Goal: Task Accomplishment & Management: Manage account settings

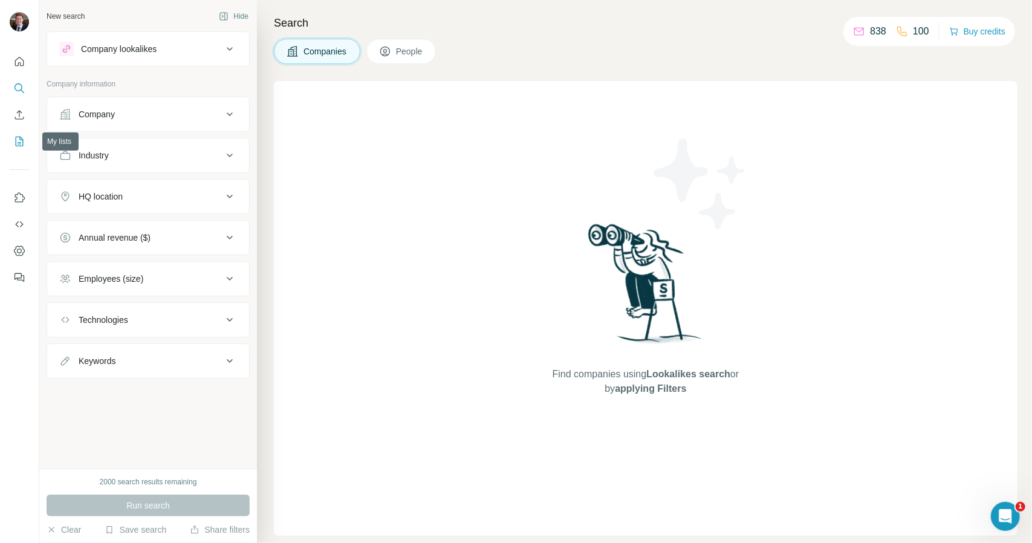
click at [27, 142] on button "My lists" at bounding box center [19, 142] width 19 height 22
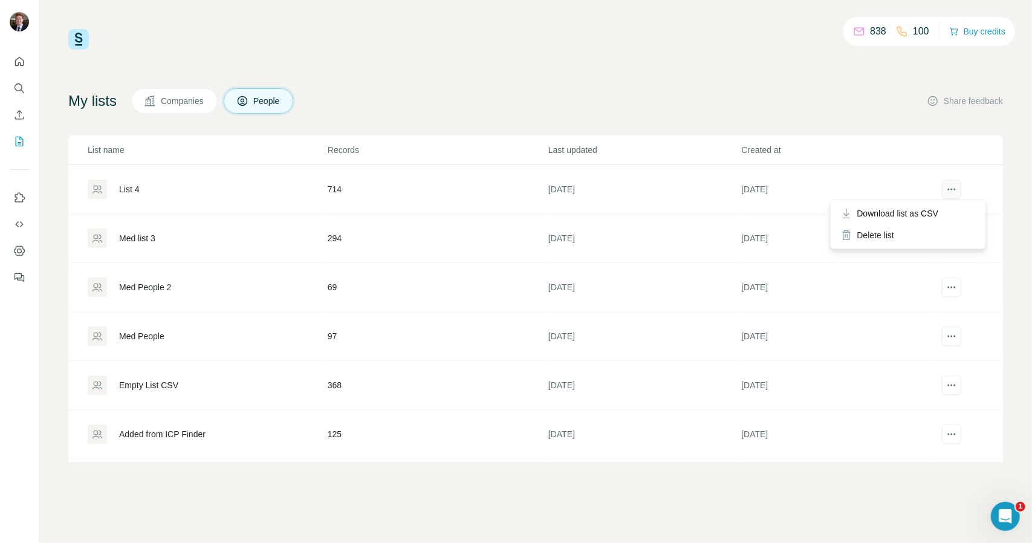
click at [942, 197] on button "actions" at bounding box center [951, 189] width 19 height 19
click at [902, 232] on div "Delete list" at bounding box center [908, 235] width 150 height 22
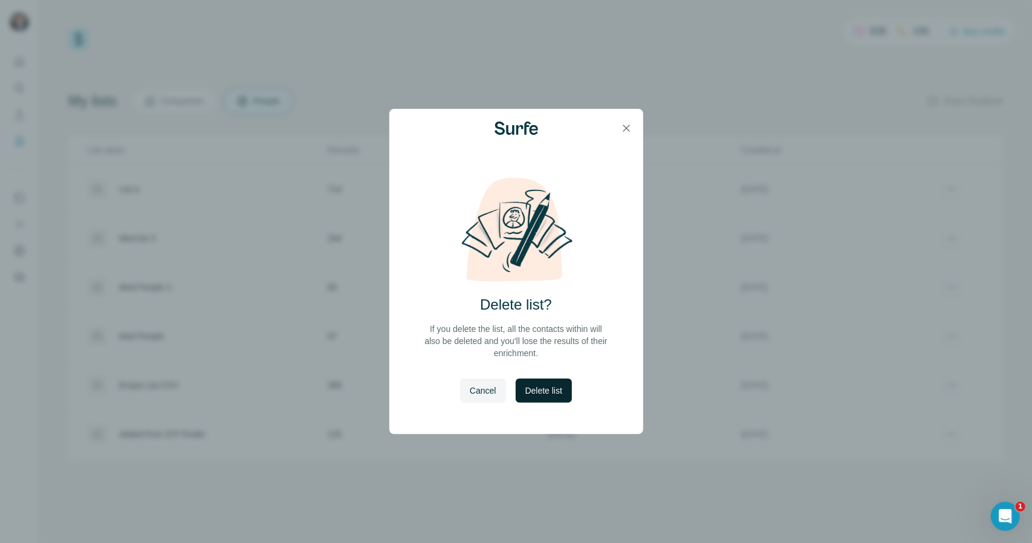
click at [530, 392] on span "Delete list" at bounding box center [543, 391] width 37 height 12
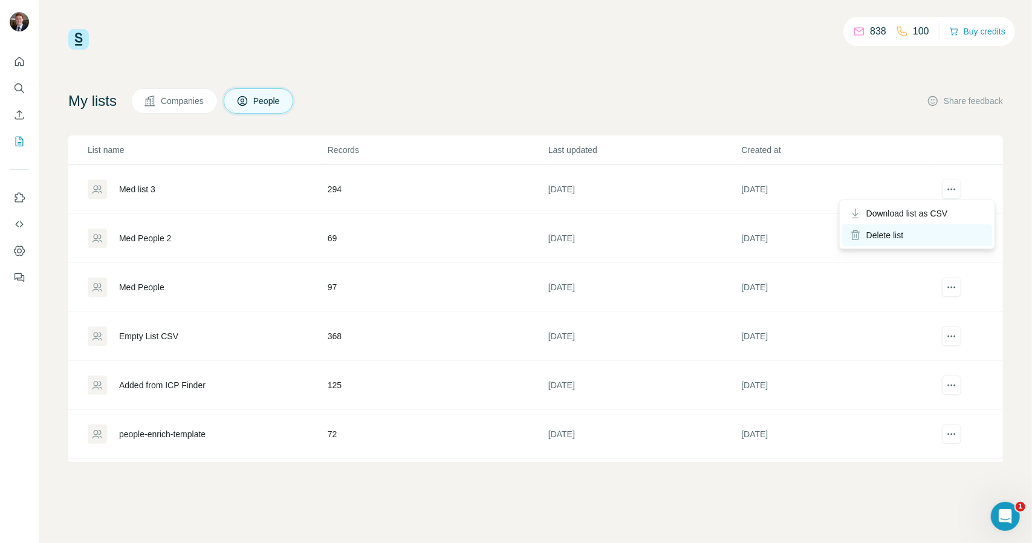
click at [942, 237] on div "Delete list" at bounding box center [917, 235] width 150 height 22
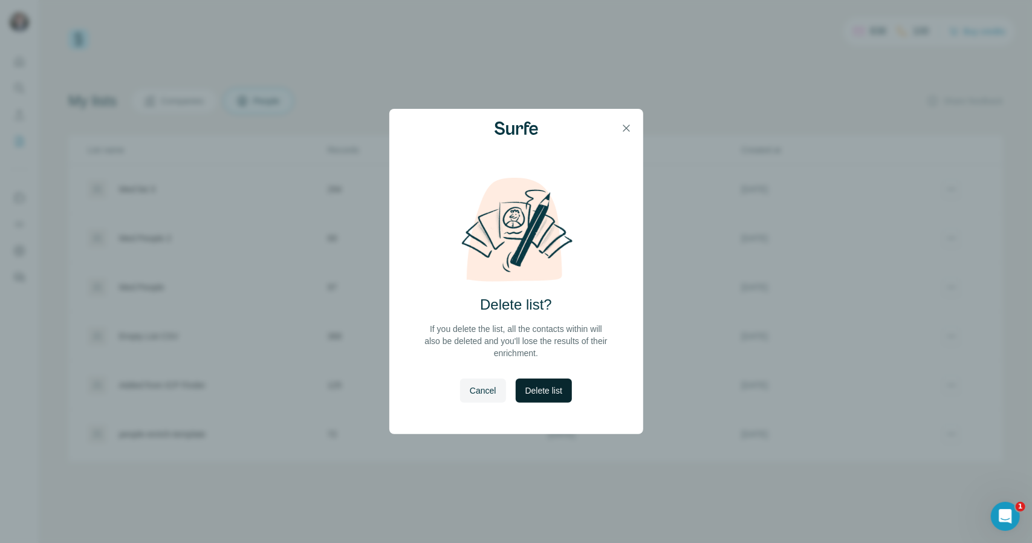
click at [549, 389] on span "Delete list" at bounding box center [543, 391] width 37 height 12
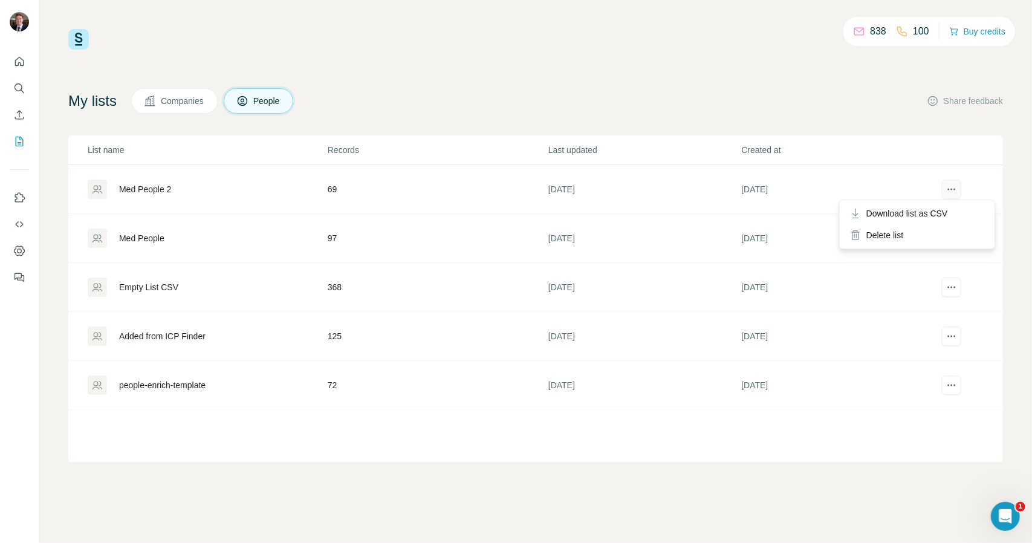
click at [958, 187] on icon "actions" at bounding box center [952, 189] width 12 height 12
click at [922, 228] on div "Delete list" at bounding box center [917, 235] width 150 height 22
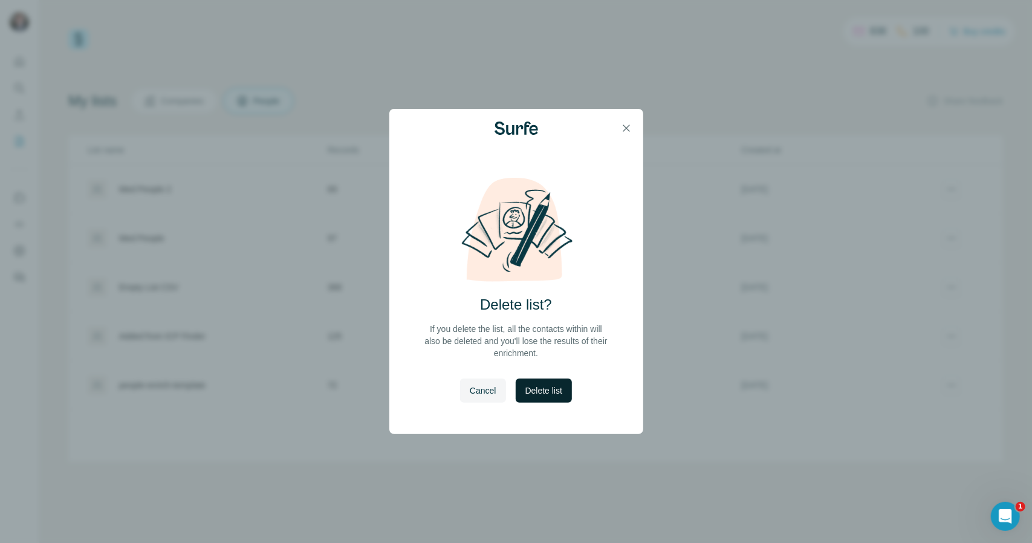
click at [562, 382] on button "Delete list" at bounding box center [544, 391] width 56 height 24
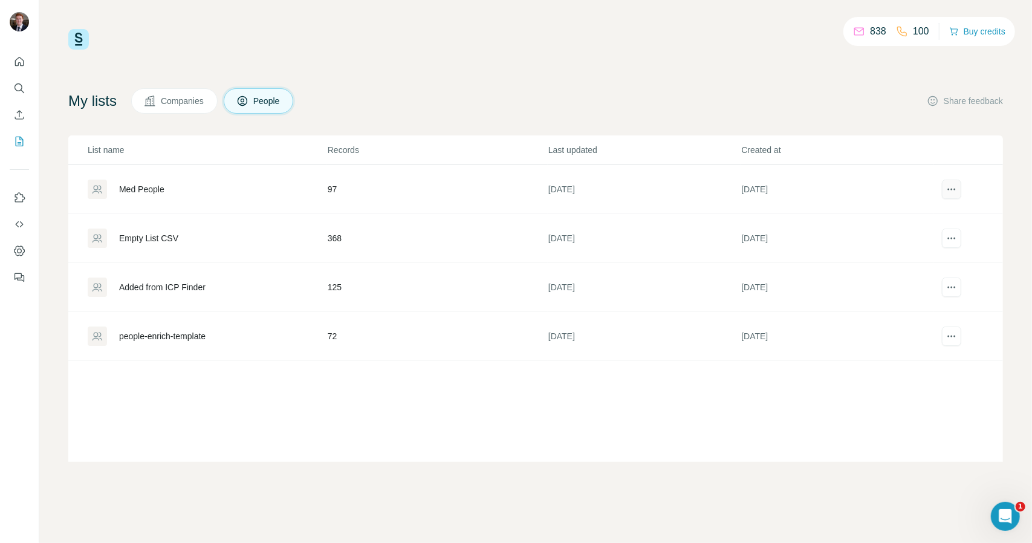
click at [954, 189] on icon "actions" at bounding box center [952, 189] width 12 height 12
click at [914, 229] on div "Delete list" at bounding box center [917, 235] width 150 height 22
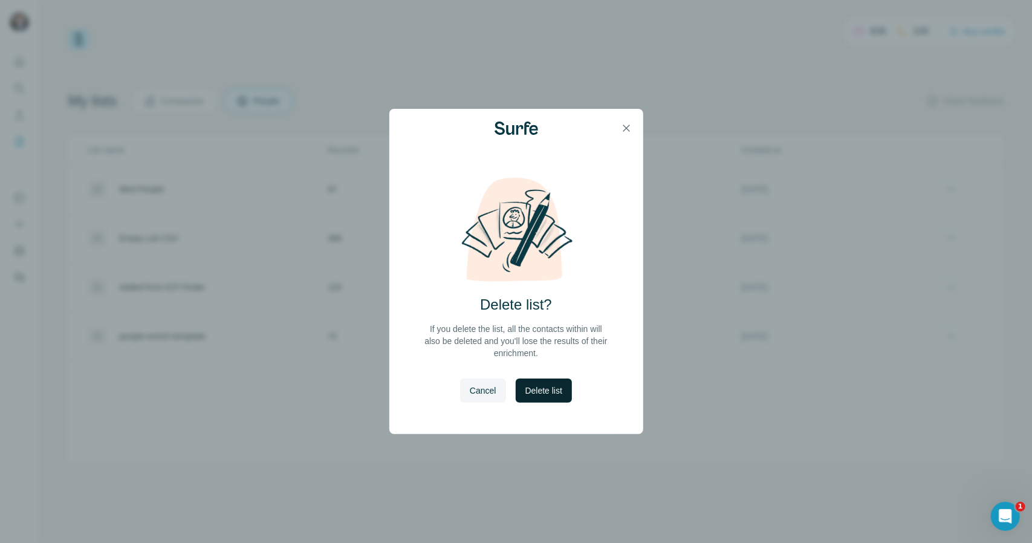
click at [556, 391] on span "Delete list" at bounding box center [543, 391] width 37 height 12
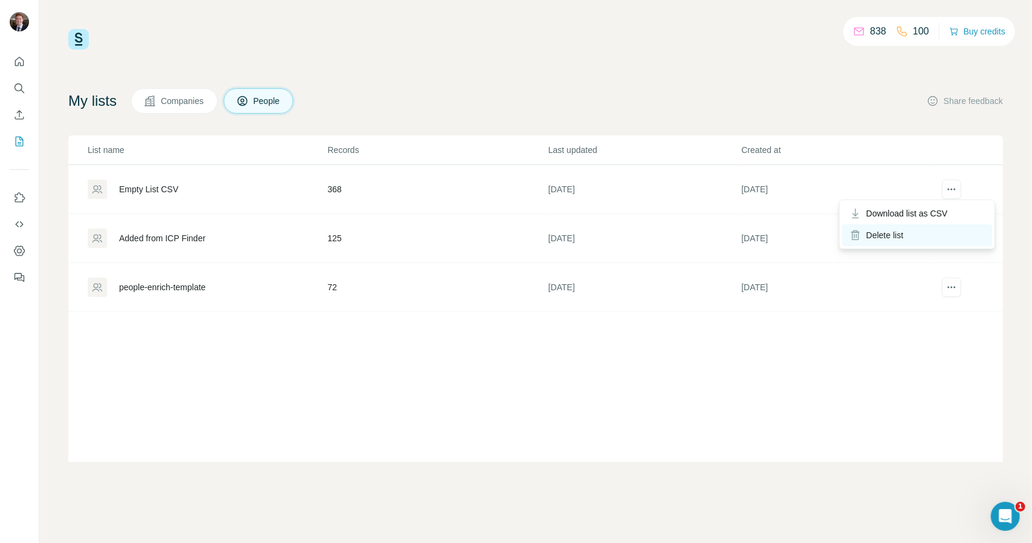
click at [902, 241] on div "Delete list" at bounding box center [917, 235] width 150 height 22
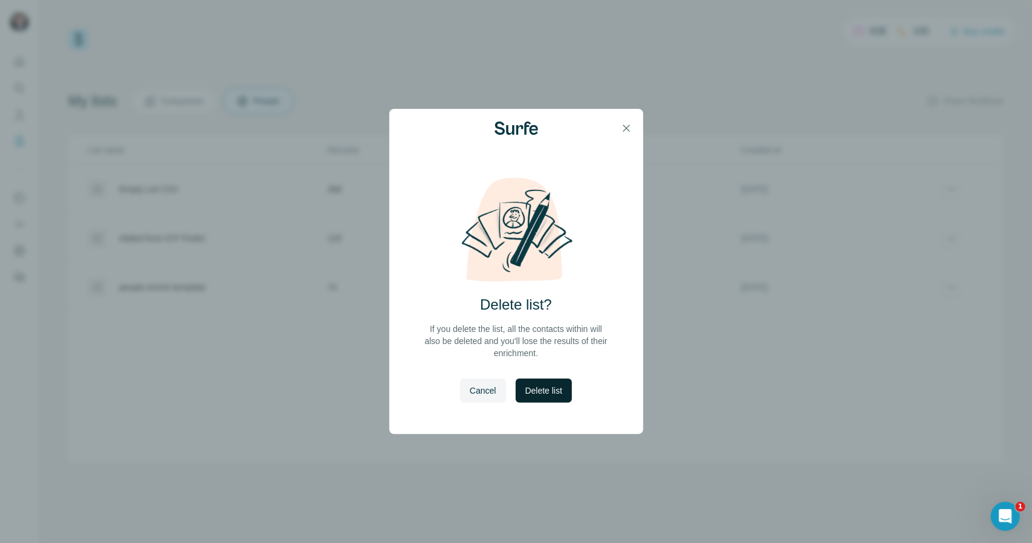
click at [534, 388] on span "Delete list" at bounding box center [543, 391] width 37 height 12
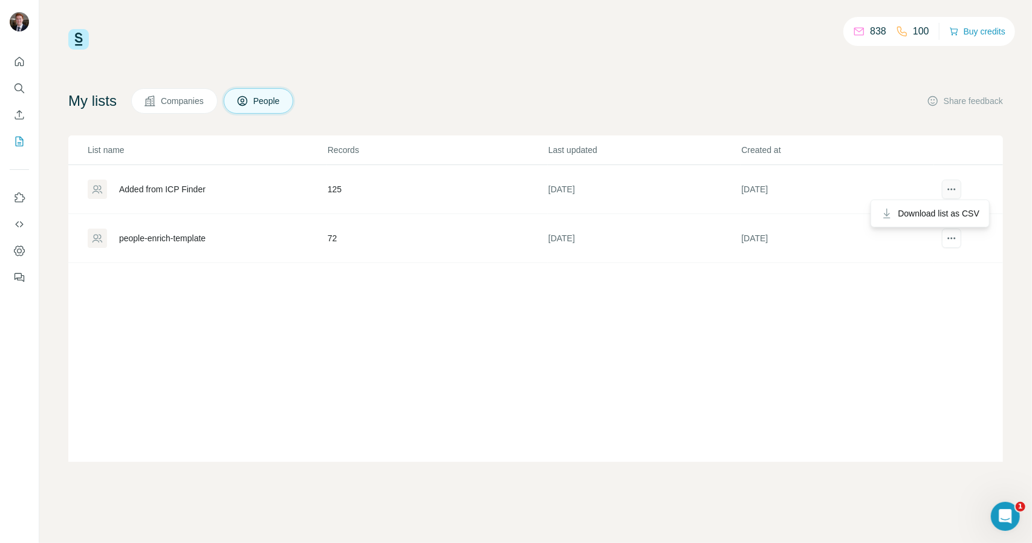
click at [960, 194] on button "actions" at bounding box center [951, 189] width 19 height 19
click at [949, 194] on icon "actions" at bounding box center [952, 189] width 12 height 12
click at [952, 193] on icon "actions" at bounding box center [952, 189] width 12 height 12
click at [949, 192] on icon "actions" at bounding box center [952, 189] width 12 height 12
click at [954, 190] on icon "actions" at bounding box center [952, 189] width 12 height 12
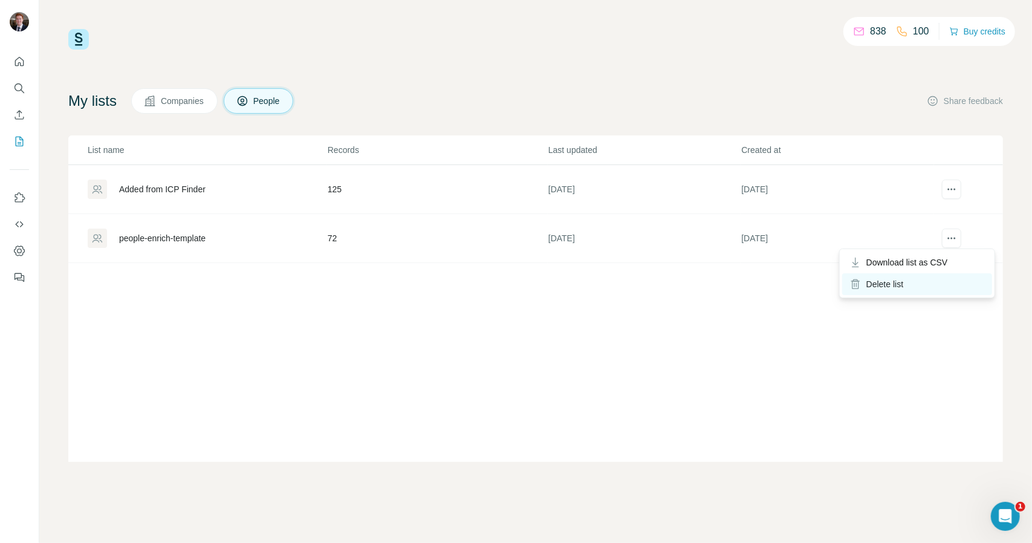
click at [902, 287] on div "Delete list" at bounding box center [917, 284] width 150 height 22
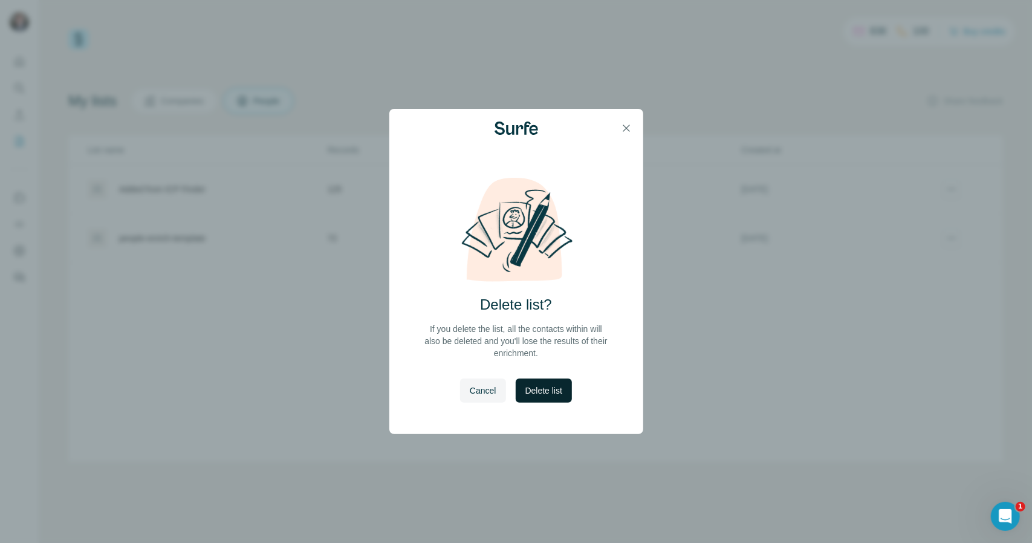
click at [552, 383] on button "Delete list" at bounding box center [544, 391] width 56 height 24
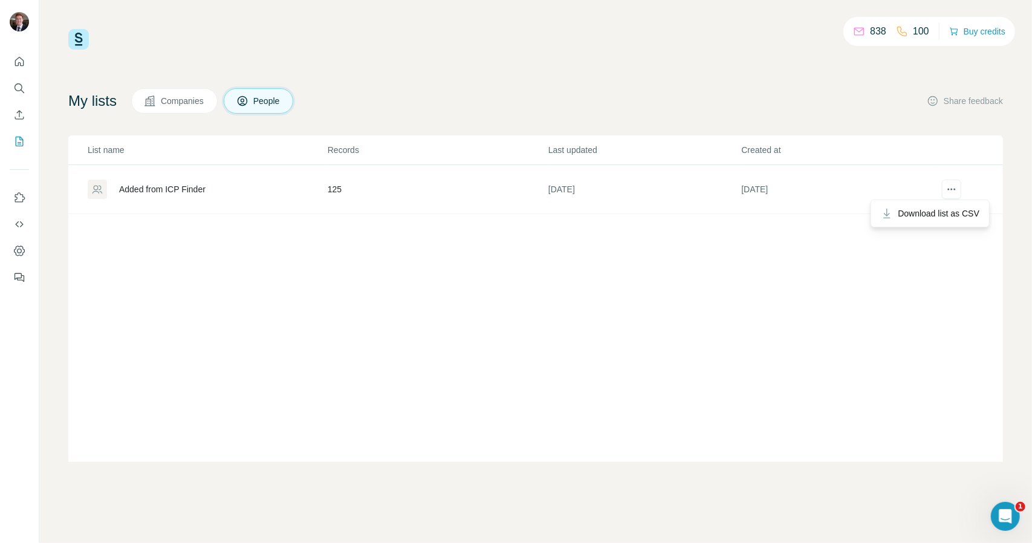
click at [968, 190] on div at bounding box center [952, 189] width 34 height 19
click at [16, 87] on icon "Search" at bounding box center [19, 88] width 12 height 12
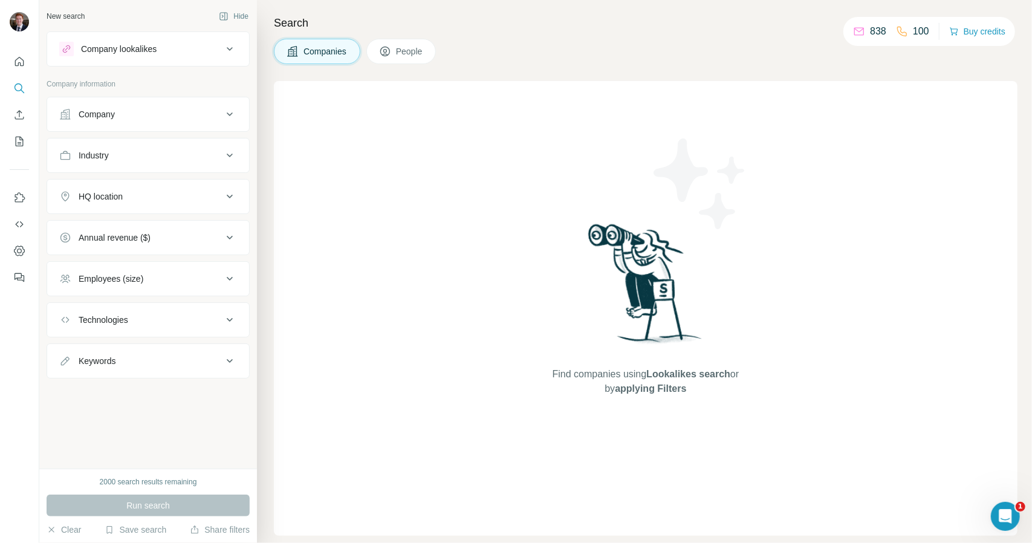
click at [134, 119] on div "Company" at bounding box center [140, 114] width 163 height 12
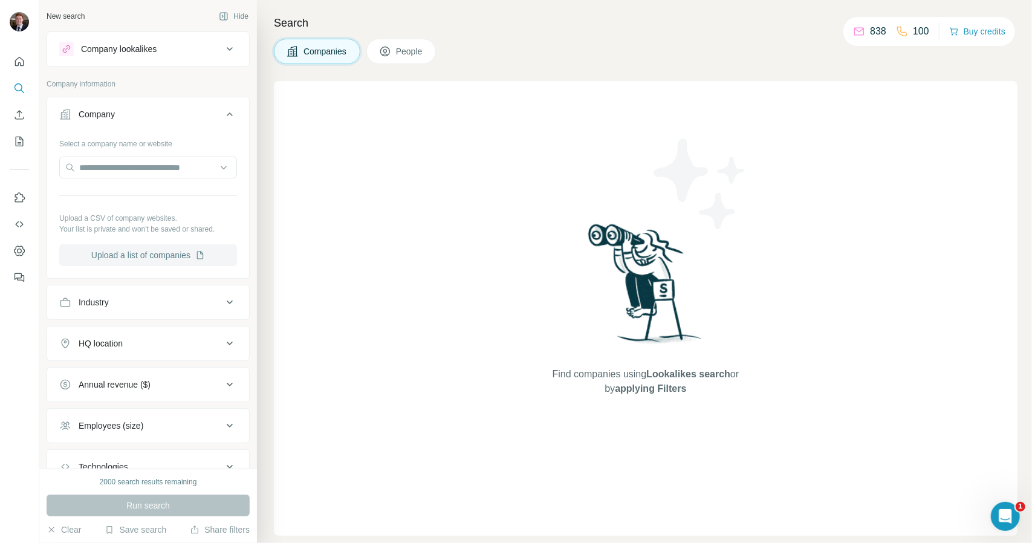
click at [150, 260] on button "Upload a list of companies" at bounding box center [148, 255] width 178 height 22
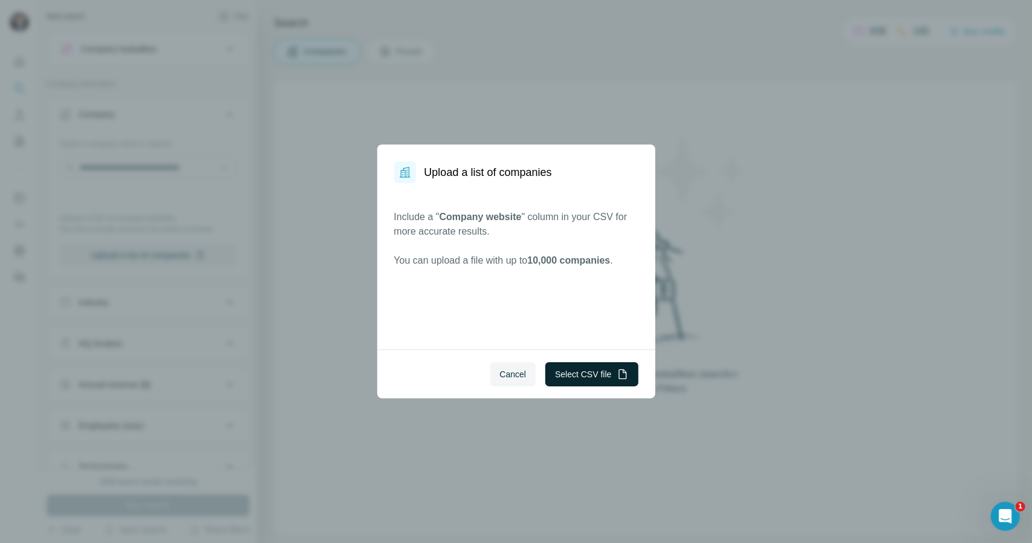
click at [594, 371] on button "Select CSV file" at bounding box center [591, 374] width 93 height 24
click at [573, 380] on button "Select CSV file" at bounding box center [591, 374] width 93 height 24
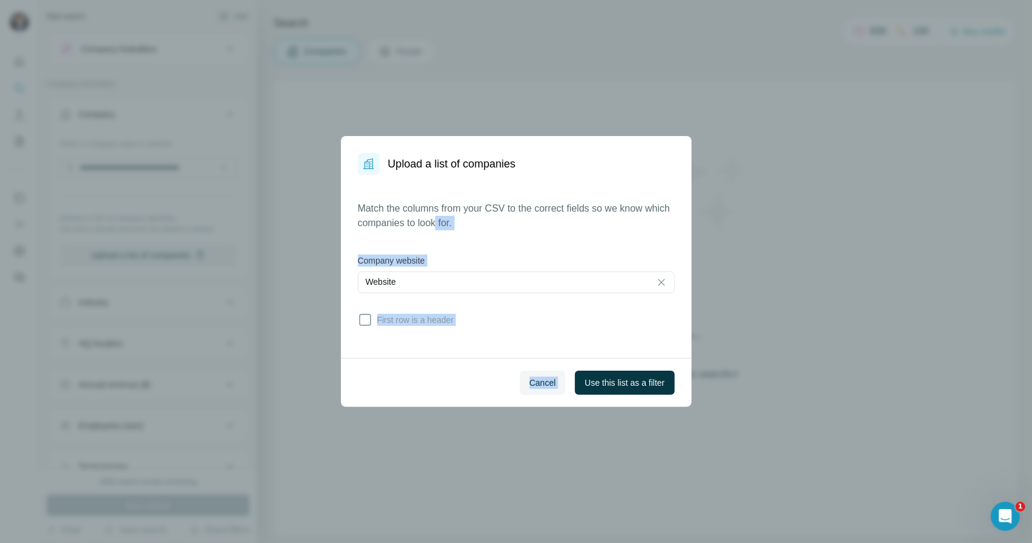
drag, startPoint x: 573, startPoint y: 380, endPoint x: 569, endPoint y: 449, distance: 68.4
click at [569, 449] on div "Upload a list of companies Match the columns from your CSV to the correct field…" at bounding box center [516, 271] width 1032 height 543
click at [440, 320] on span "First row is a header" at bounding box center [413, 320] width 82 height 12
click at [617, 390] on button "Use this list as a filter" at bounding box center [624, 383] width 99 height 24
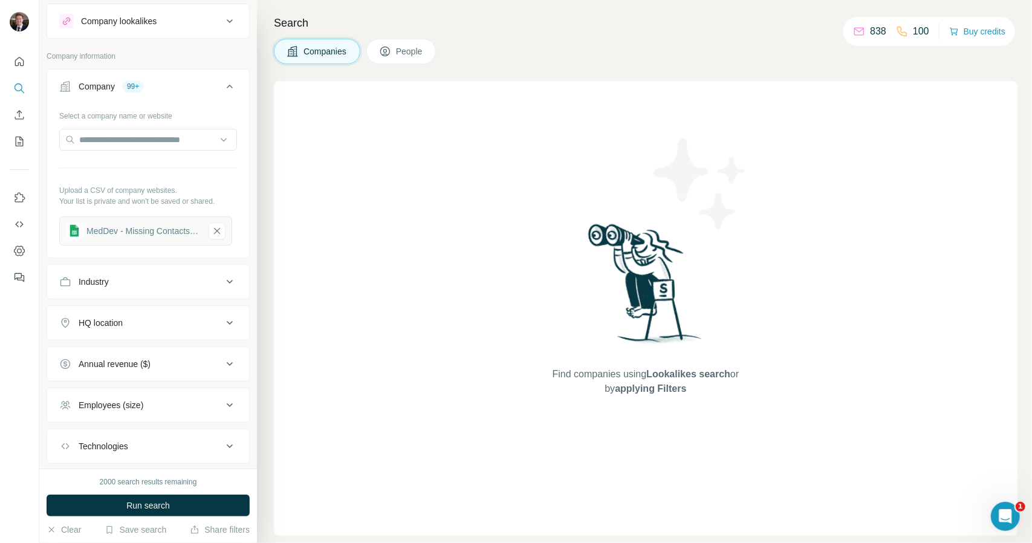
scroll to position [94, 0]
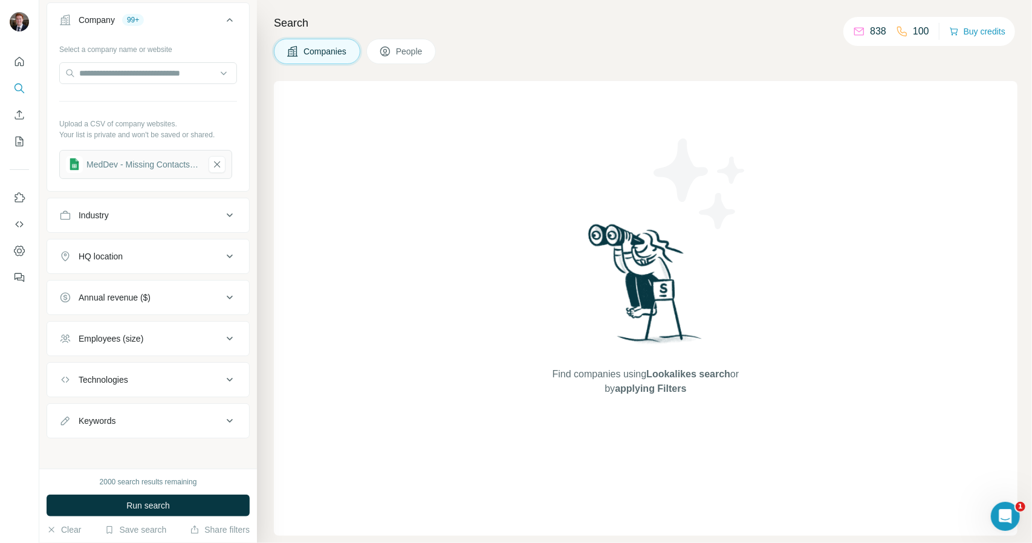
click at [155, 333] on div "Employees (size)" at bounding box center [140, 339] width 163 height 12
drag, startPoint x: 155, startPoint y: 333, endPoint x: 86, endPoint y: 343, distance: 69.8
drag, startPoint x: 86, startPoint y: 343, endPoint x: 217, endPoint y: 437, distance: 161.3
drag, startPoint x: 217, startPoint y: 437, endPoint x: 222, endPoint y: 466, distance: 28.8
click at [222, 466] on ul "0-1 2-10 11-50 51-200 201-500 501-1K 1K-5K 5K-10K 10K-50K 50K-100K 100K-500K 50…" at bounding box center [148, 488] width 178 height 261
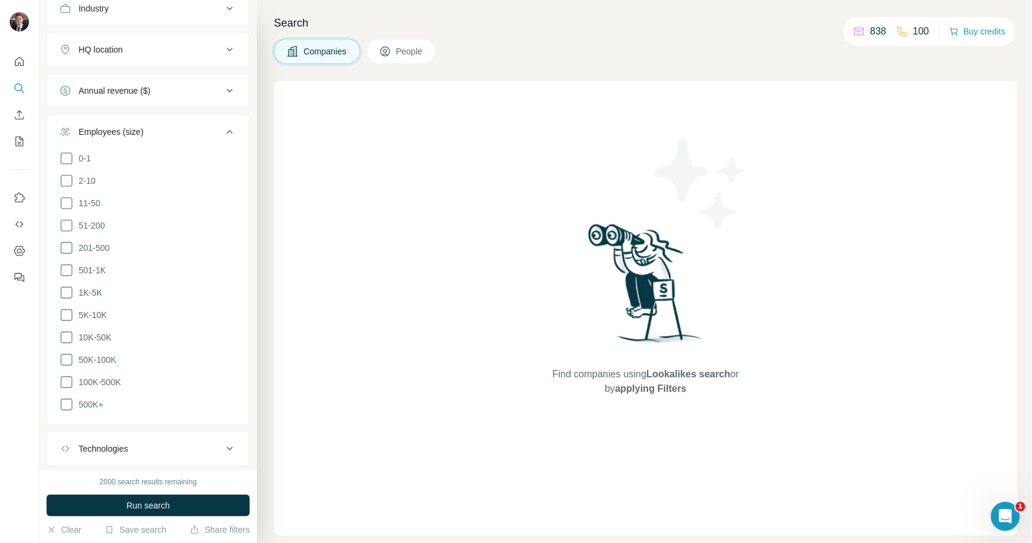
scroll to position [368, 0]
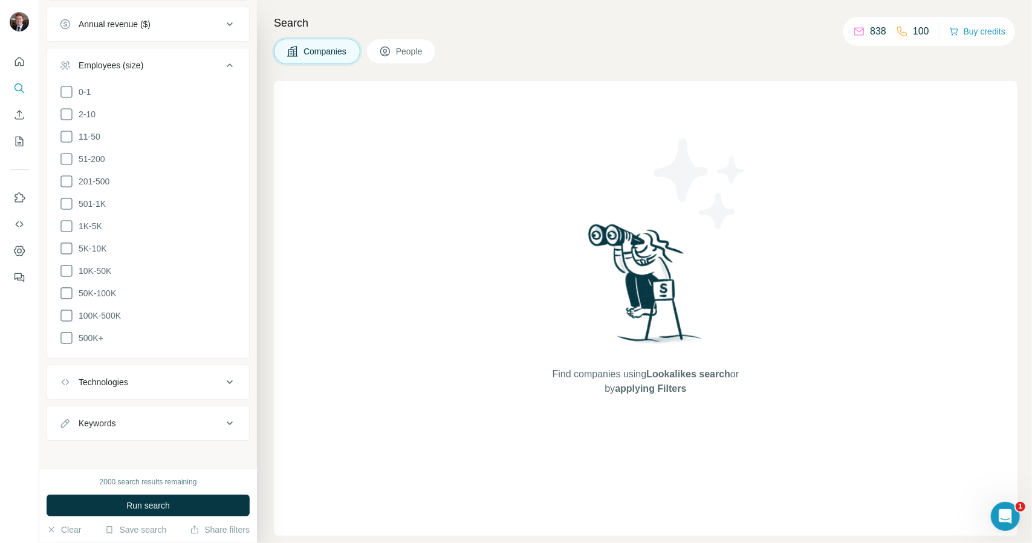
click at [207, 419] on div "Keywords" at bounding box center [140, 423] width 163 height 12
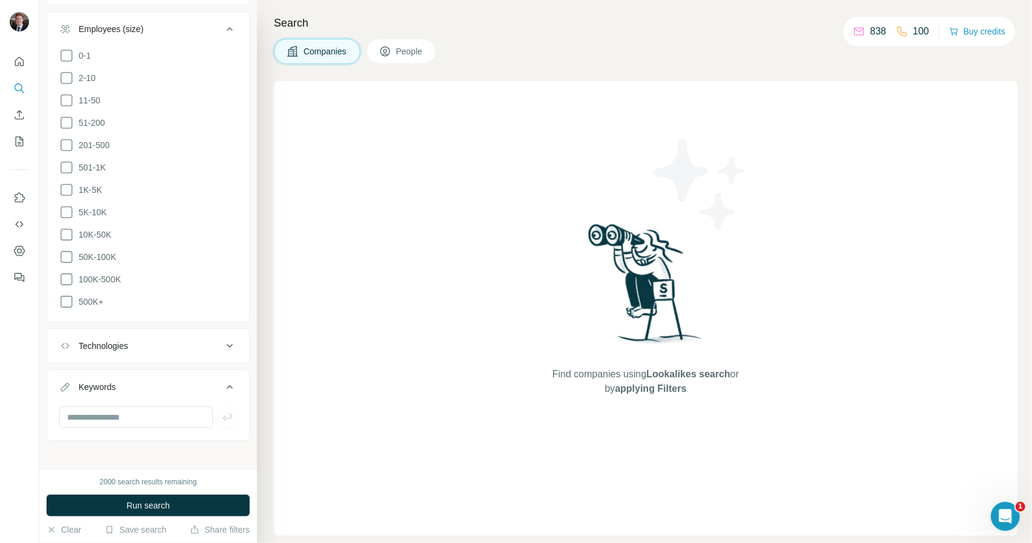
click at [411, 39] on button "People" at bounding box center [401, 51] width 70 height 25
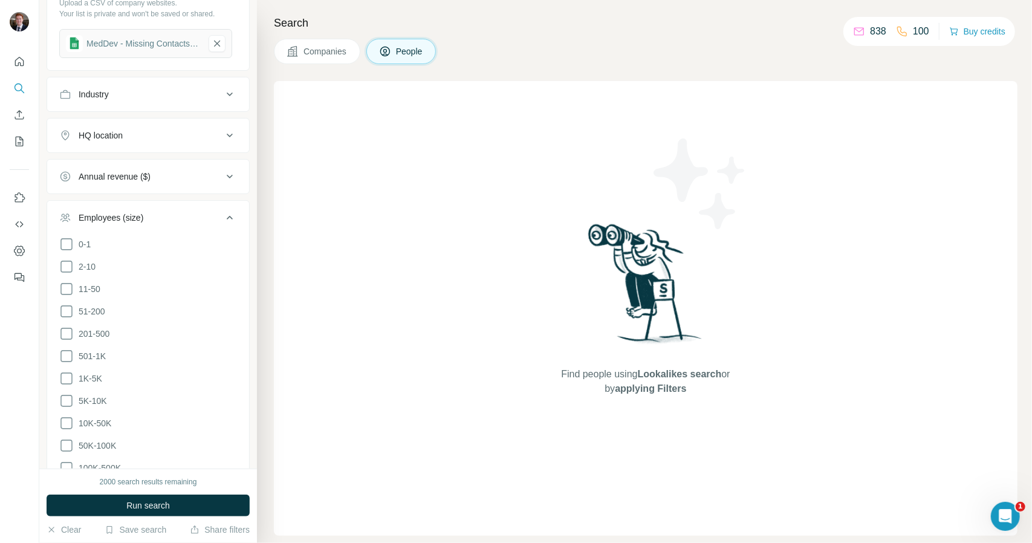
click at [184, 212] on div "Employees (size)" at bounding box center [140, 218] width 163 height 12
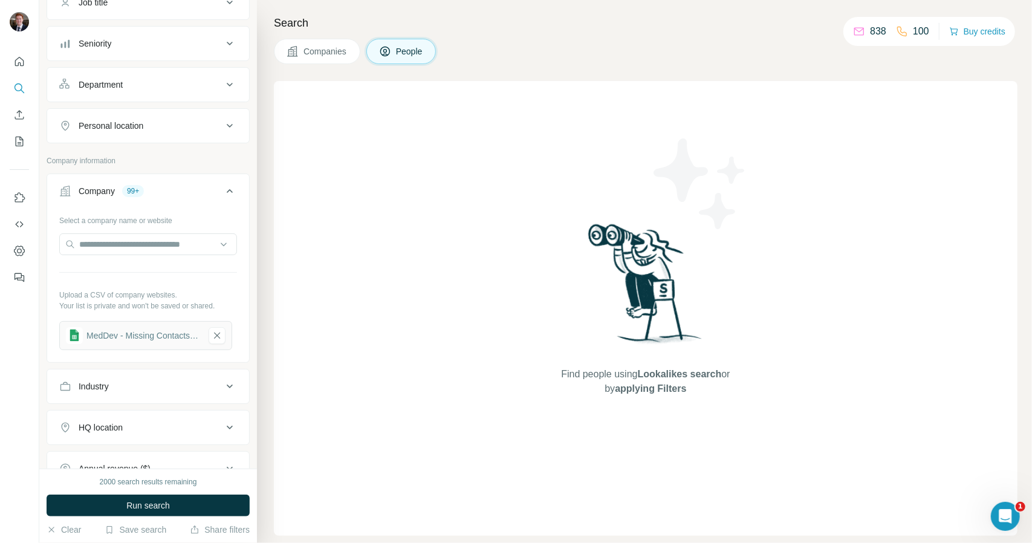
scroll to position [404, 0]
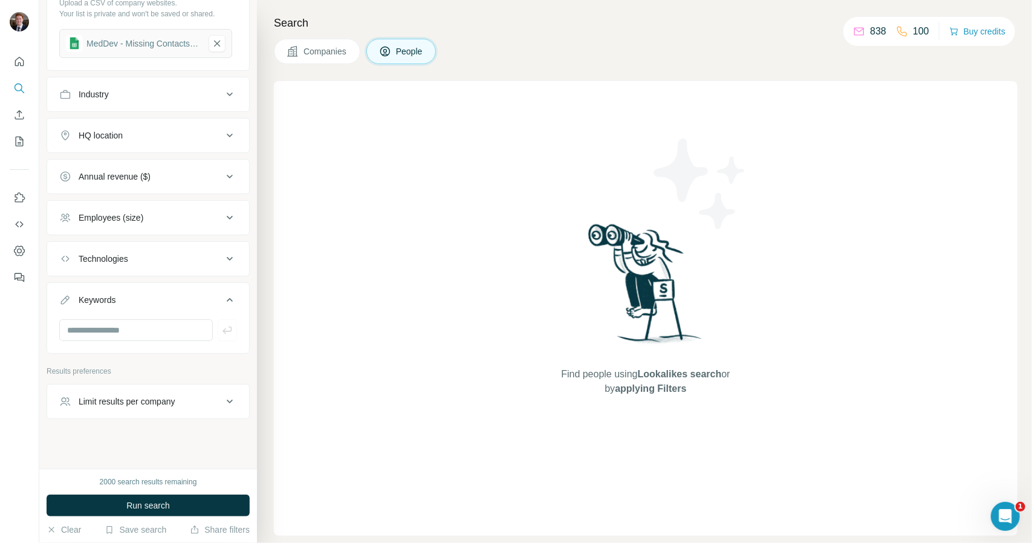
click at [181, 402] on div "Limit results per company" at bounding box center [140, 401] width 163 height 12
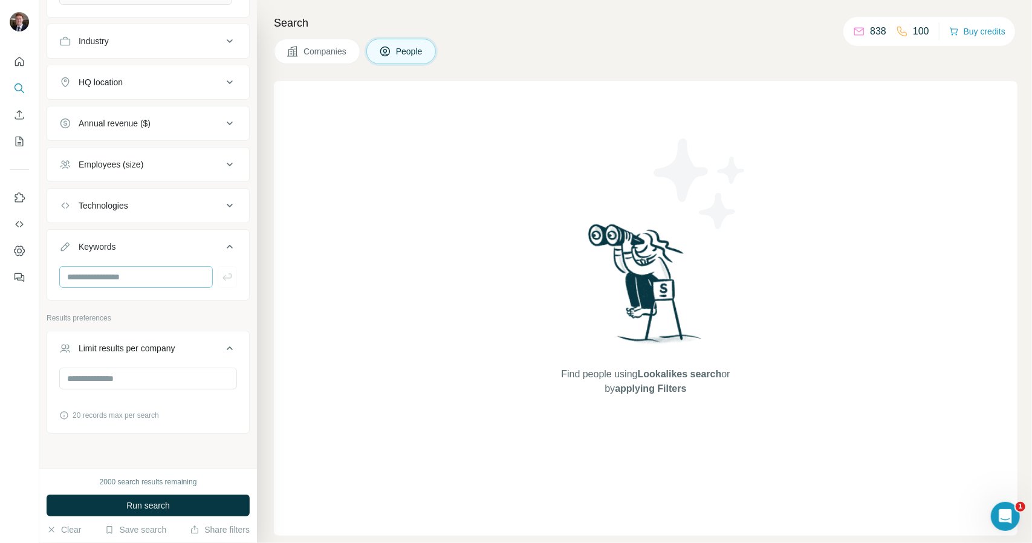
scroll to position [472, 0]
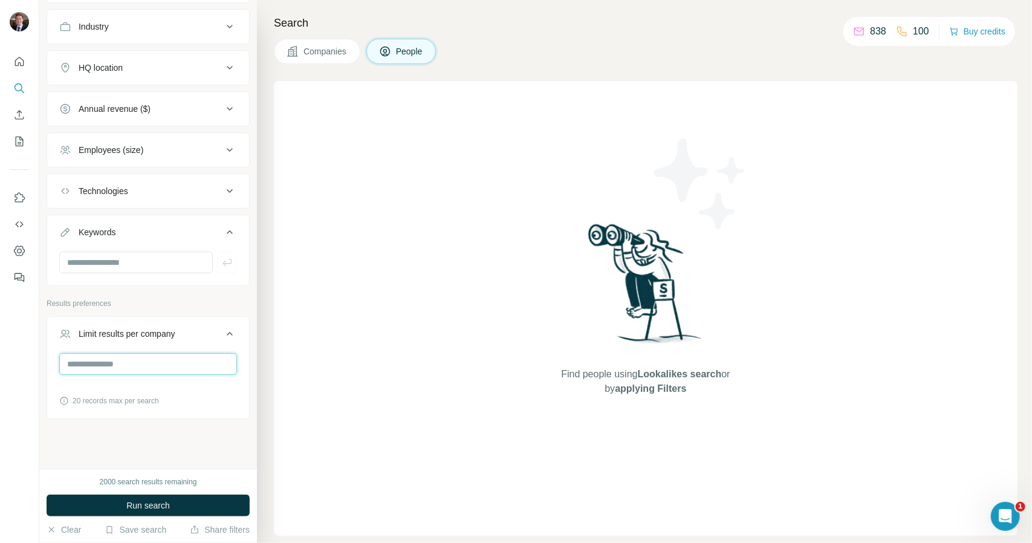
click at [135, 363] on input "number" at bounding box center [148, 364] width 178 height 22
type input "*"
click at [224, 327] on icon at bounding box center [230, 334] width 15 height 15
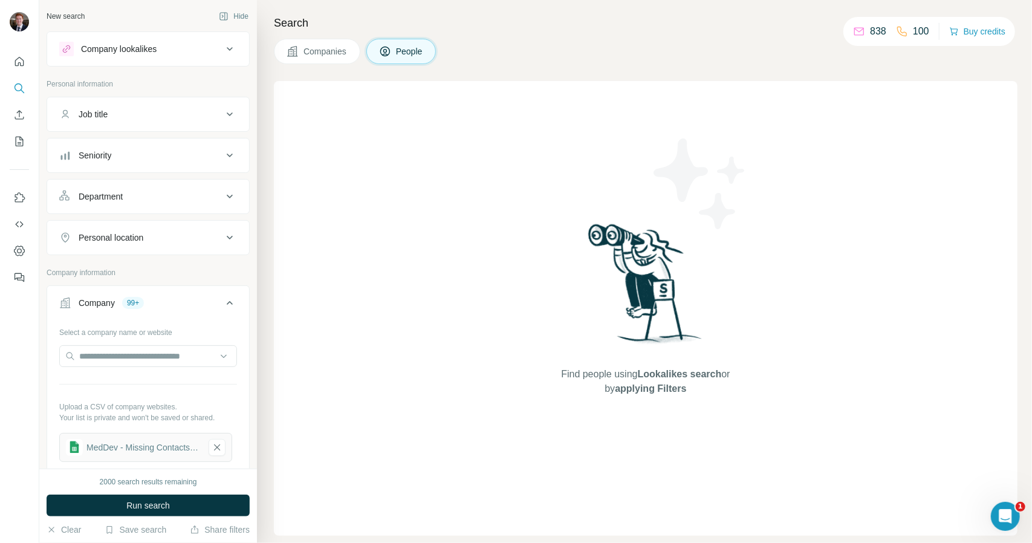
click at [157, 129] on div "Job title" at bounding box center [148, 114] width 203 height 35
click at [158, 143] on button "Seniority" at bounding box center [148, 155] width 202 height 29
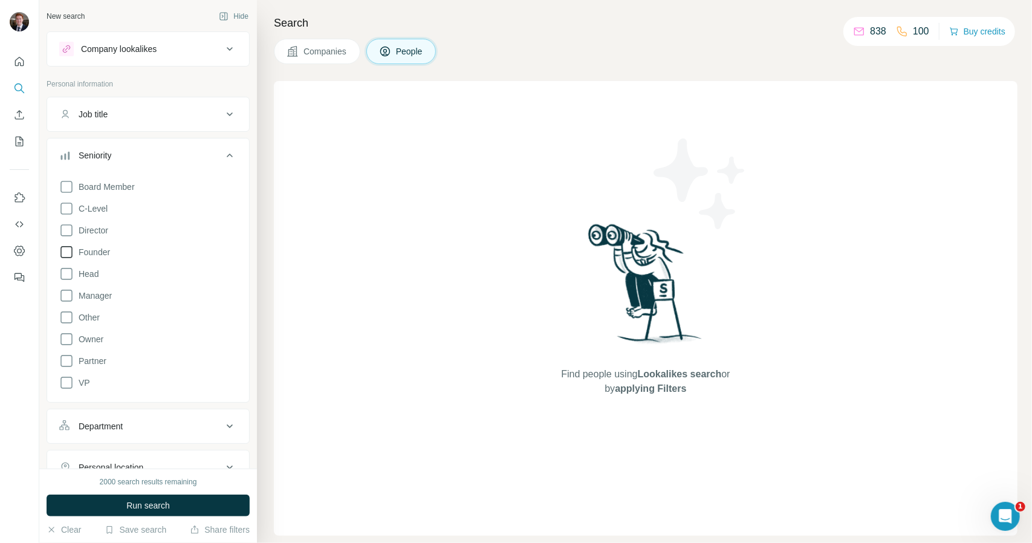
click at [73, 245] on icon at bounding box center [66, 252] width 15 height 15
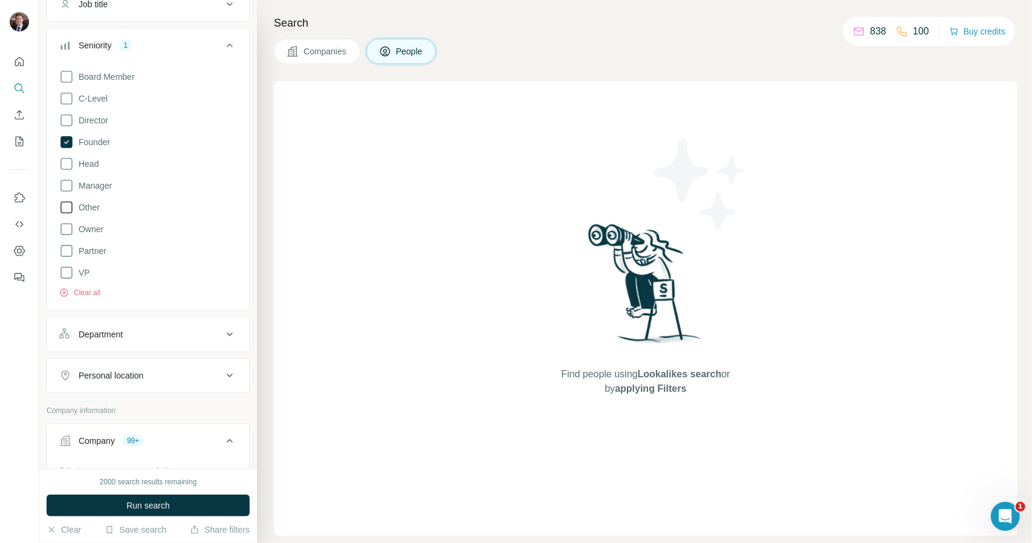
scroll to position [80, 0]
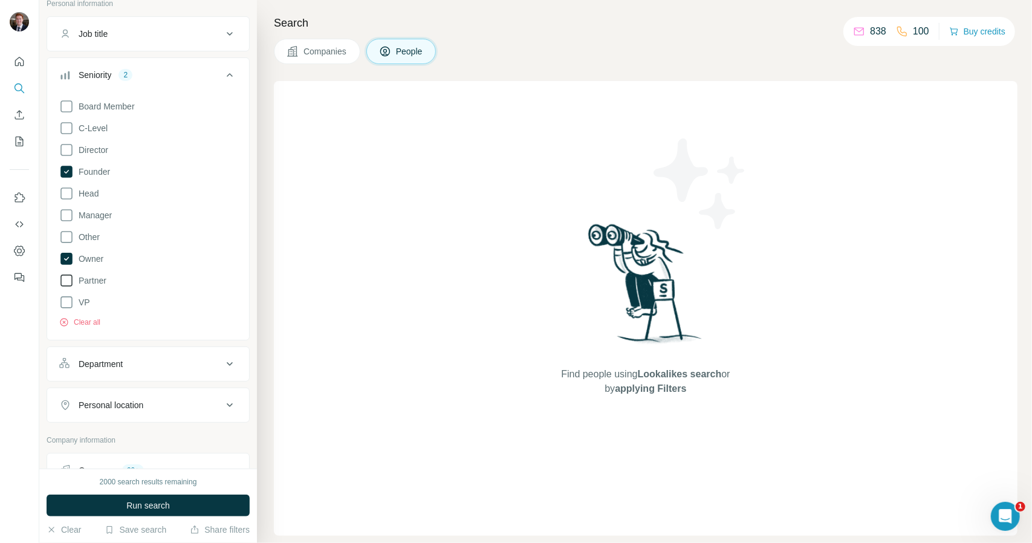
click at [91, 278] on span "Partner" at bounding box center [90, 281] width 33 height 12
click at [175, 503] on button "Run search" at bounding box center [148, 506] width 203 height 22
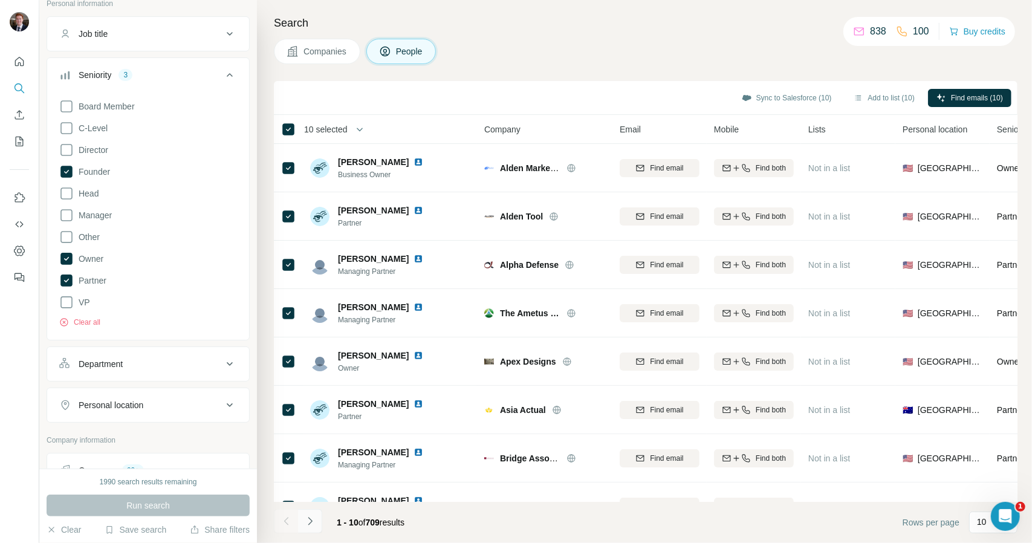
click at [312, 521] on icon "Navigate to next page" at bounding box center [310, 521] width 12 height 12
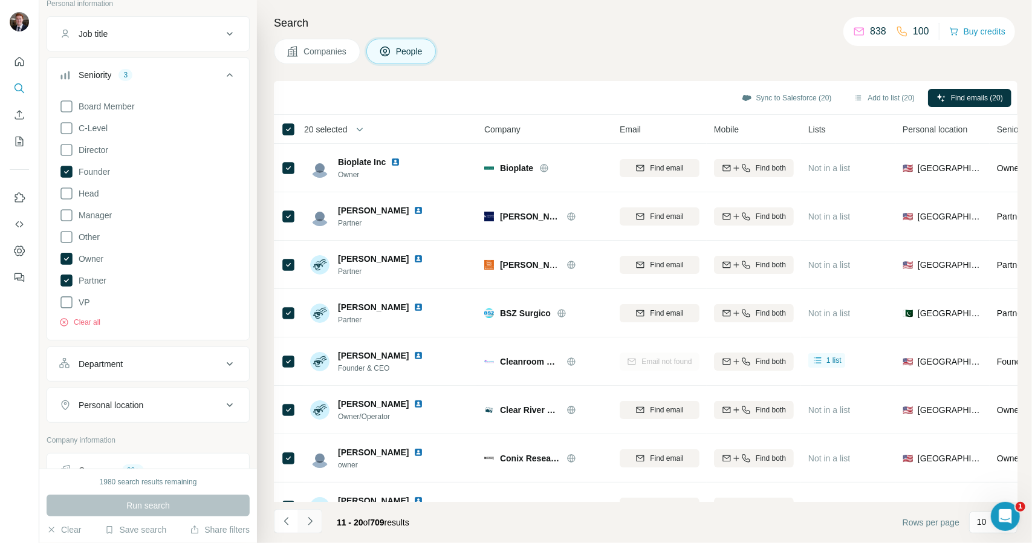
click at [310, 518] on icon "Navigate to next page" at bounding box center [310, 521] width 12 height 12
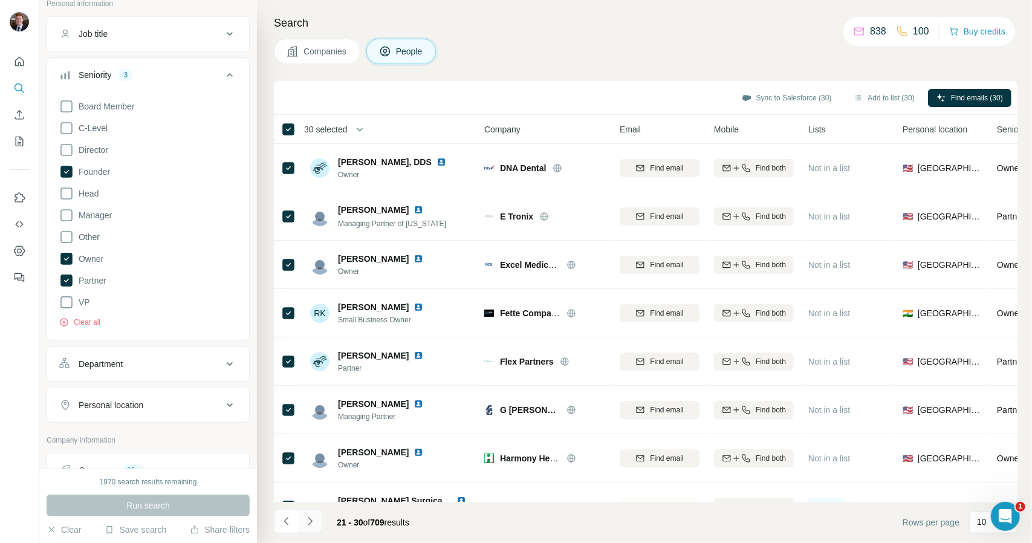
click at [308, 521] on icon "Navigate to next page" at bounding box center [310, 521] width 12 height 12
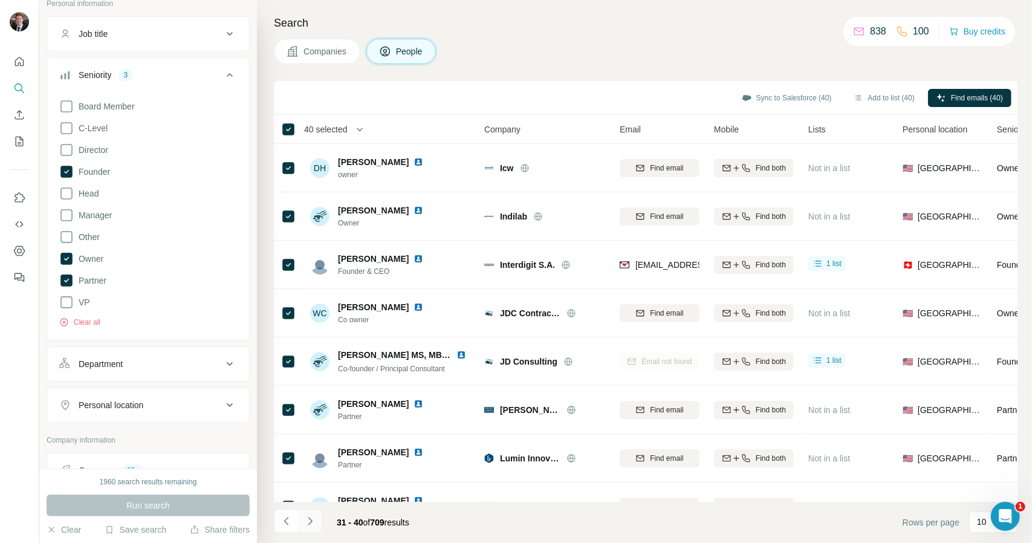
click at [313, 518] on icon "Navigate to next page" at bounding box center [310, 521] width 12 height 12
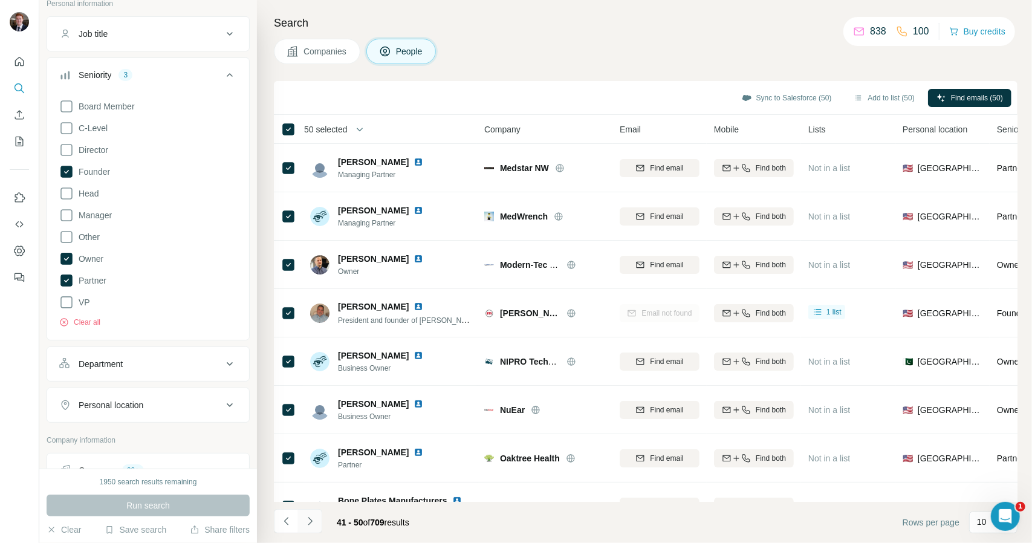
click at [314, 518] on icon "Navigate to next page" at bounding box center [310, 521] width 12 height 12
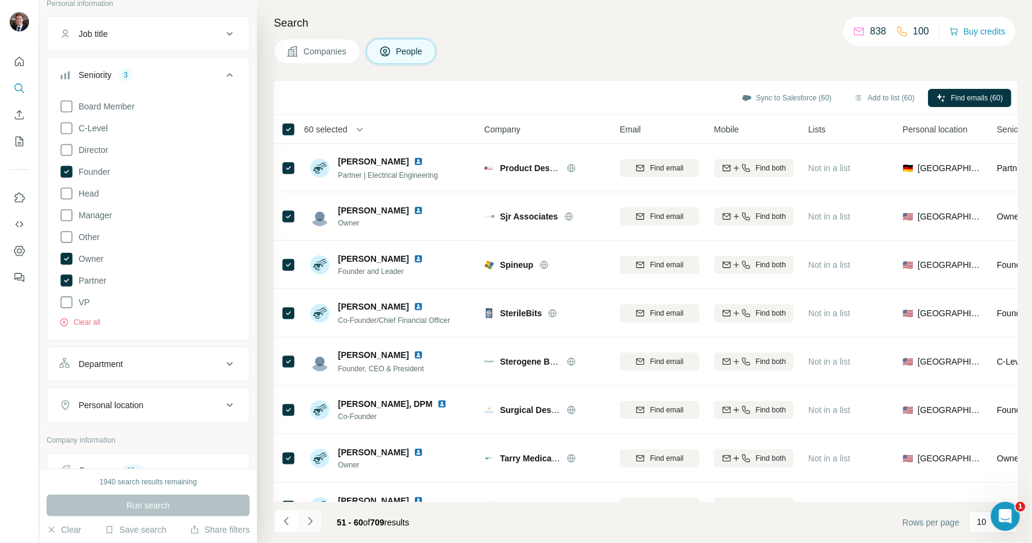
click at [319, 530] on button "Navigate to next page" at bounding box center [310, 521] width 24 height 24
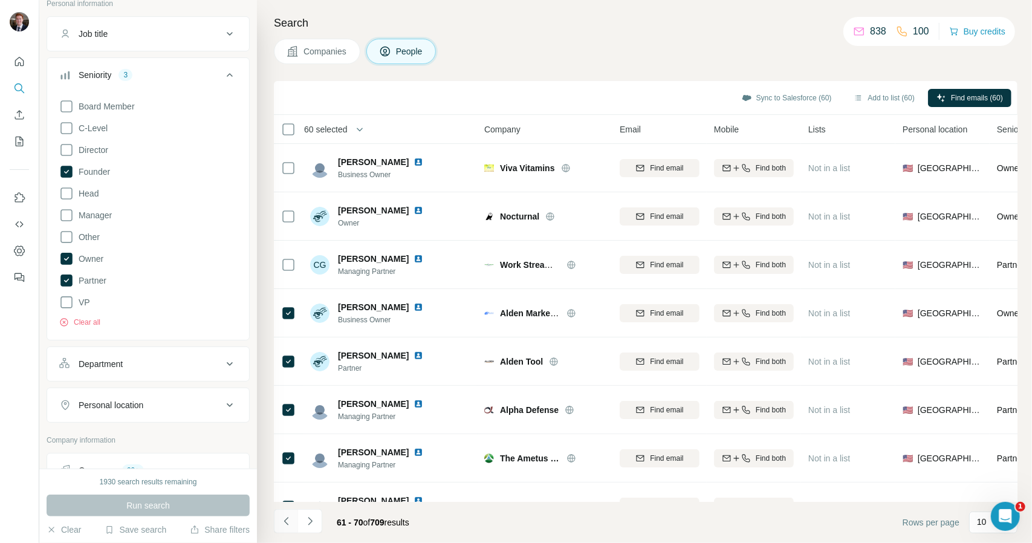
click at [286, 519] on icon "Navigate to previous page" at bounding box center [286, 521] width 4 height 8
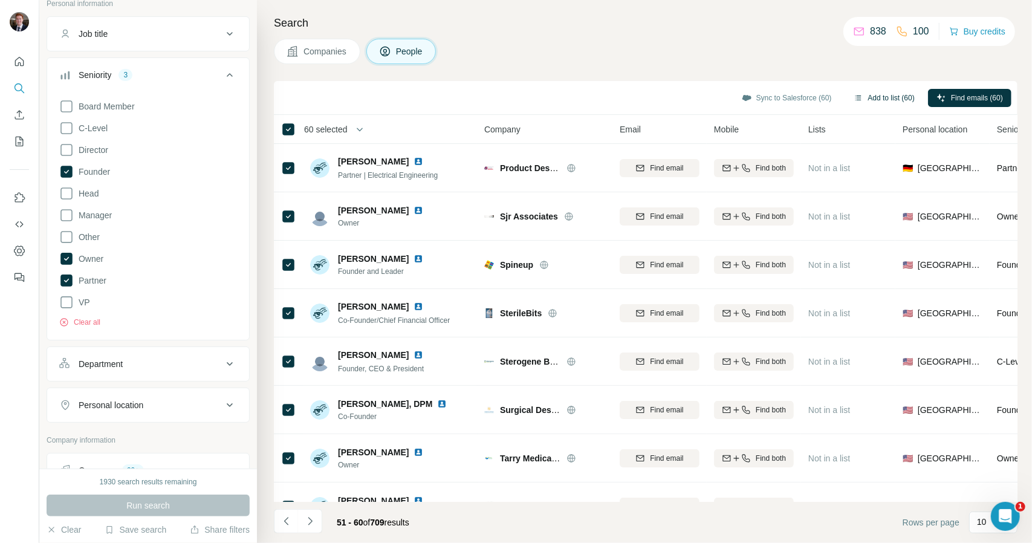
click at [865, 93] on button "Add to list (60)" at bounding box center [884, 98] width 78 height 18
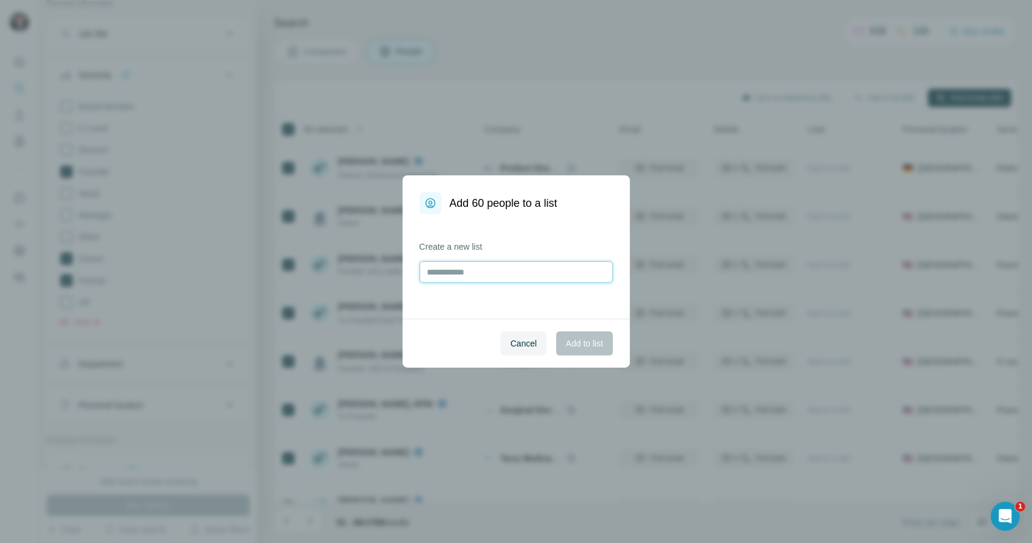
click at [506, 278] on input "text" at bounding box center [517, 272] width 194 height 22
type input "**********"
click at [591, 339] on span "Add to list" at bounding box center [584, 343] width 37 height 12
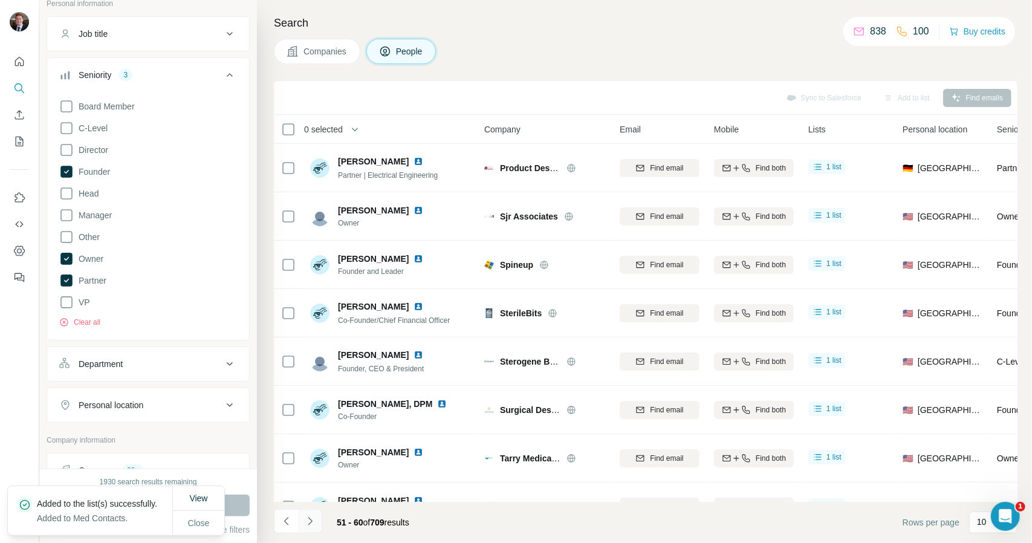
drag, startPoint x: 308, startPoint y: 518, endPoint x: 311, endPoint y: 529, distance: 11.3
click at [311, 529] on button "Navigate to next page" at bounding box center [310, 521] width 24 height 24
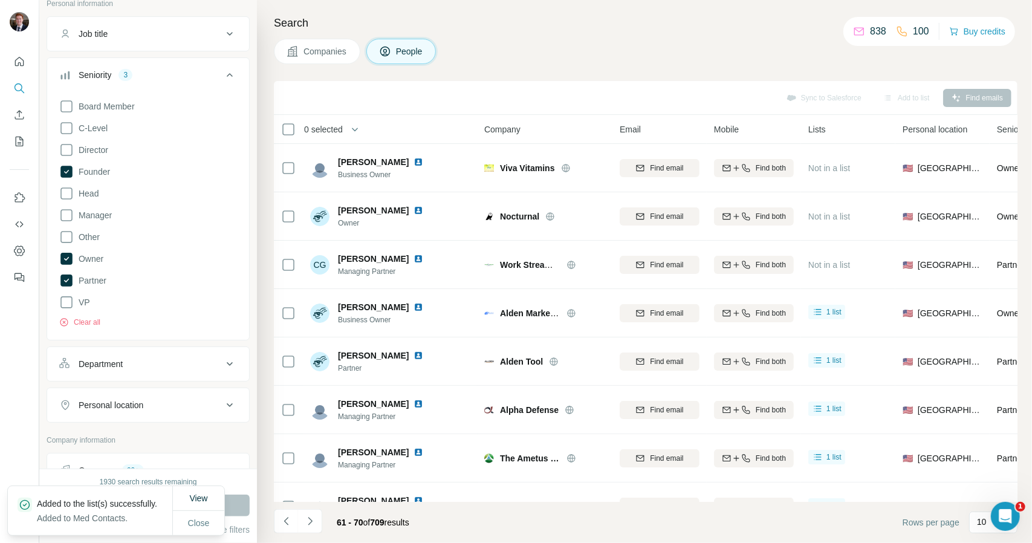
click at [296, 124] on div "0 selected" at bounding box center [319, 129] width 47 height 12
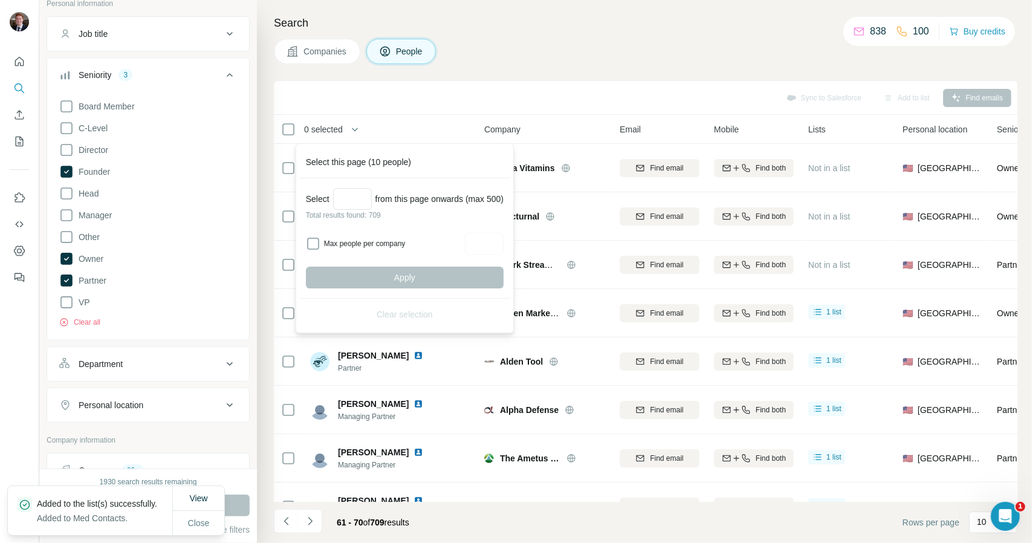
click at [296, 123] on div "0 selected" at bounding box center [319, 129] width 47 height 12
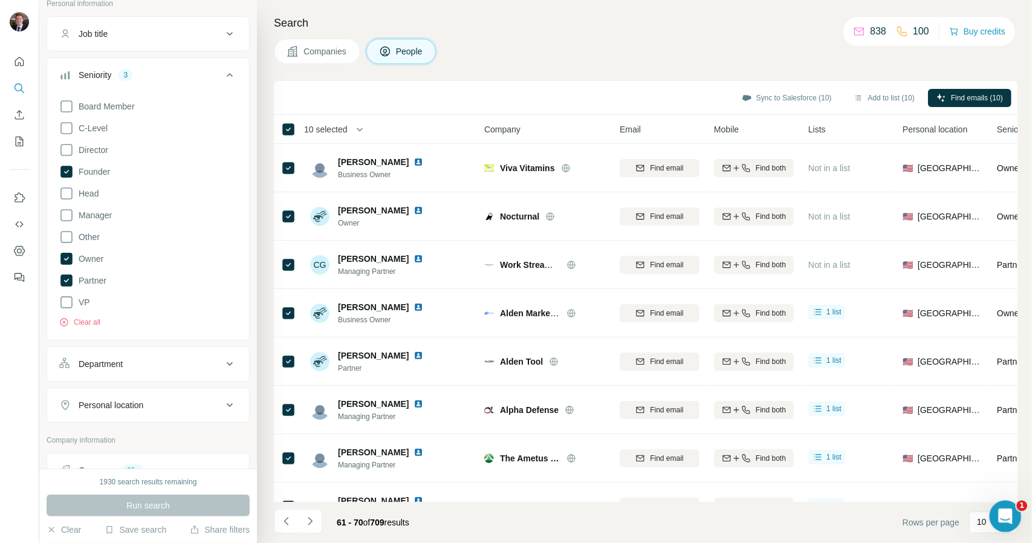
click at [990, 527] on body "New search Hide Company lookalikes Personal information Job title Seniority 3 B…" at bounding box center [516, 271] width 1032 height 543
click at [983, 524] on p "10" at bounding box center [982, 522] width 10 height 12
click at [990, 437] on div "60" at bounding box center [993, 430] width 42 height 22
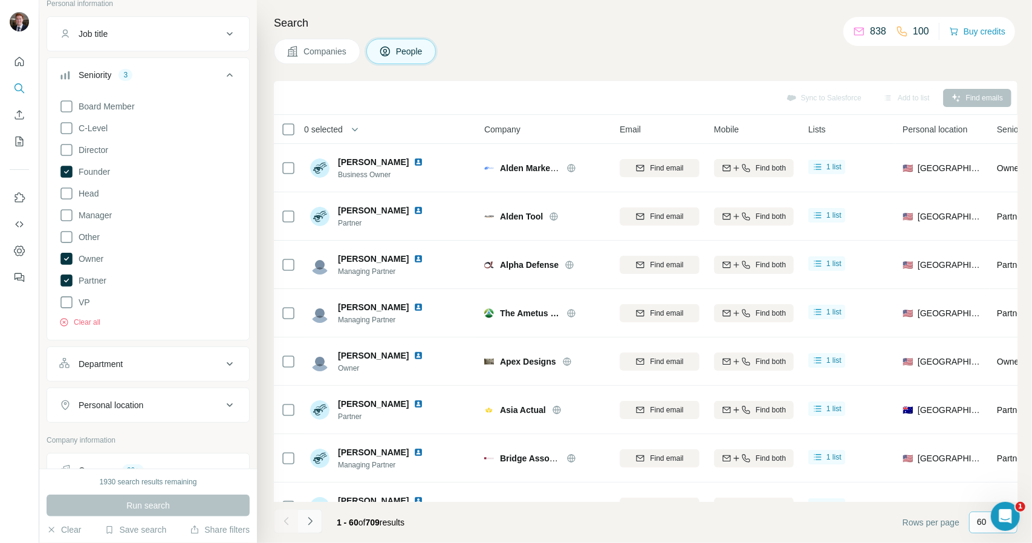
click at [308, 525] on icon "Navigate to next page" at bounding box center [310, 521] width 12 height 12
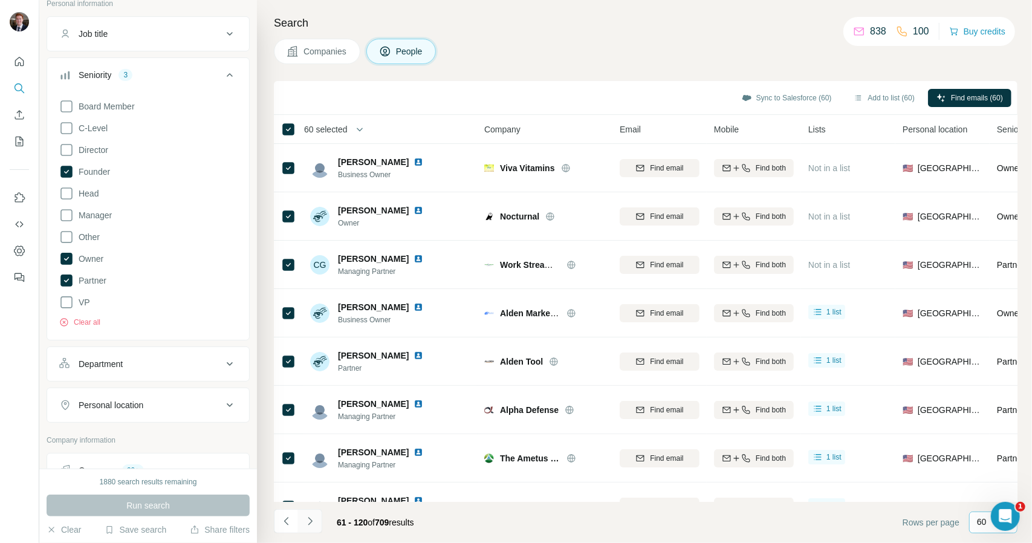
click at [314, 520] on icon "Navigate to next page" at bounding box center [310, 521] width 12 height 12
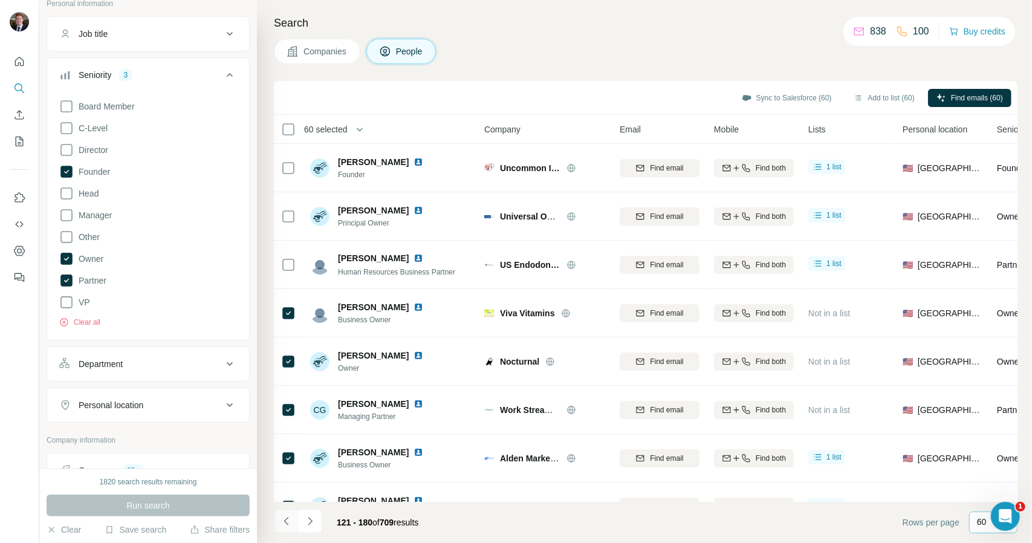
click at [288, 521] on icon "Navigate to previous page" at bounding box center [287, 521] width 12 height 12
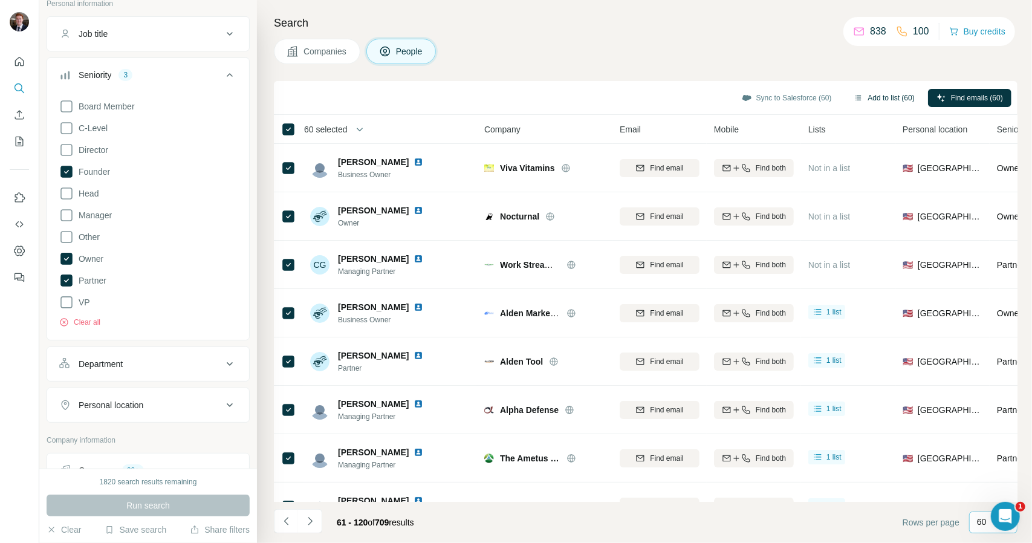
click at [896, 100] on button "Add to list (60)" at bounding box center [884, 98] width 78 height 18
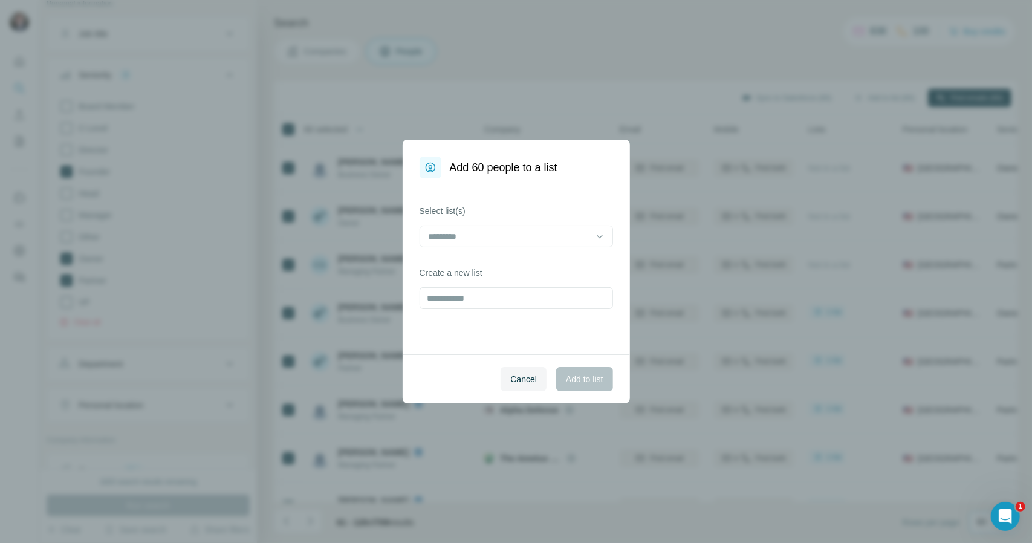
click at [532, 249] on div at bounding box center [517, 238] width 194 height 24
click at [539, 242] on input at bounding box center [509, 236] width 163 height 13
click at [531, 258] on div "Med Contacts" at bounding box center [516, 264] width 173 height 12
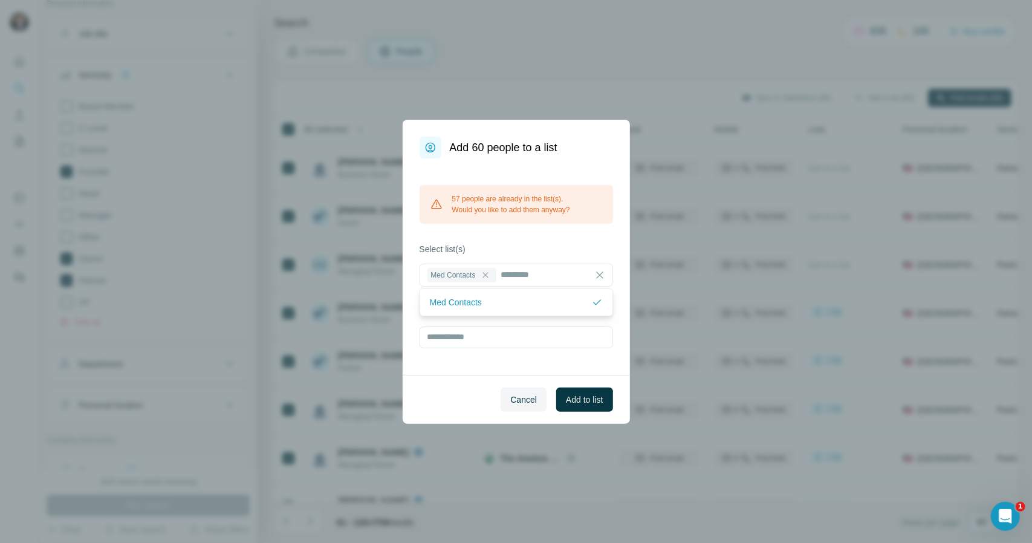
click at [750, 182] on div "Add 60 people to a list 57 people are already in the list(s). Would you like to…" at bounding box center [516, 271] width 1032 height 543
click at [515, 398] on span "Cancel" at bounding box center [523, 400] width 27 height 12
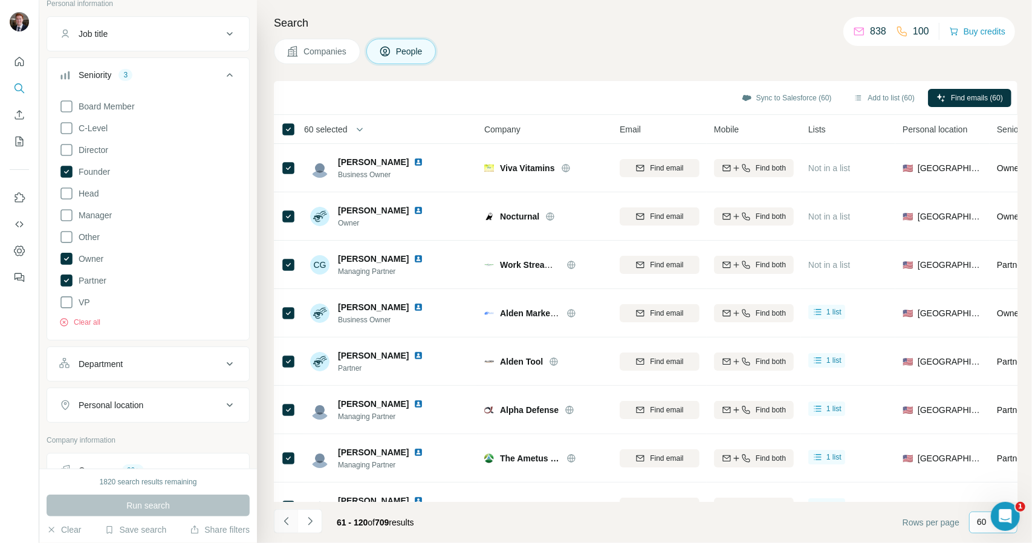
click at [291, 518] on icon "Navigate to previous page" at bounding box center [287, 521] width 12 height 12
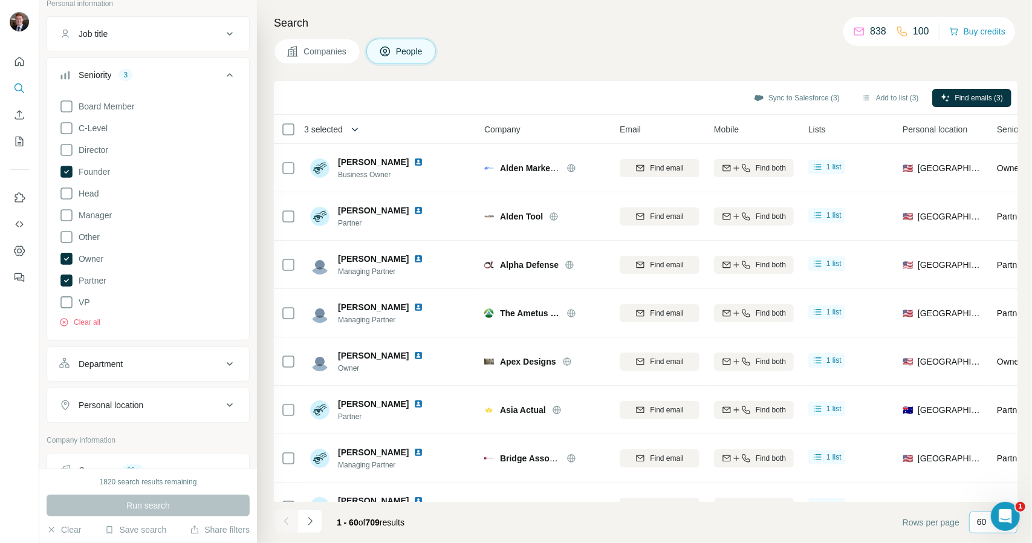
click at [350, 131] on button "button" at bounding box center [355, 129] width 24 height 24
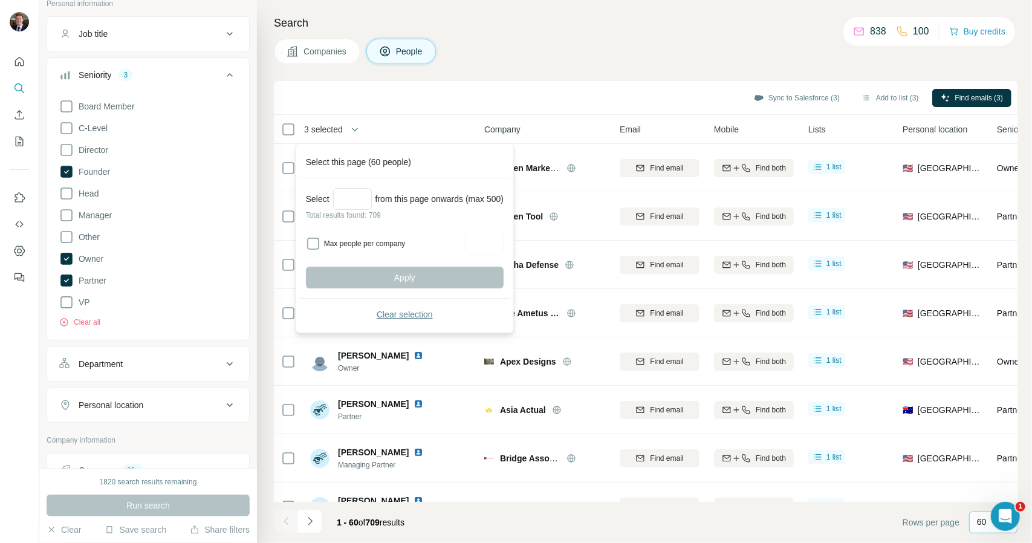
click at [395, 311] on span "Clear selection" at bounding box center [405, 314] width 56 height 12
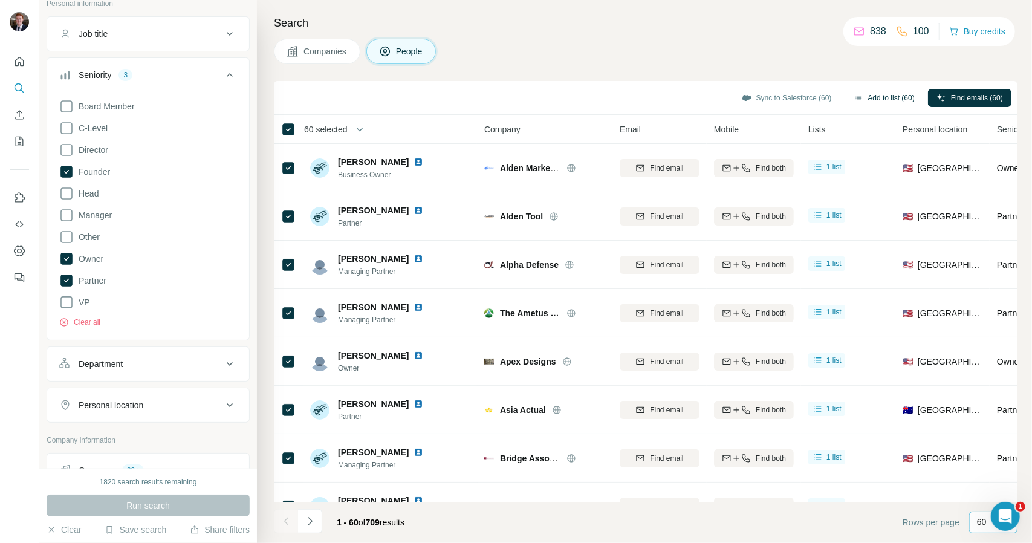
click at [856, 99] on button "Add to list (60)" at bounding box center [884, 98] width 78 height 18
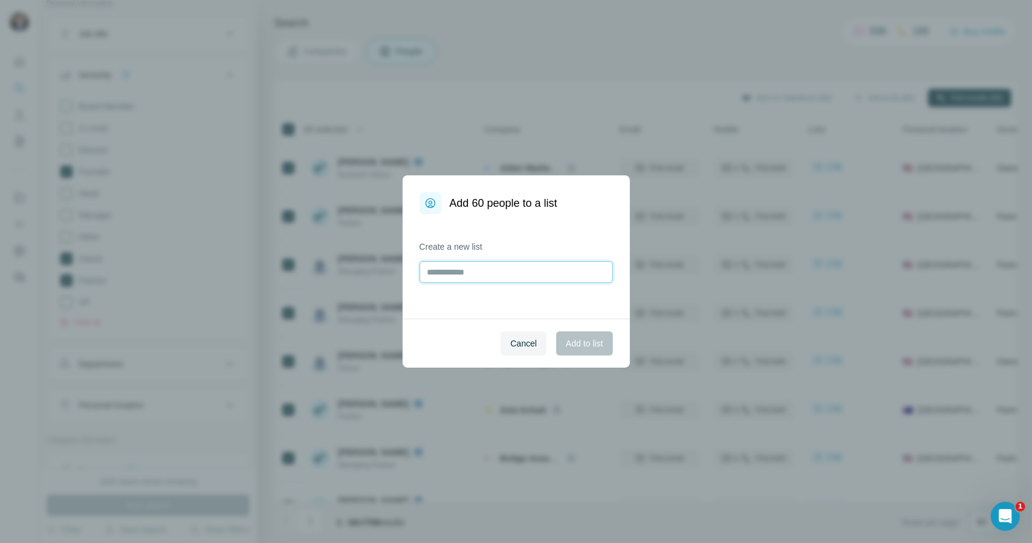
click at [549, 270] on input "text" at bounding box center [517, 272] width 194 height 22
type input "**********"
click at [590, 338] on span "Add to list" at bounding box center [584, 343] width 37 height 12
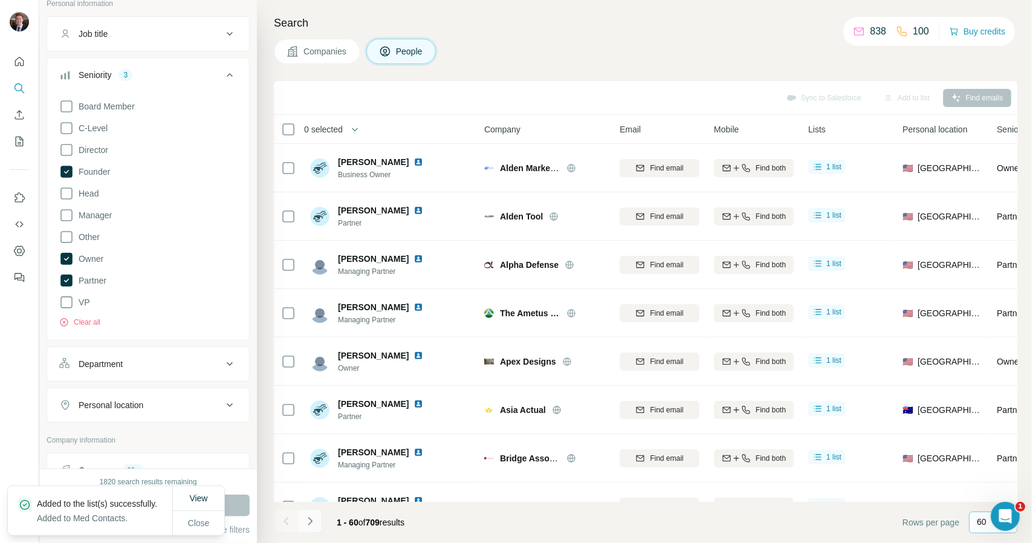
click at [308, 522] on icon "Navigate to next page" at bounding box center [310, 521] width 12 height 12
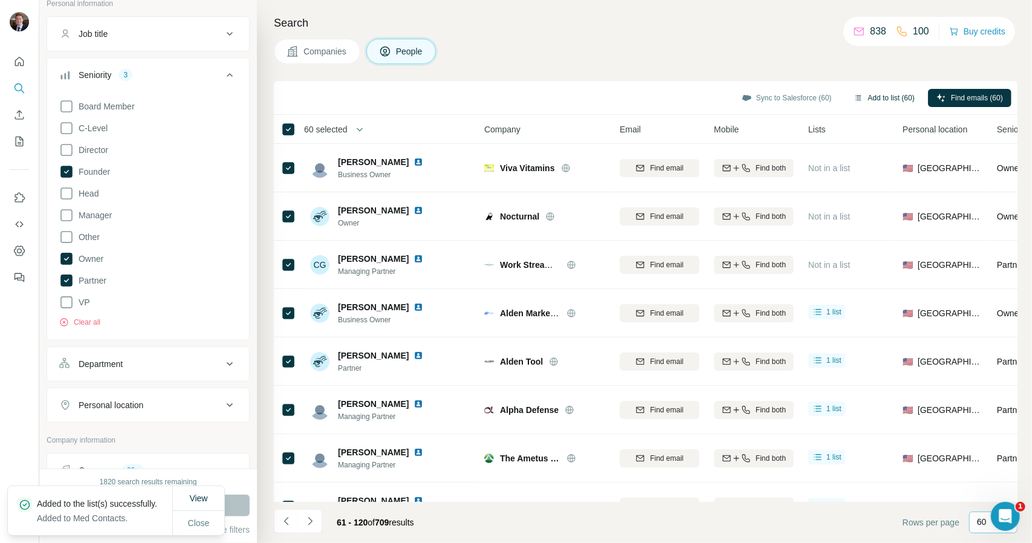
click at [877, 94] on button "Add to list (60)" at bounding box center [884, 98] width 78 height 18
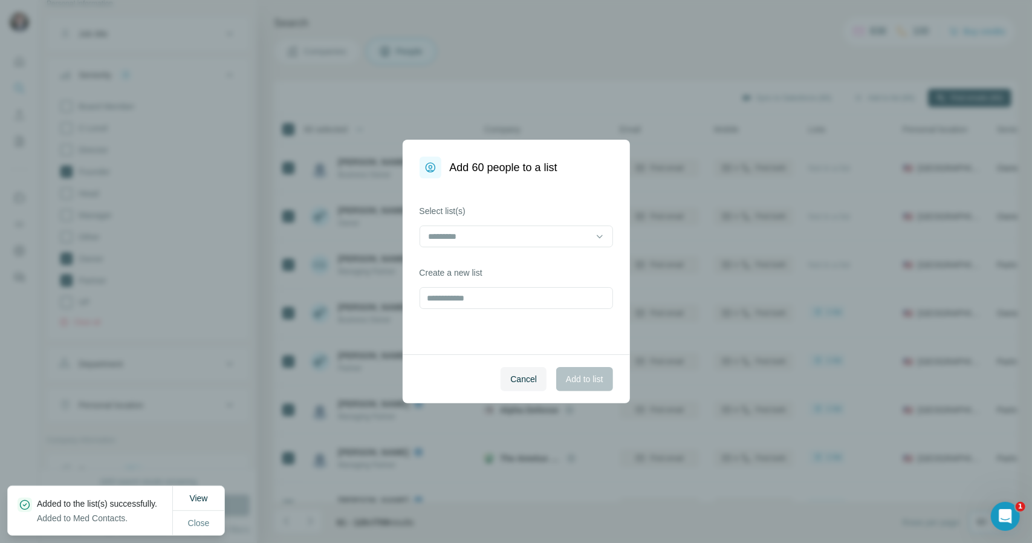
click at [568, 189] on div "Select list(s) Create a new list" at bounding box center [516, 266] width 227 height 176
click at [559, 227] on div at bounding box center [509, 236] width 163 height 21
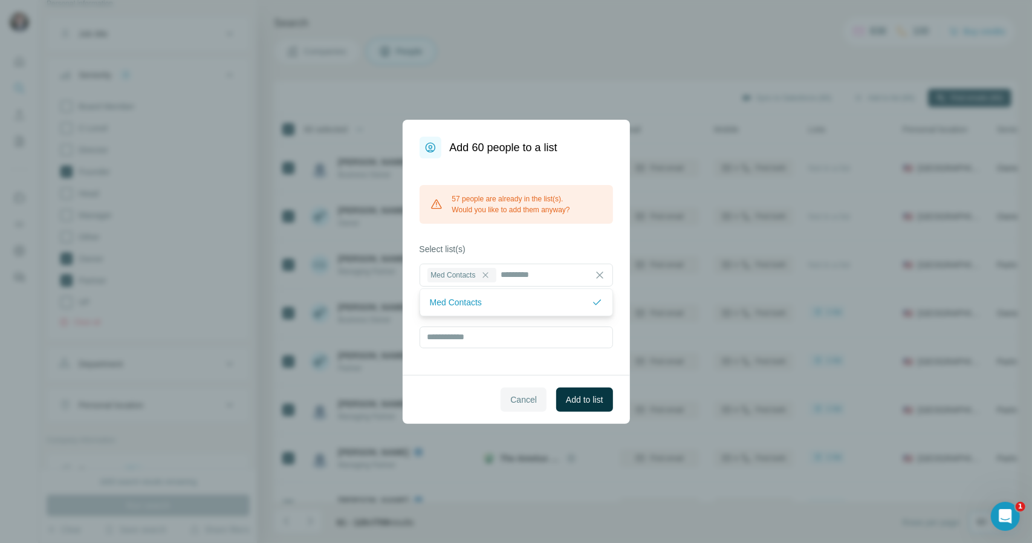
click at [529, 398] on span "Cancel" at bounding box center [523, 400] width 27 height 12
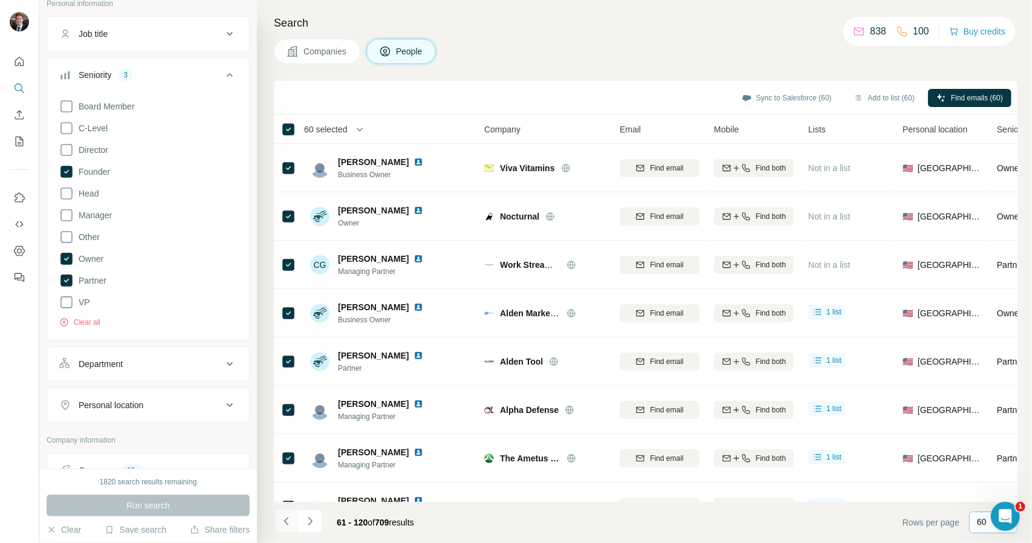
click at [288, 527] on icon "Navigate to previous page" at bounding box center [287, 521] width 12 height 12
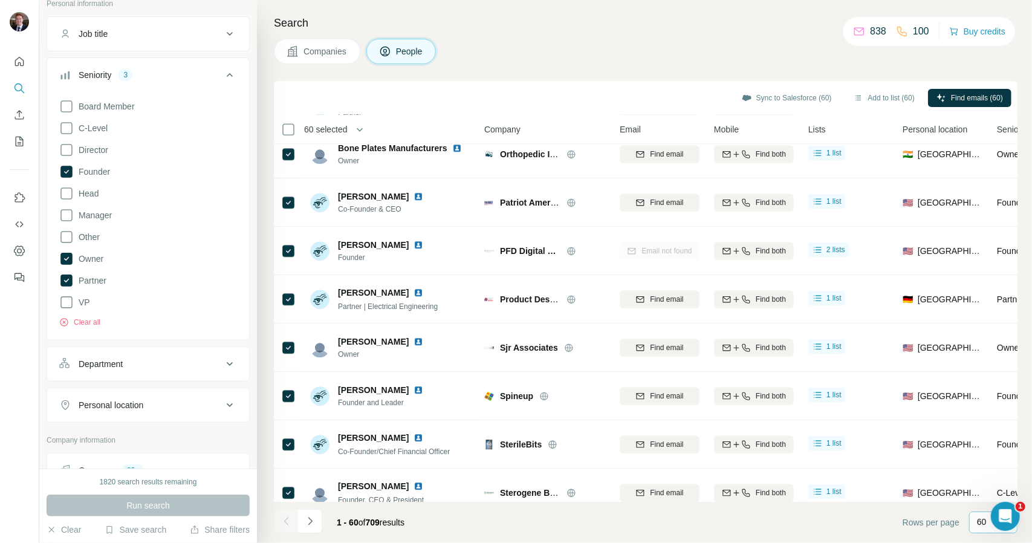
scroll to position [2550, 0]
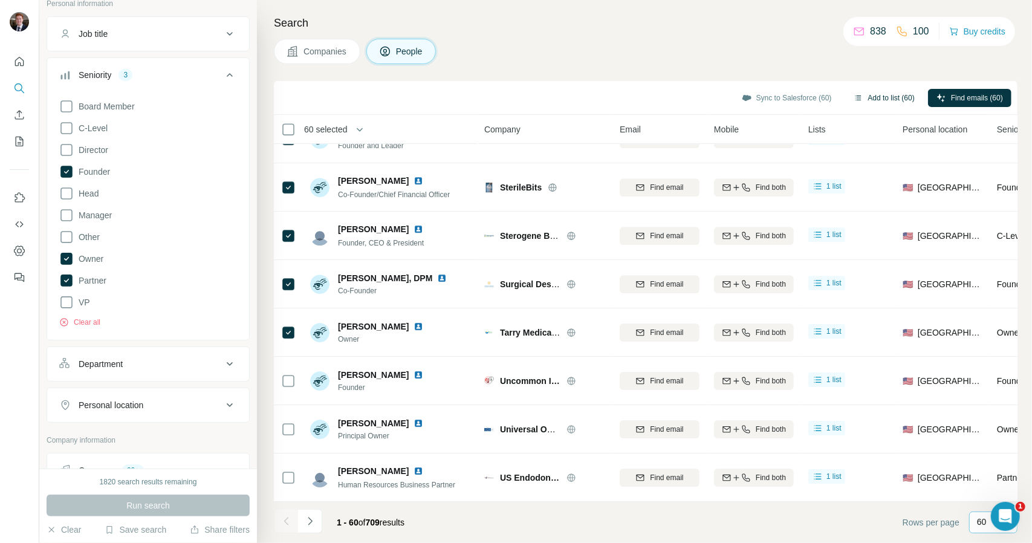
click at [867, 102] on button "Add to list (60)" at bounding box center [884, 98] width 78 height 18
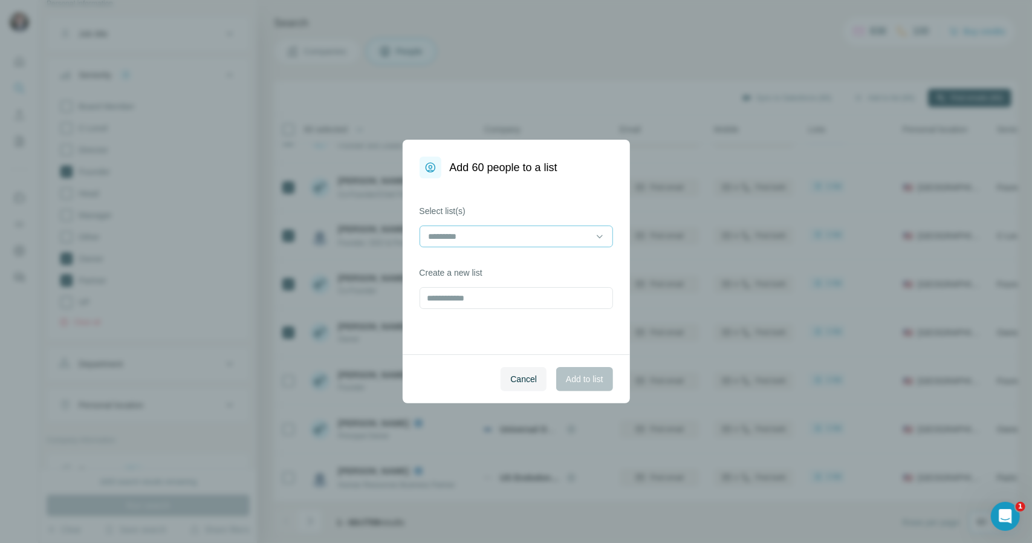
click at [550, 240] on input at bounding box center [509, 236] width 163 height 13
click at [529, 270] on div "Med Contacts" at bounding box center [516, 264] width 187 height 22
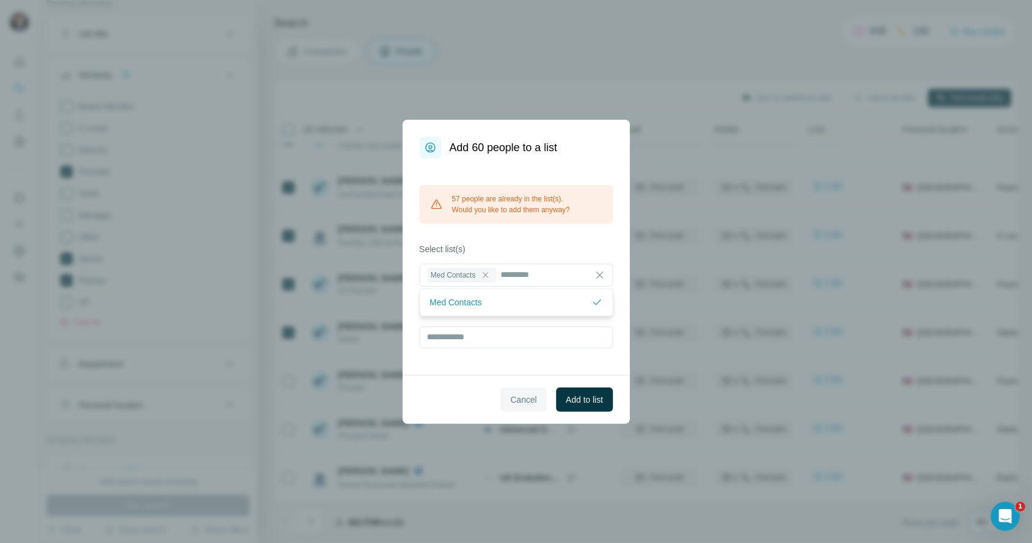
click at [530, 405] on span "Cancel" at bounding box center [523, 400] width 27 height 12
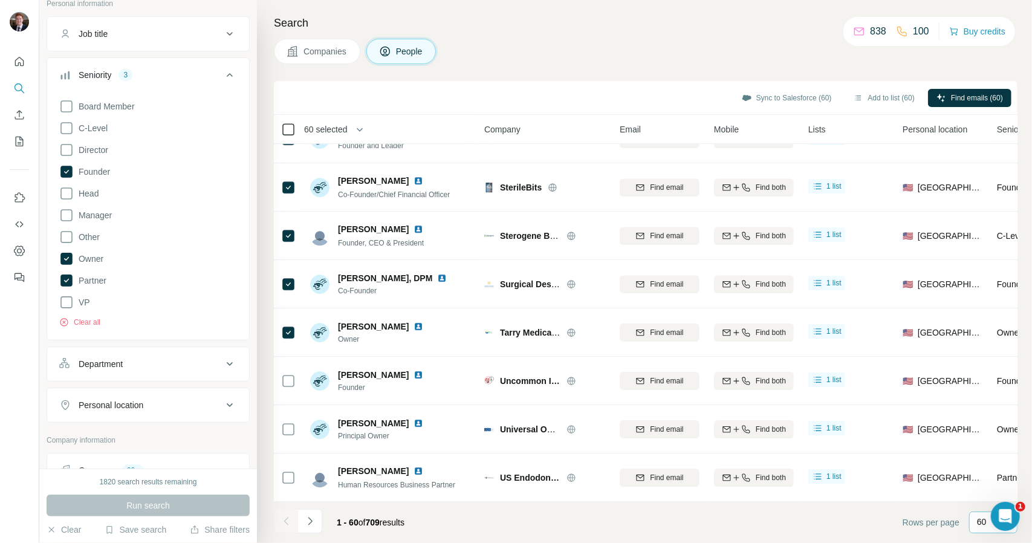
click at [294, 126] on icon at bounding box center [288, 129] width 15 height 15
click at [319, 522] on button "Navigate to next page" at bounding box center [310, 521] width 24 height 24
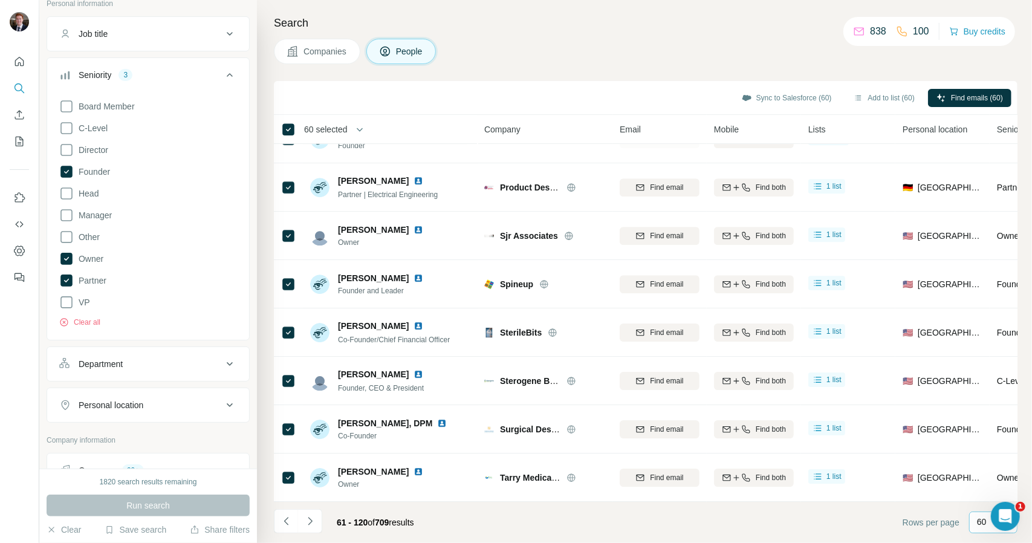
click at [340, 131] on span "60 selected" at bounding box center [326, 129] width 44 height 12
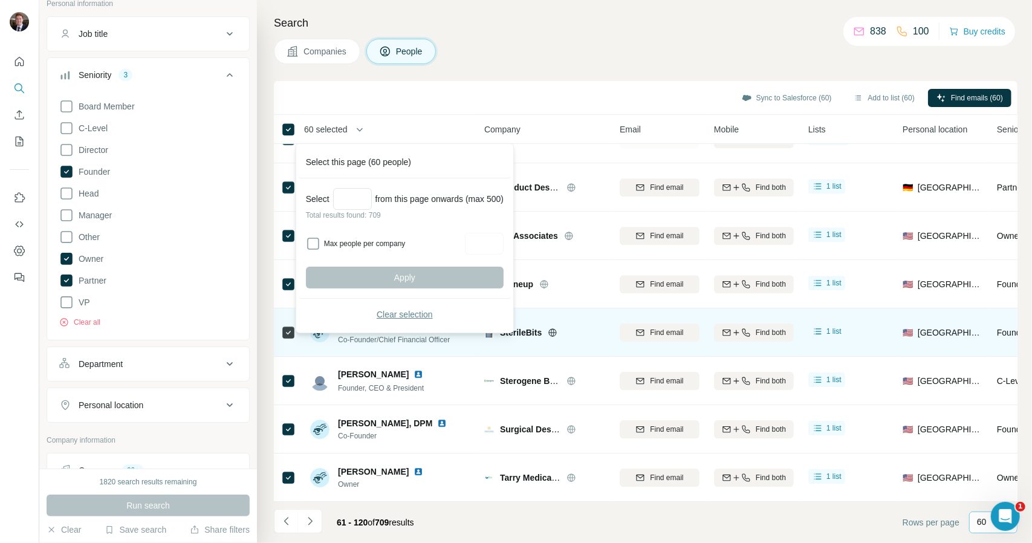
click at [417, 308] on span "Clear selection" at bounding box center [405, 314] width 56 height 12
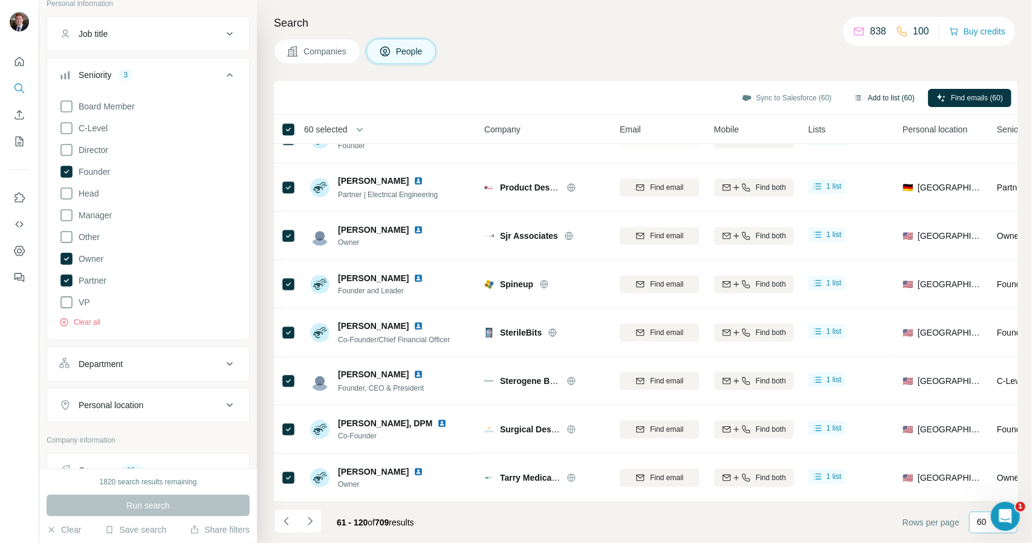
click at [892, 101] on button "Add to list (60)" at bounding box center [884, 98] width 78 height 18
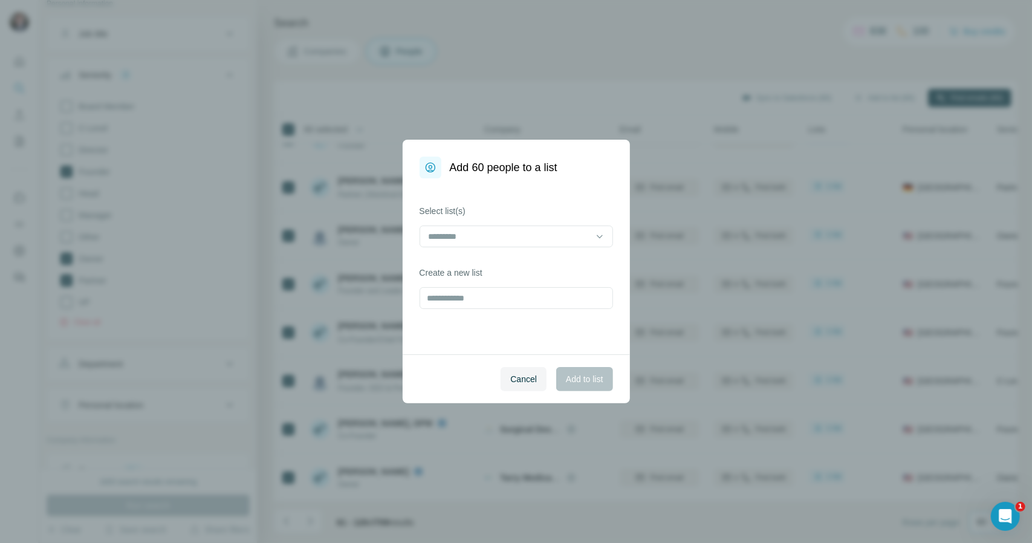
click at [566, 224] on div "Select list(s)" at bounding box center [517, 226] width 194 height 42
click at [566, 228] on div at bounding box center [509, 236] width 163 height 21
click at [502, 273] on div "Med Contacts" at bounding box center [516, 264] width 187 height 22
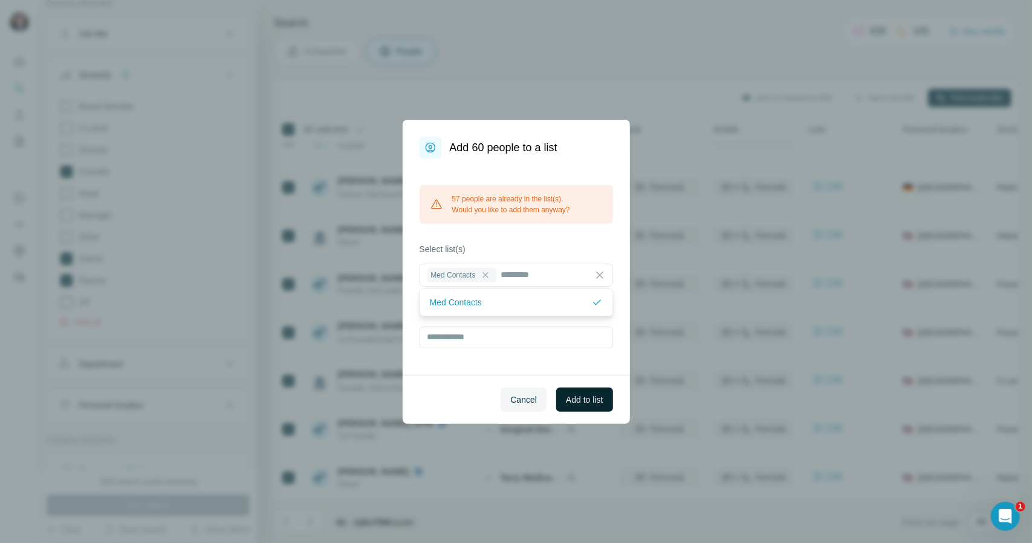
click at [588, 401] on span "Add to list" at bounding box center [584, 400] width 37 height 12
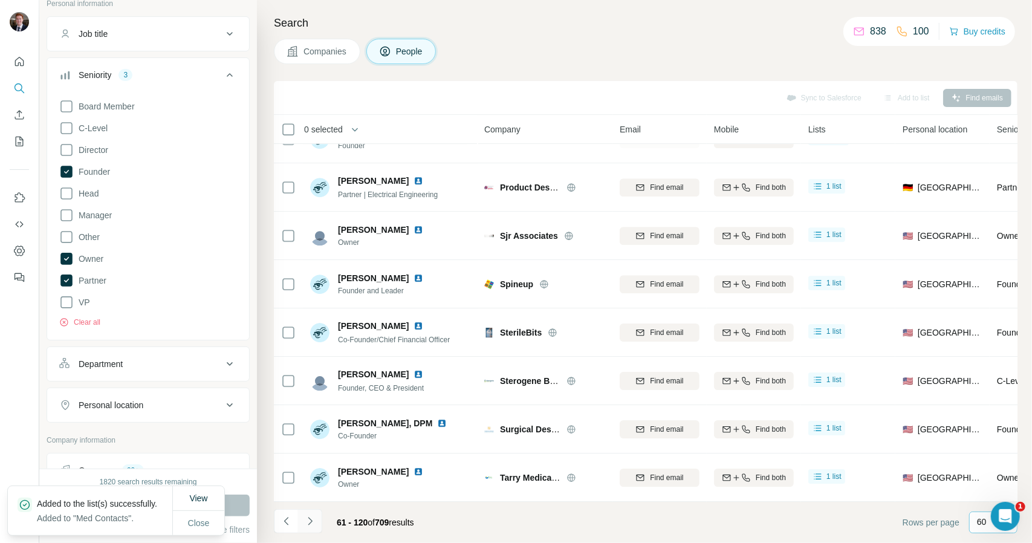
click at [312, 523] on icon "Navigate to next page" at bounding box center [310, 521] width 12 height 12
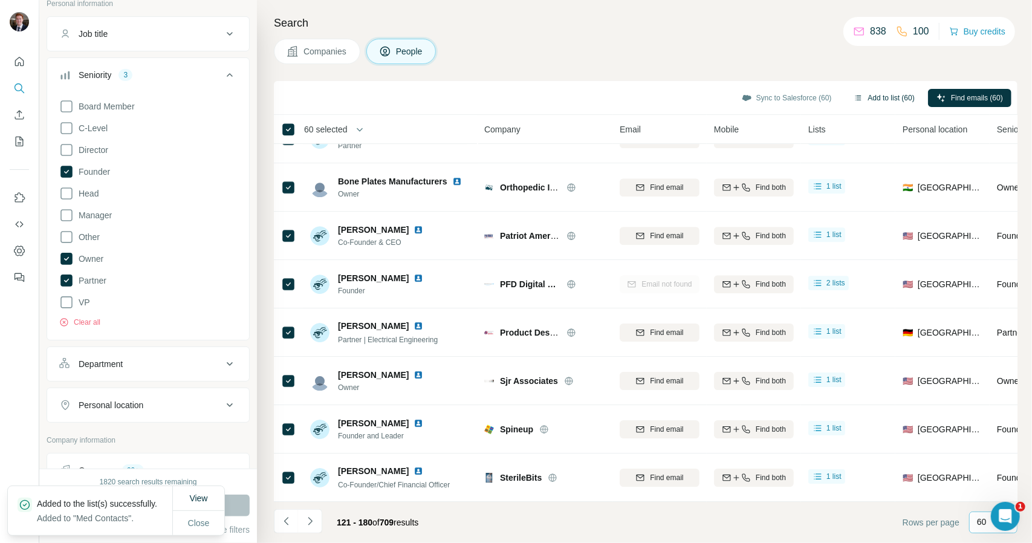
click at [888, 93] on button "Add to list (60)" at bounding box center [884, 98] width 78 height 18
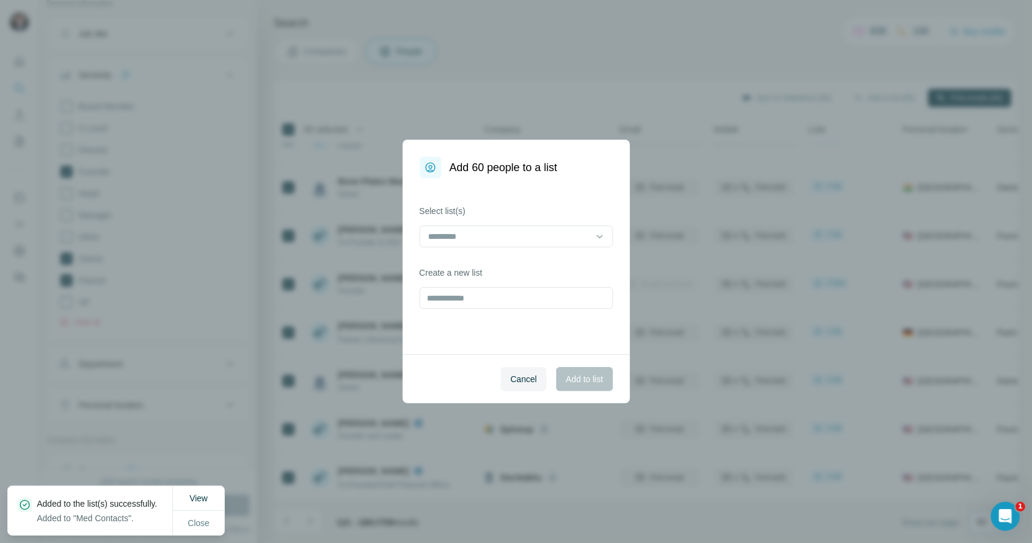
click at [536, 206] on label "Select list(s)" at bounding box center [517, 211] width 194 height 12
click at [536, 256] on div "Select list(s) Create a new list" at bounding box center [516, 266] width 227 height 176
click at [545, 240] on input at bounding box center [509, 236] width 163 height 13
click at [522, 268] on div "Med Contacts" at bounding box center [516, 264] width 173 height 12
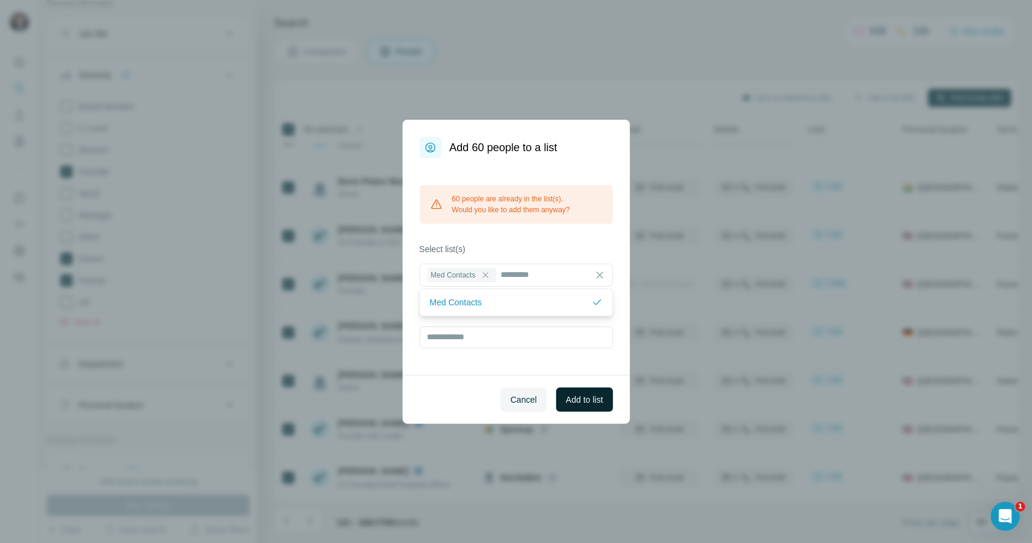
click at [584, 400] on span "Add to list" at bounding box center [584, 400] width 37 height 12
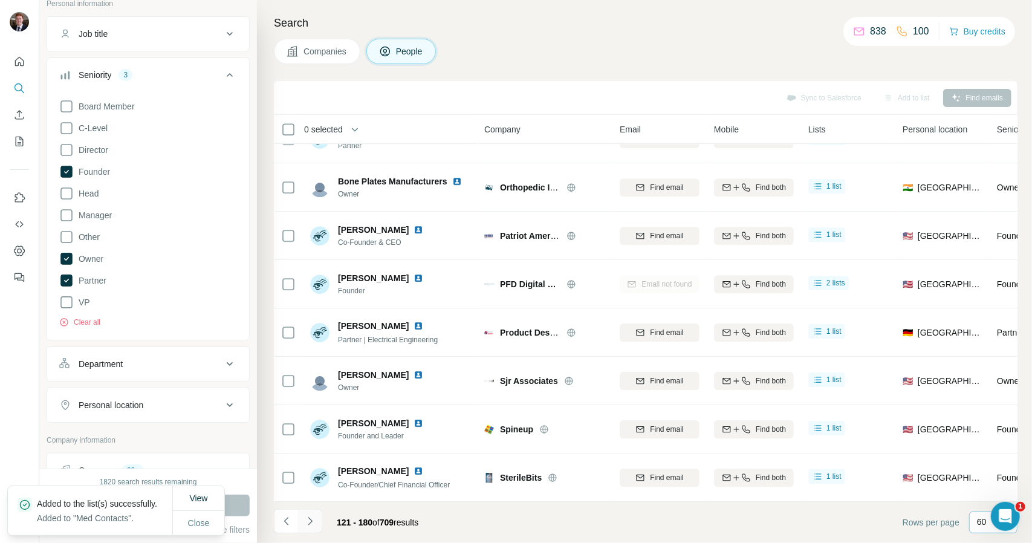
click at [310, 522] on icon "Navigate to next page" at bounding box center [310, 521] width 12 height 12
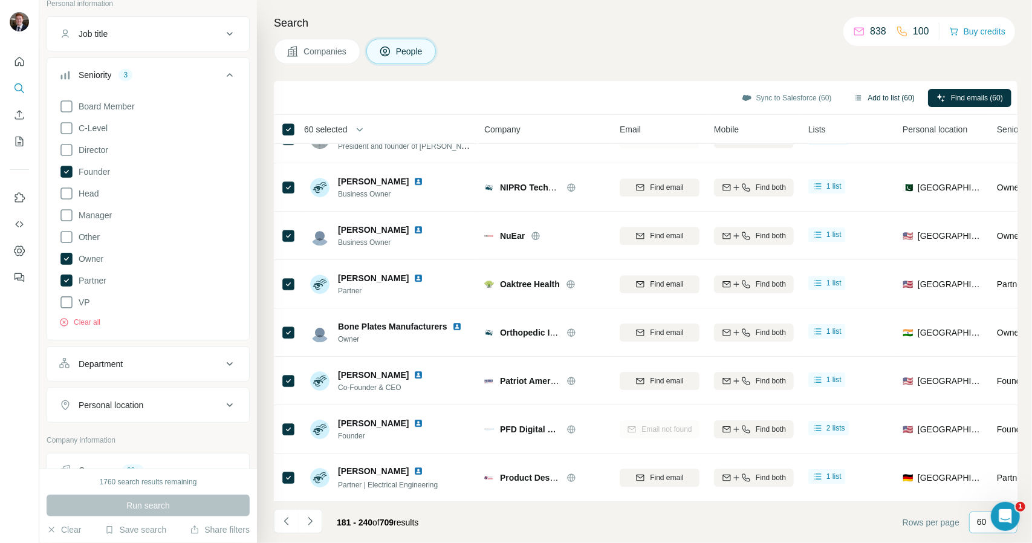
click at [861, 93] on button "Add to list (60)" at bounding box center [884, 98] width 78 height 18
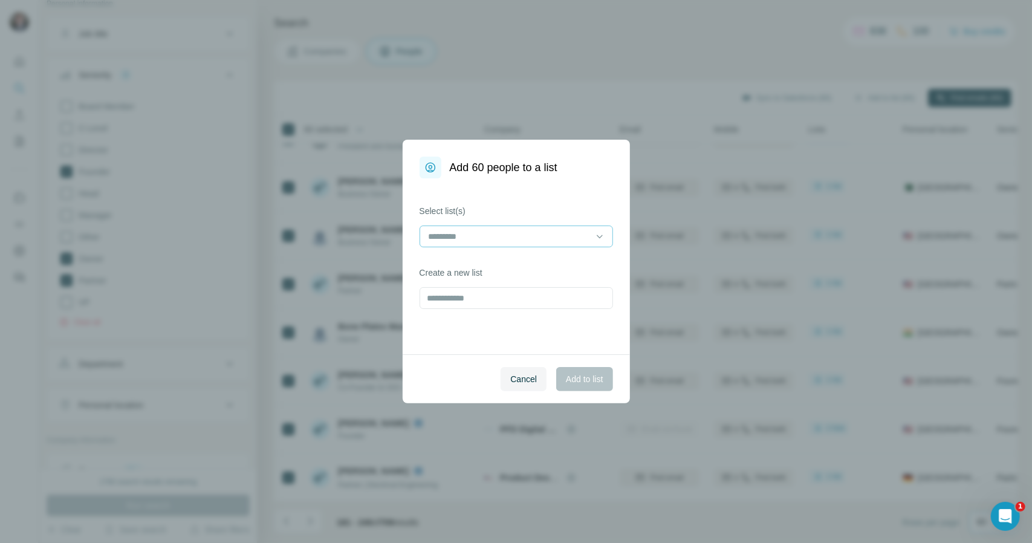
click at [486, 231] on input at bounding box center [509, 236] width 163 height 13
click at [472, 268] on p "Med Contacts" at bounding box center [456, 264] width 52 height 12
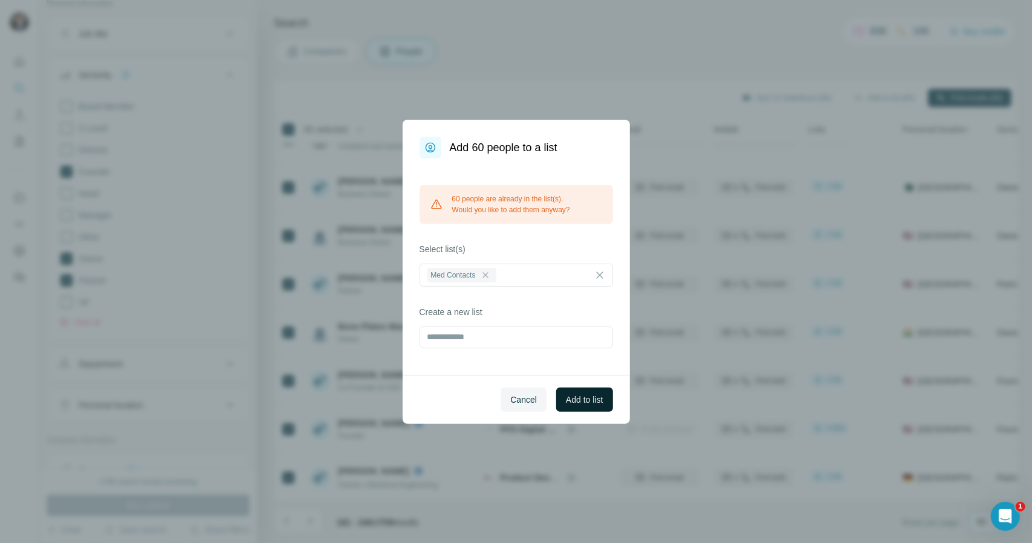
click at [597, 401] on span "Add to list" at bounding box center [584, 400] width 37 height 12
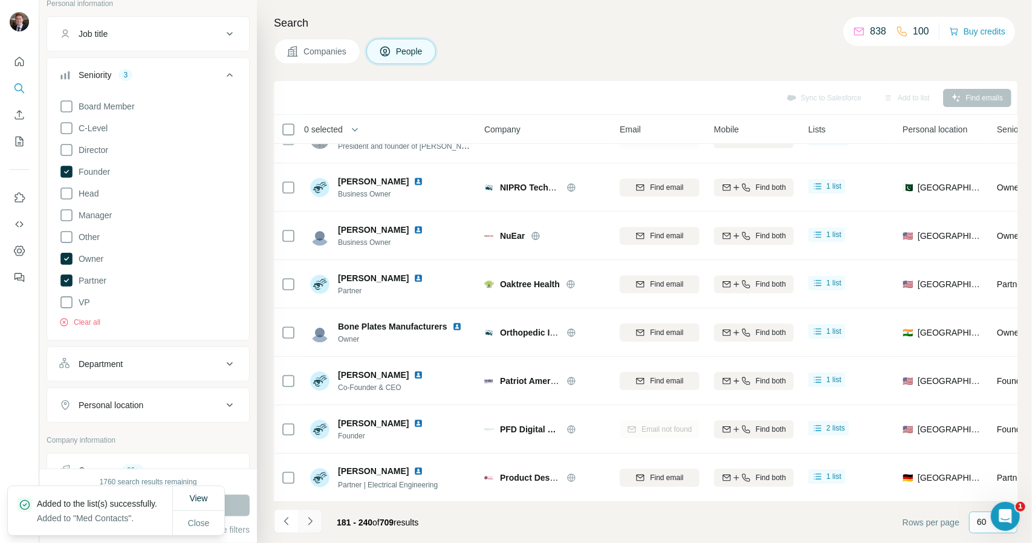
click at [316, 520] on button "Navigate to next page" at bounding box center [310, 521] width 24 height 24
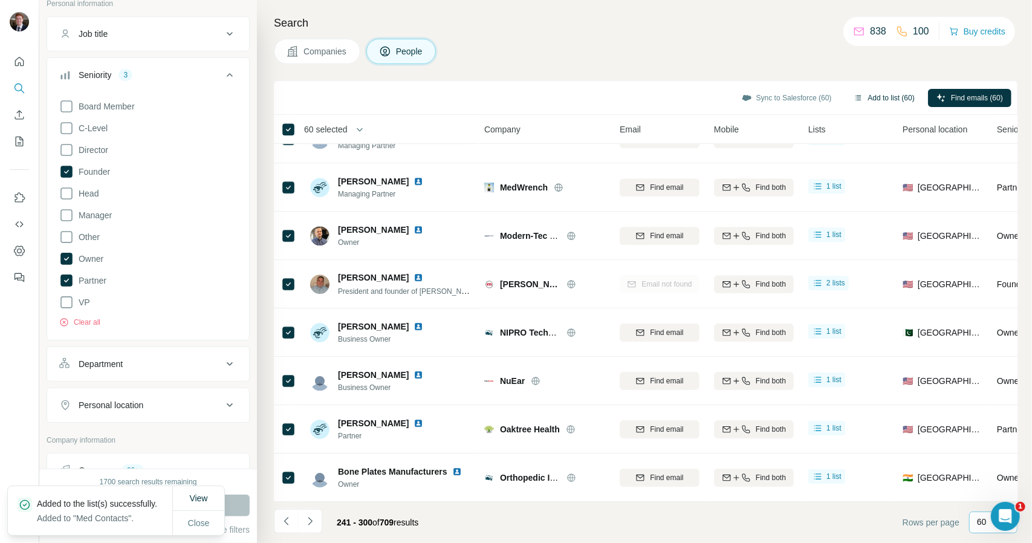
click at [902, 97] on button "Add to list (60)" at bounding box center [884, 98] width 78 height 18
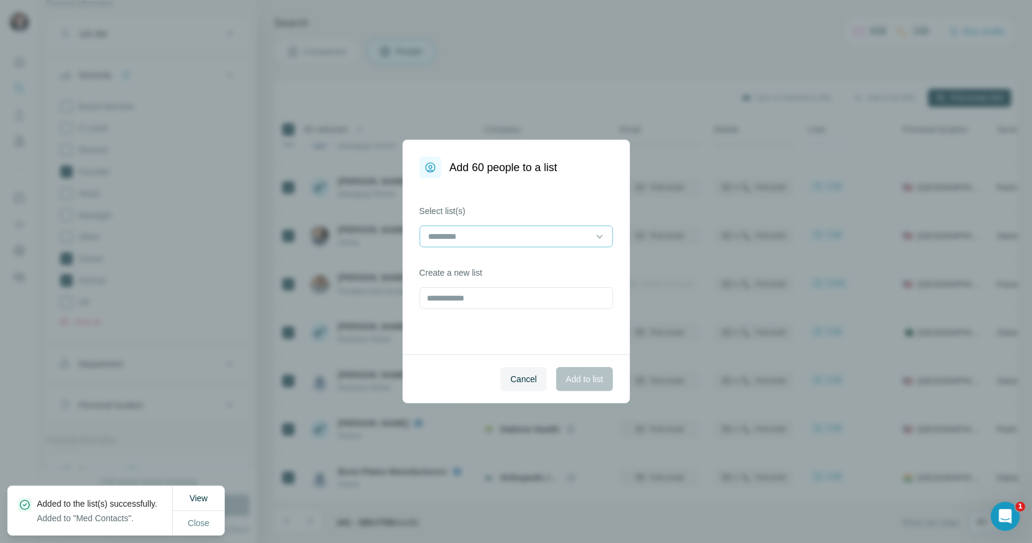
click at [592, 233] on div at bounding box center [517, 237] width 194 height 22
click at [486, 264] on div "Med Contacts" at bounding box center [516, 264] width 173 height 12
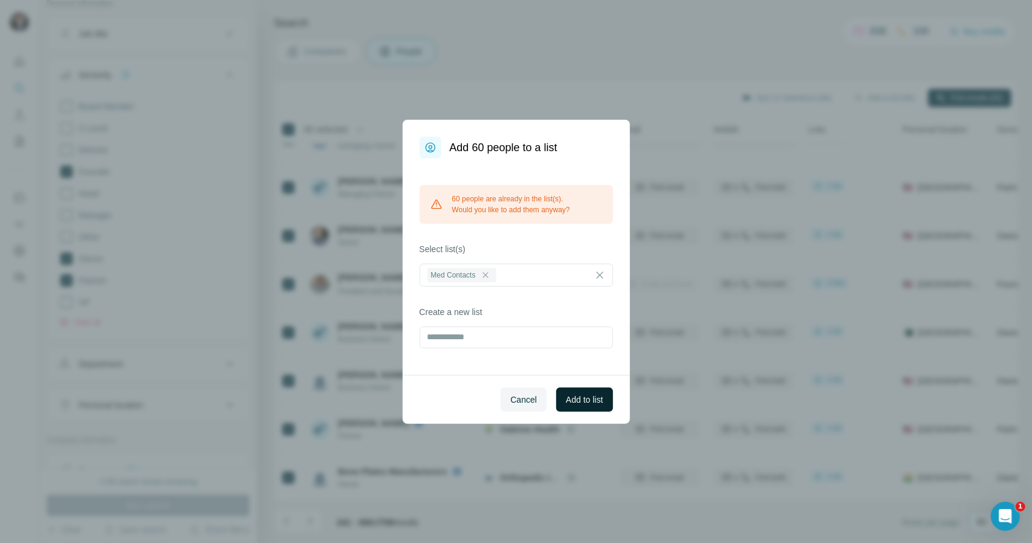
click at [605, 402] on button "Add to list" at bounding box center [584, 400] width 56 height 24
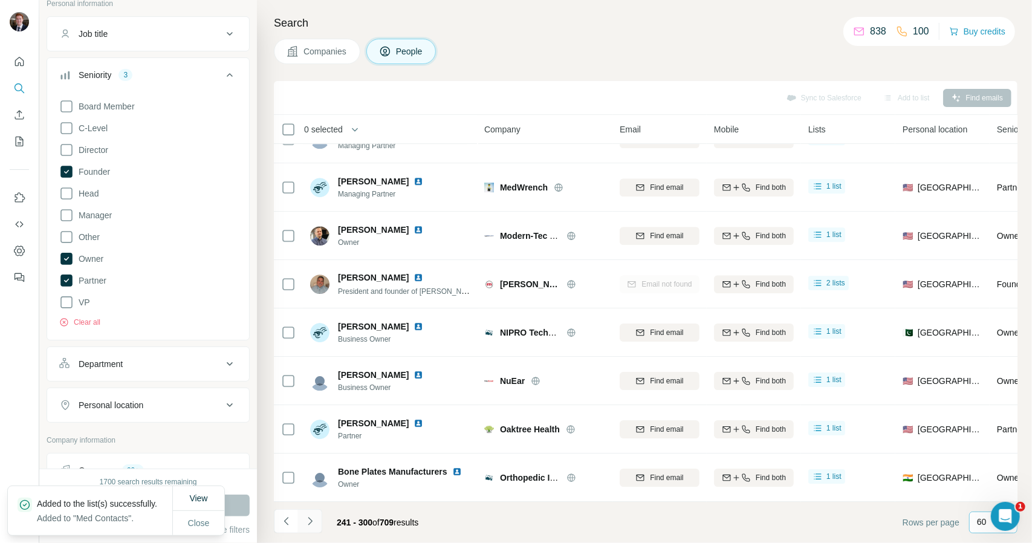
click at [316, 522] on button "Navigate to next page" at bounding box center [310, 521] width 24 height 24
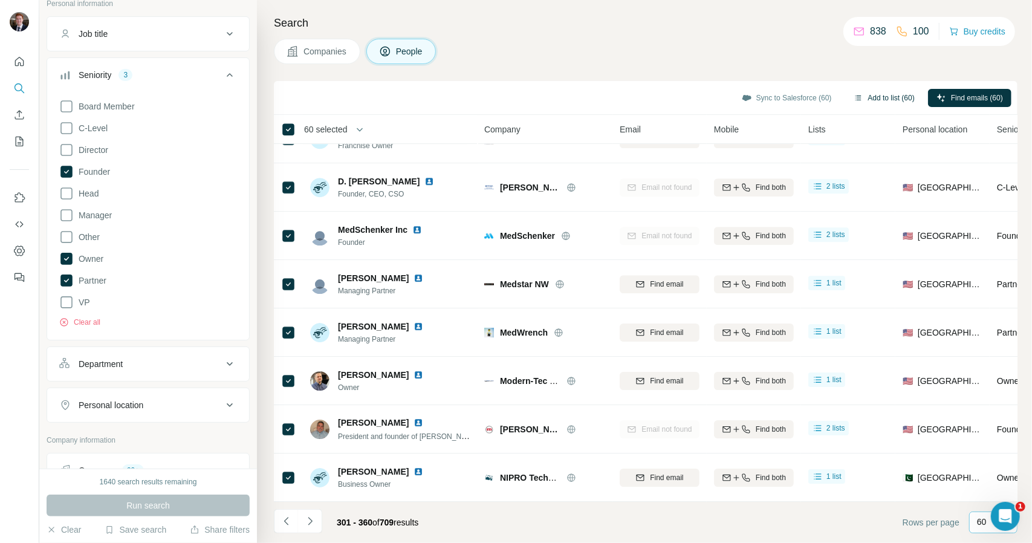
click at [886, 96] on button "Add to list (60)" at bounding box center [884, 98] width 78 height 18
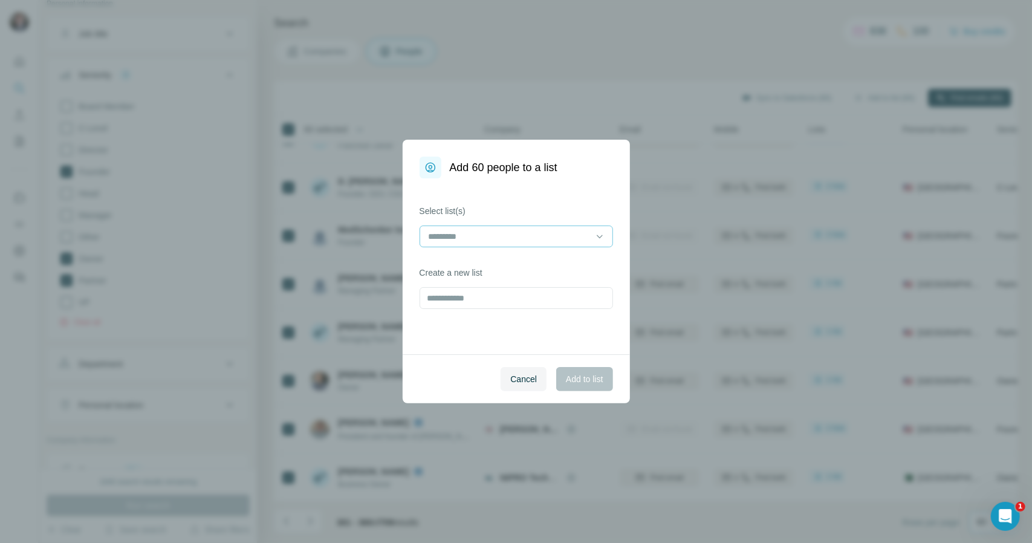
click at [532, 232] on input at bounding box center [509, 236] width 163 height 13
click at [510, 268] on div "Med Contacts" at bounding box center [516, 264] width 173 height 12
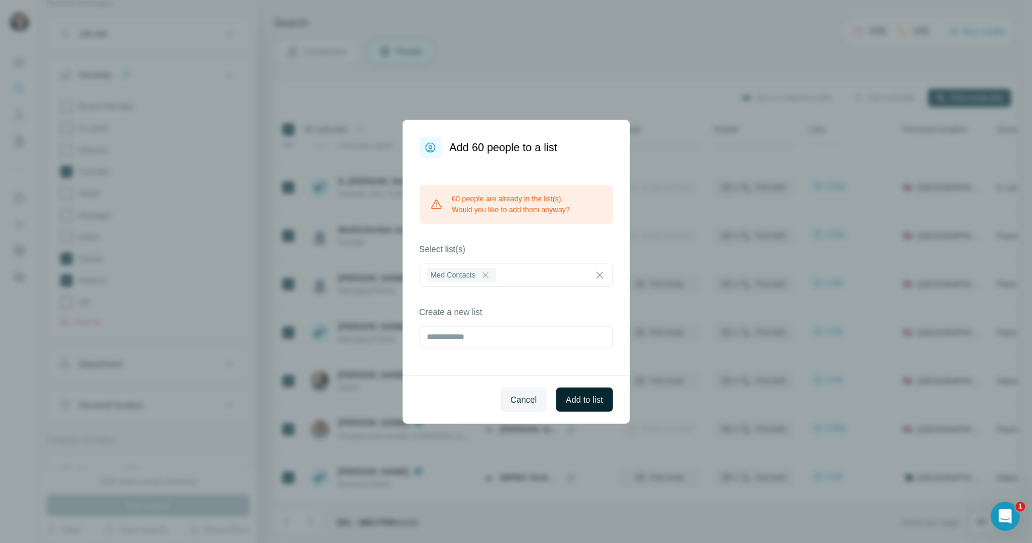
click at [601, 395] on span "Add to list" at bounding box center [584, 400] width 37 height 12
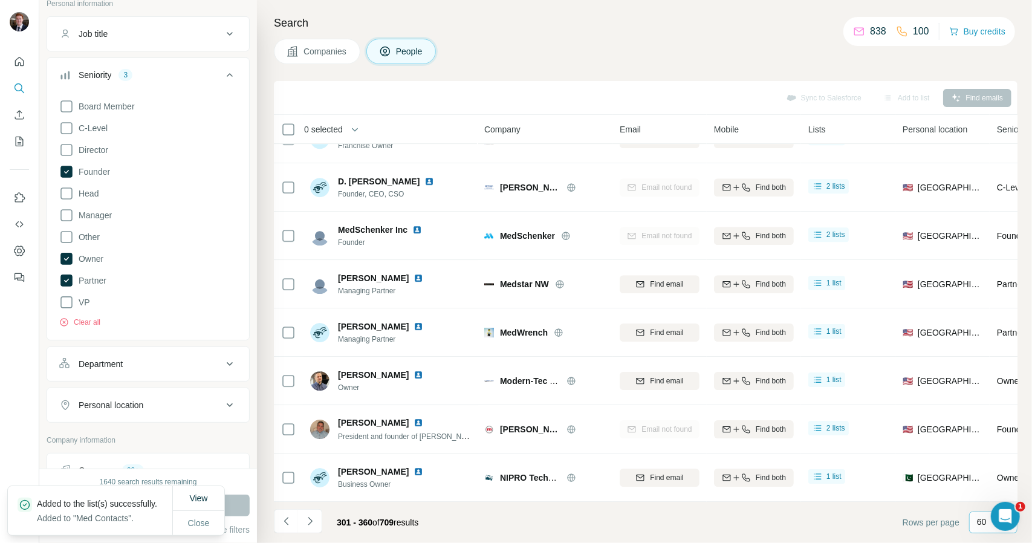
drag, startPoint x: 314, startPoint y: 524, endPoint x: 306, endPoint y: 522, distance: 8.2
click at [306, 522] on icon "Navigate to next page" at bounding box center [310, 521] width 12 height 12
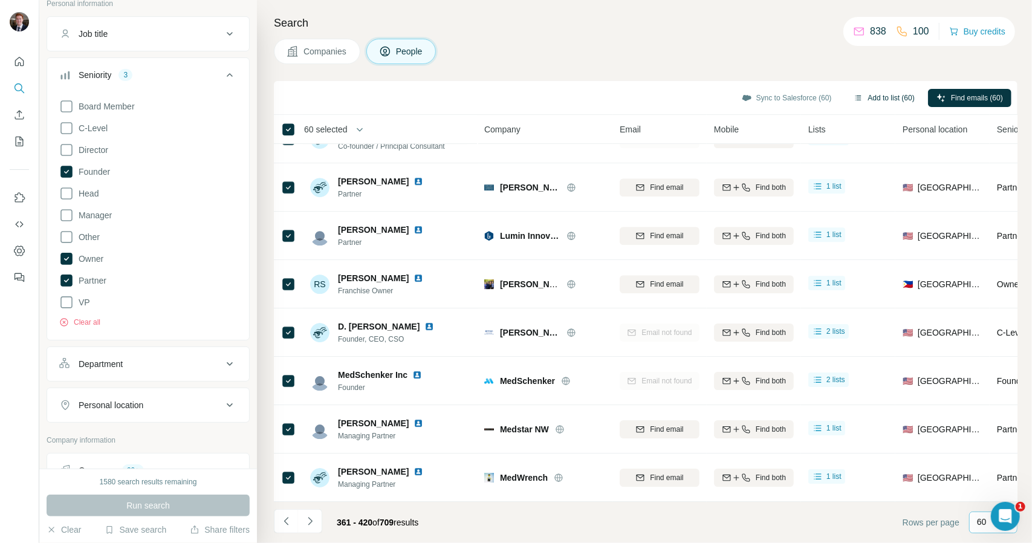
click at [878, 99] on button "Add to list (60)" at bounding box center [884, 98] width 78 height 18
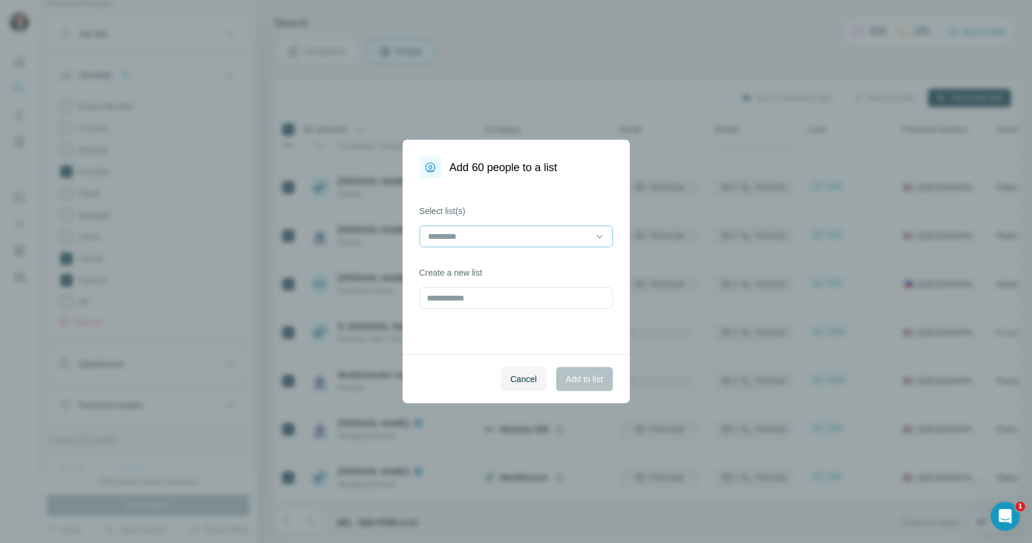
click at [536, 243] on div at bounding box center [509, 236] width 163 height 21
click at [510, 262] on div "Med Contacts" at bounding box center [516, 264] width 173 height 12
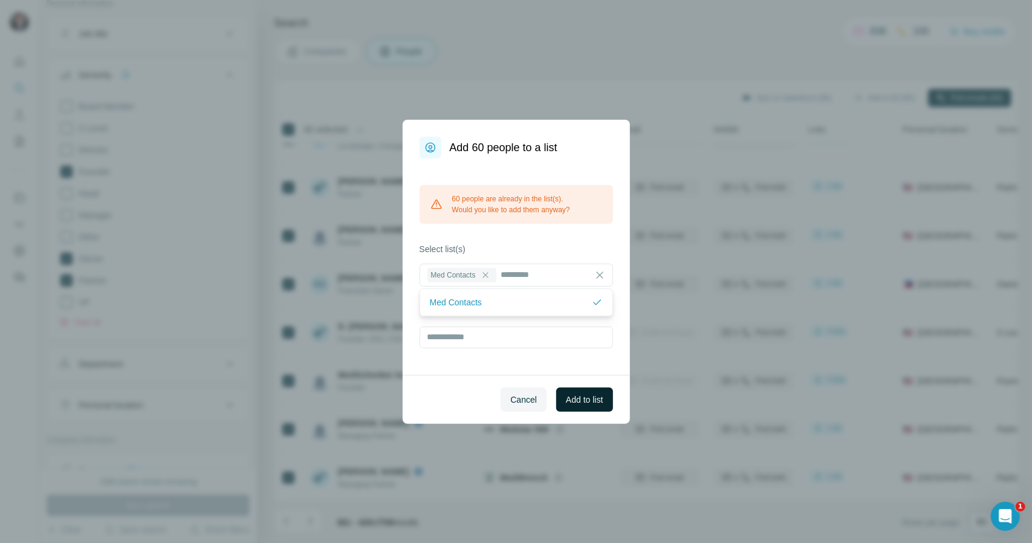
click at [599, 391] on button "Add to list" at bounding box center [584, 400] width 56 height 24
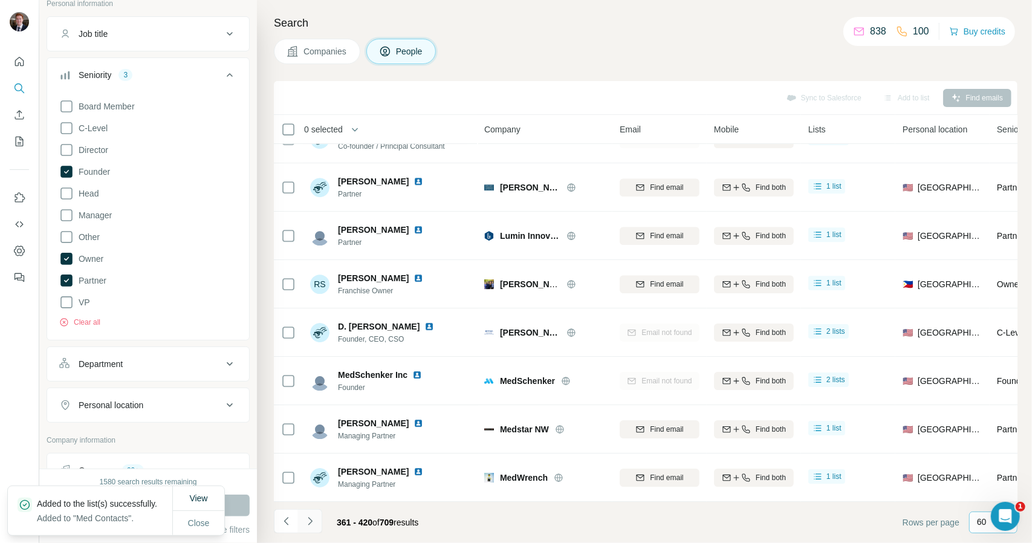
click at [309, 523] on icon "Navigate to next page" at bounding box center [310, 521] width 4 height 8
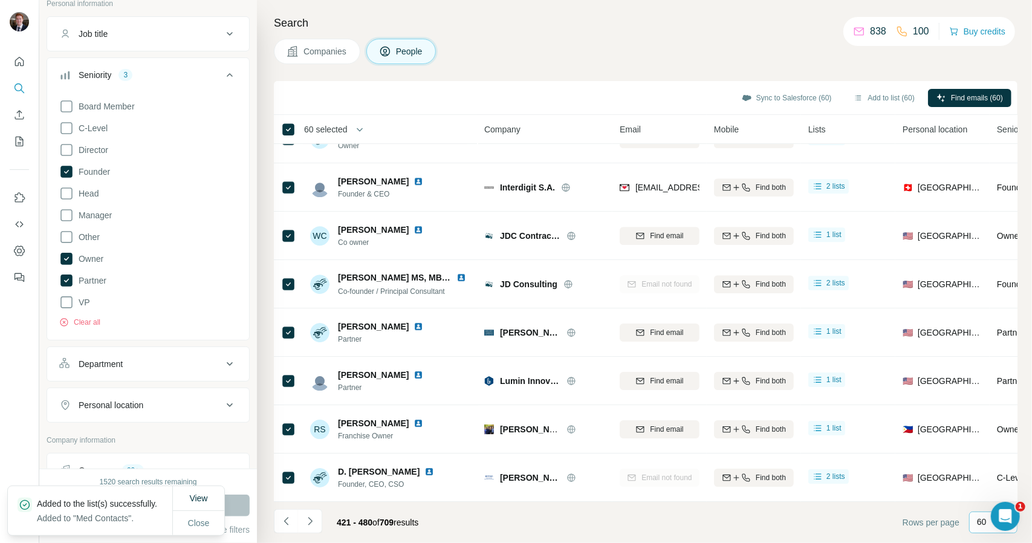
click at [883, 84] on div "Sync to Salesforce (60) Add to list (60) Find emails (60)" at bounding box center [646, 98] width 744 height 34
click at [879, 97] on button "Add to list (60)" at bounding box center [884, 98] width 78 height 18
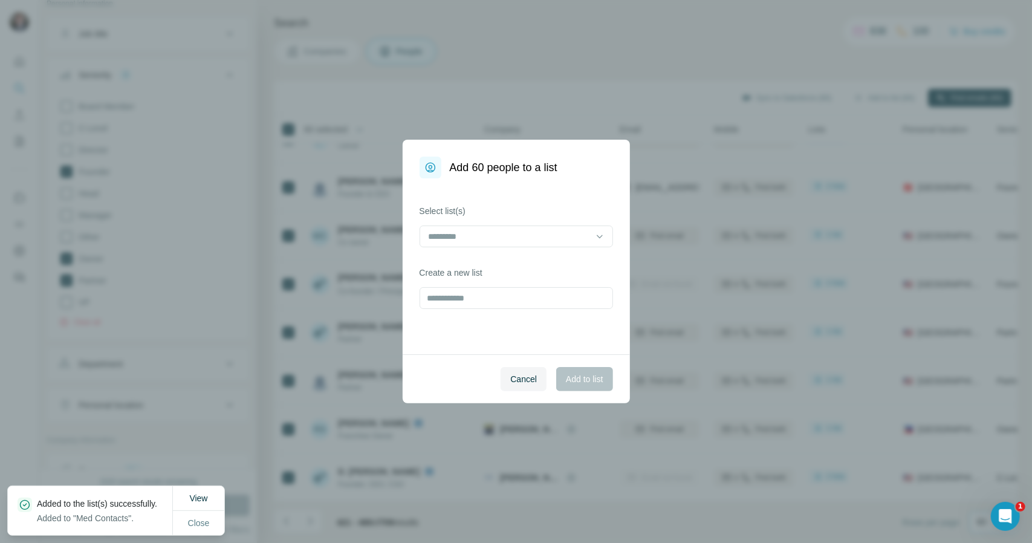
click at [551, 247] on div at bounding box center [517, 238] width 194 height 24
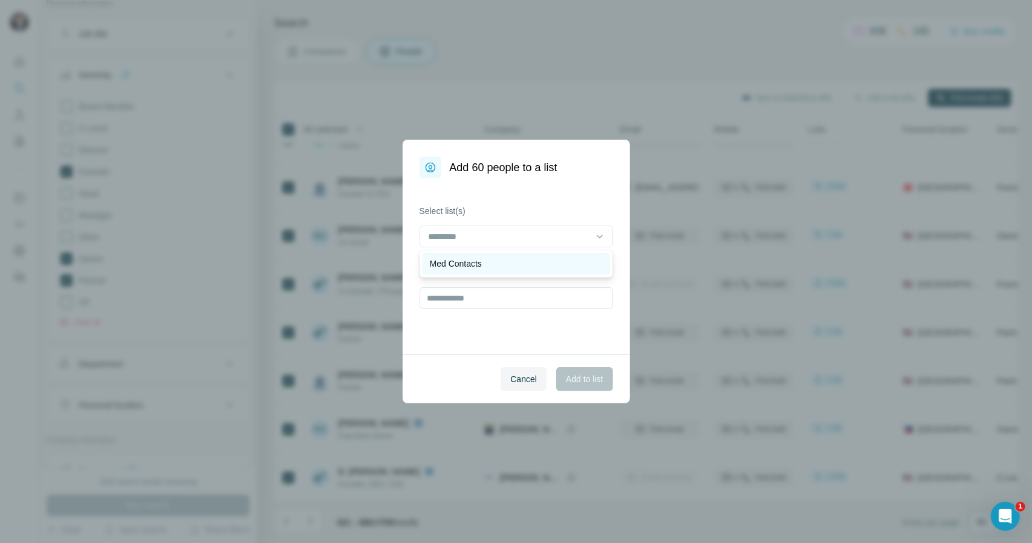
click at [526, 266] on div "Med Contacts" at bounding box center [516, 264] width 173 height 12
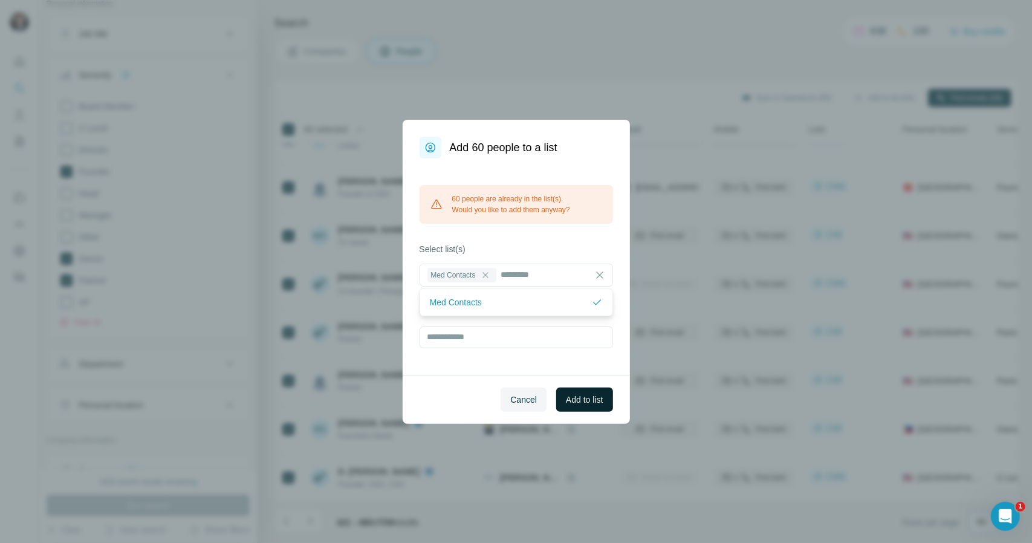
click at [582, 400] on span "Add to list" at bounding box center [584, 400] width 37 height 12
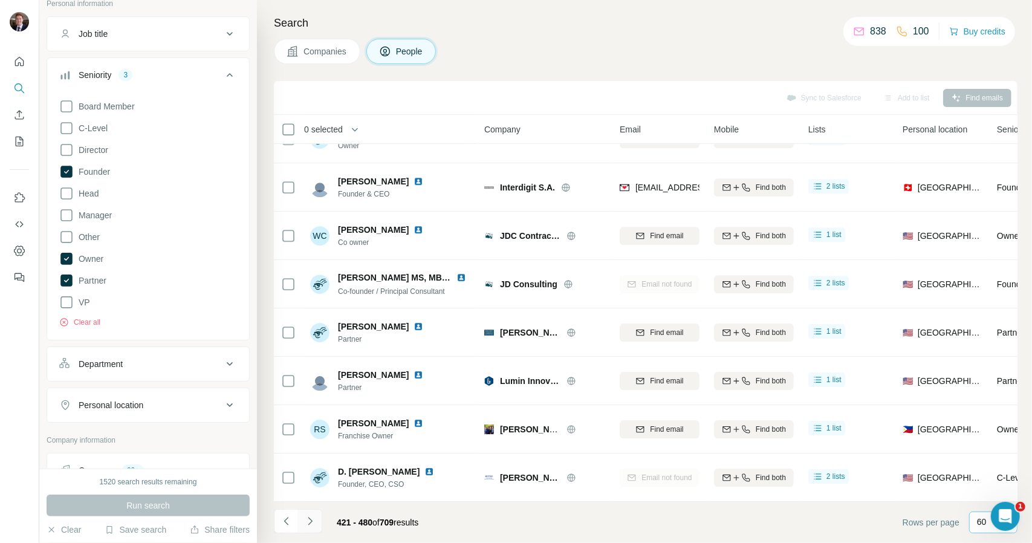
click at [318, 521] on button "Navigate to next page" at bounding box center [310, 521] width 24 height 24
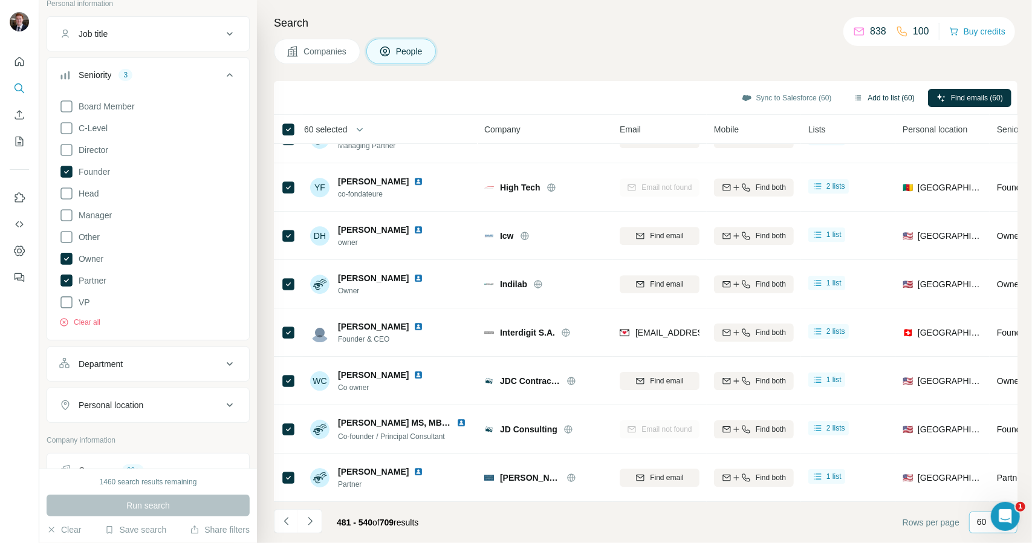
click at [889, 98] on button "Add to list (60)" at bounding box center [884, 98] width 78 height 18
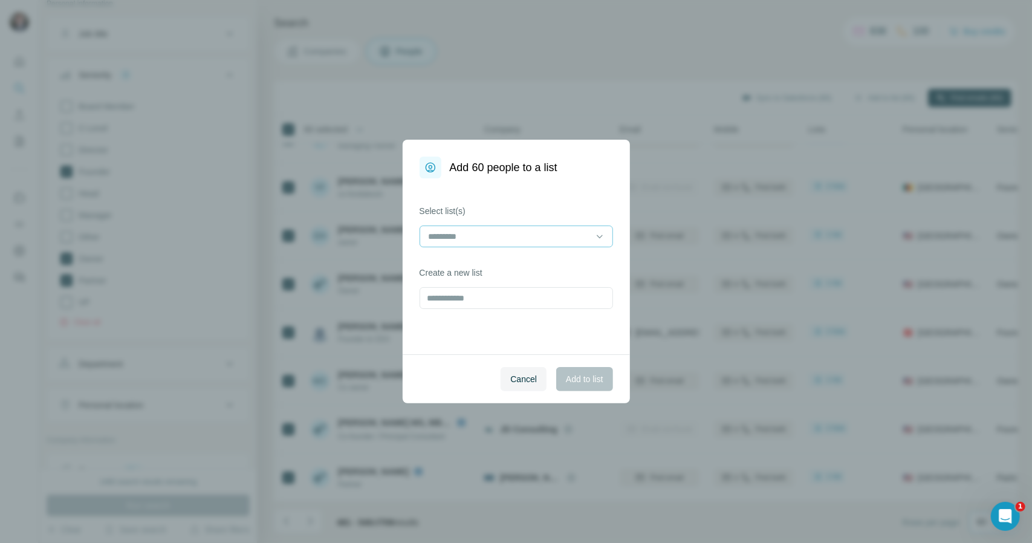
click at [501, 240] on input at bounding box center [509, 236] width 163 height 13
click at [471, 267] on p "Med Contacts" at bounding box center [456, 264] width 52 height 12
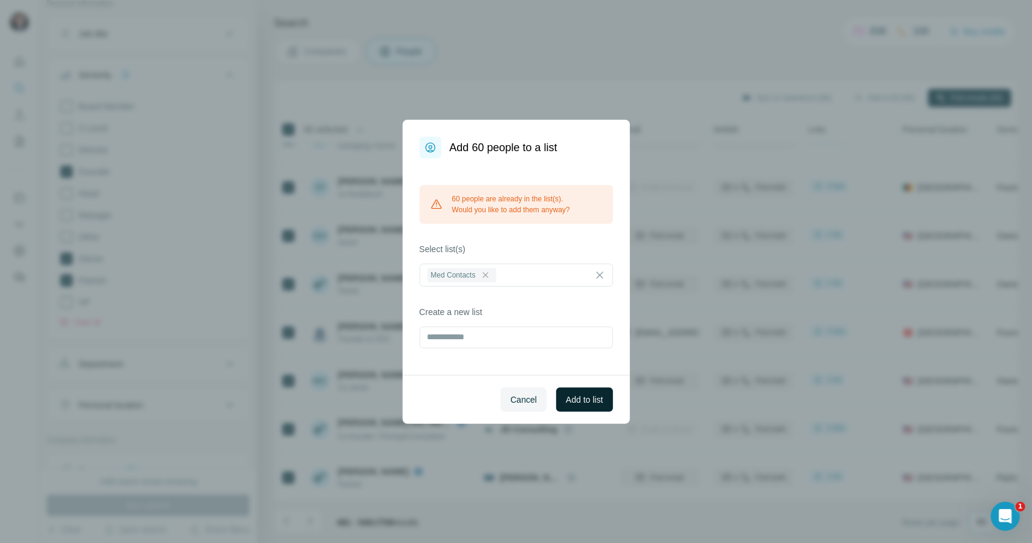
click at [602, 404] on span "Add to list" at bounding box center [584, 400] width 37 height 12
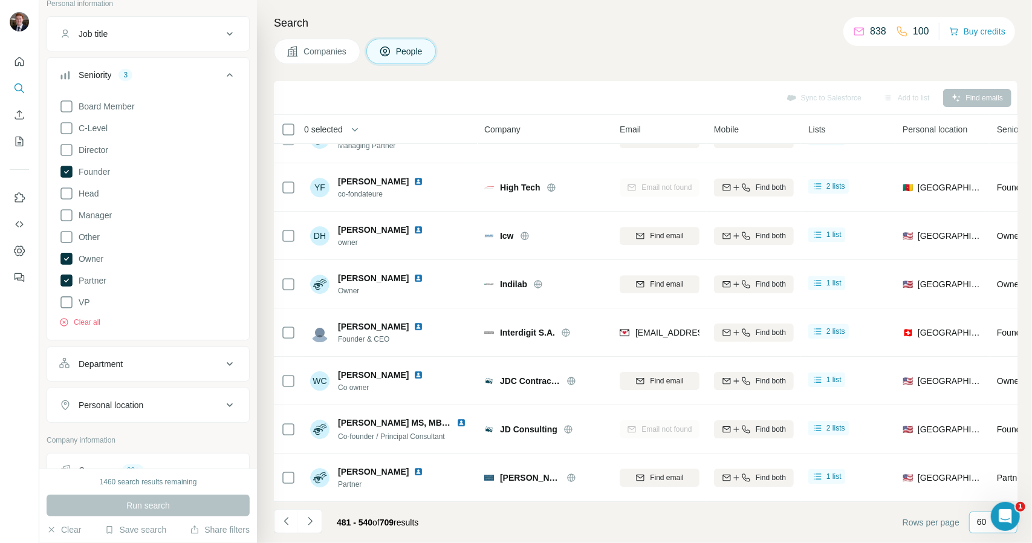
click at [290, 116] on th "0 selected" at bounding box center [371, 129] width 194 height 29
click at [314, 530] on button "Navigate to next page" at bounding box center [310, 521] width 24 height 24
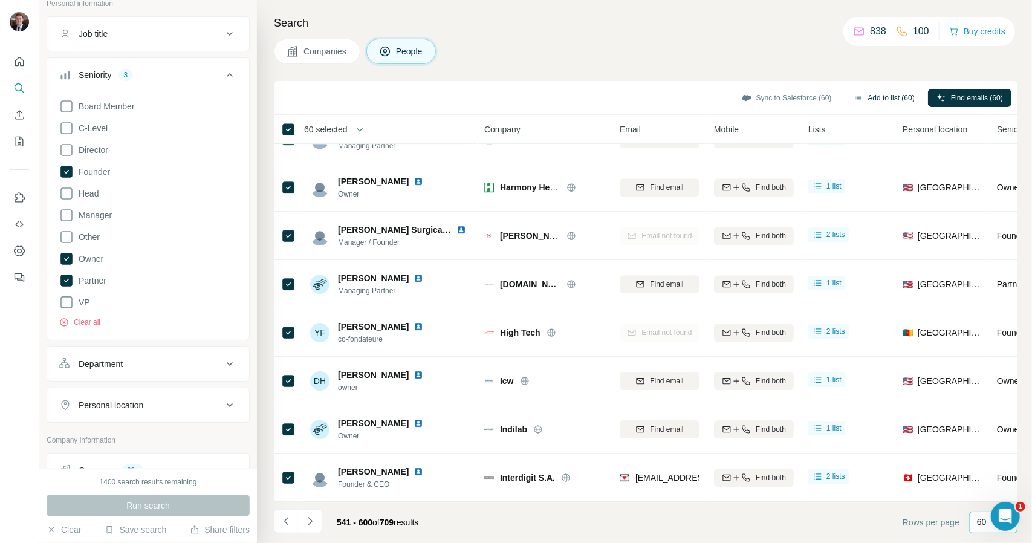
click at [886, 95] on button "Add to list (60)" at bounding box center [884, 98] width 78 height 18
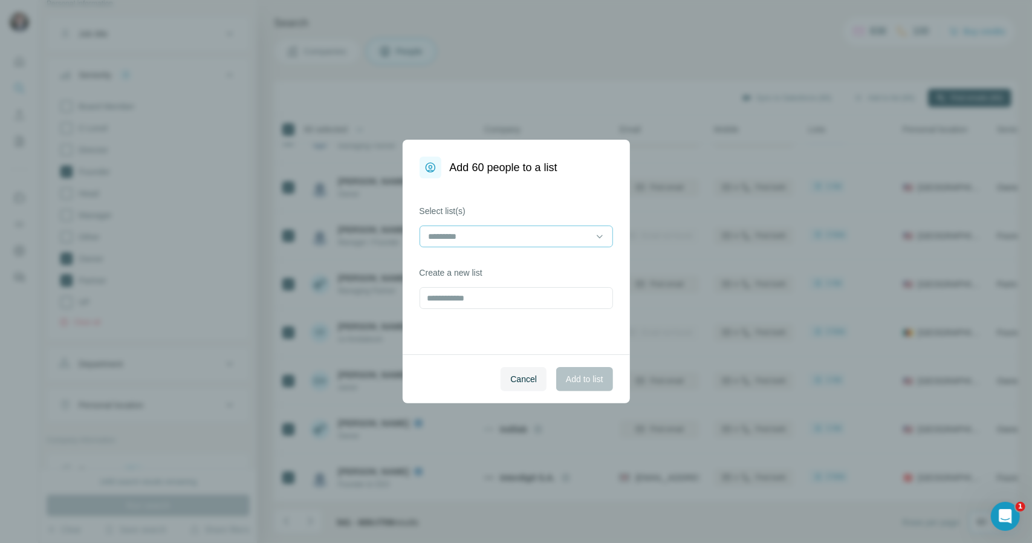
click at [530, 242] on div at bounding box center [509, 236] width 163 height 21
click at [495, 270] on div "Med Contacts" at bounding box center [516, 264] width 187 height 22
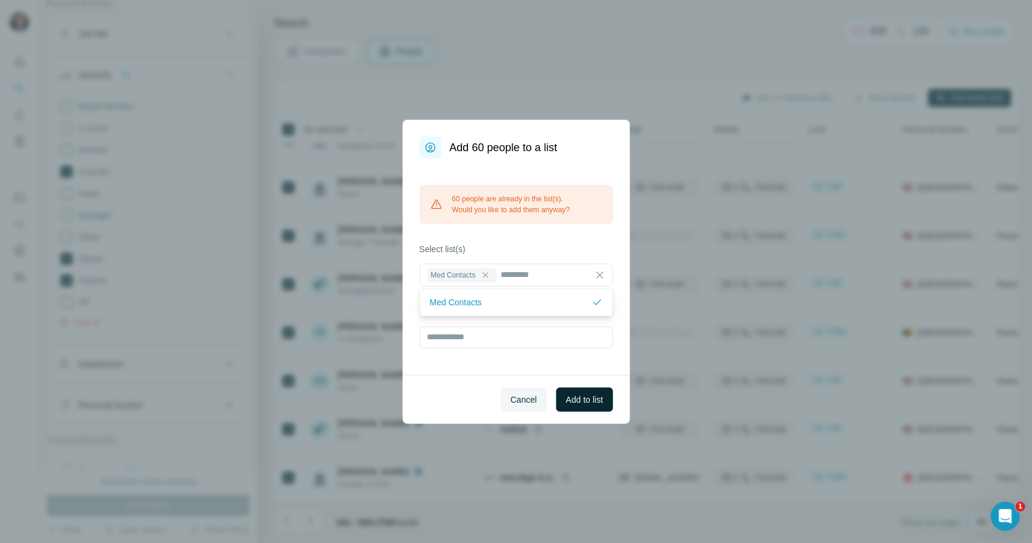
click at [577, 394] on span "Add to list" at bounding box center [584, 400] width 37 height 12
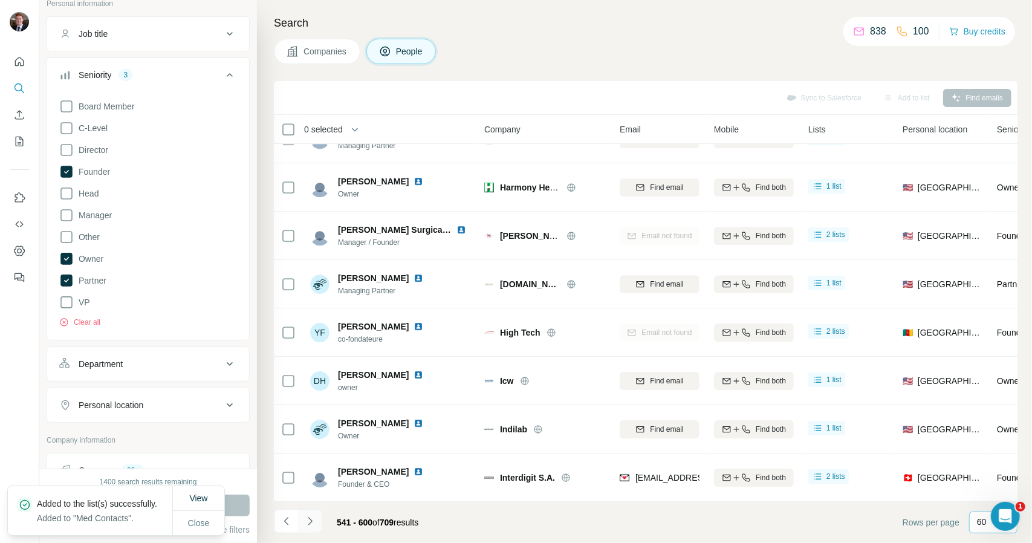
click at [316, 522] on icon "Navigate to next page" at bounding box center [310, 521] width 12 height 12
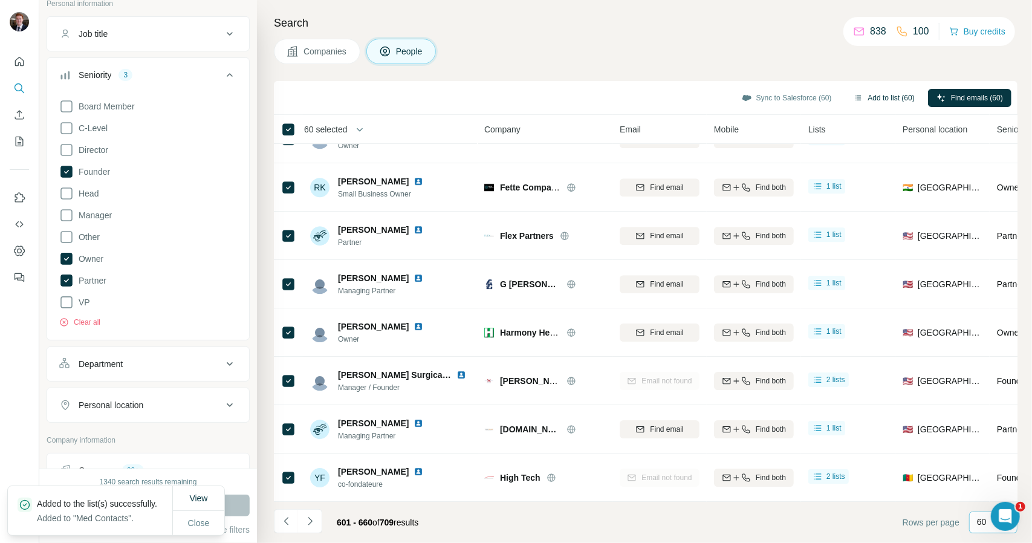
click at [881, 100] on button "Add to list (60)" at bounding box center [884, 98] width 78 height 18
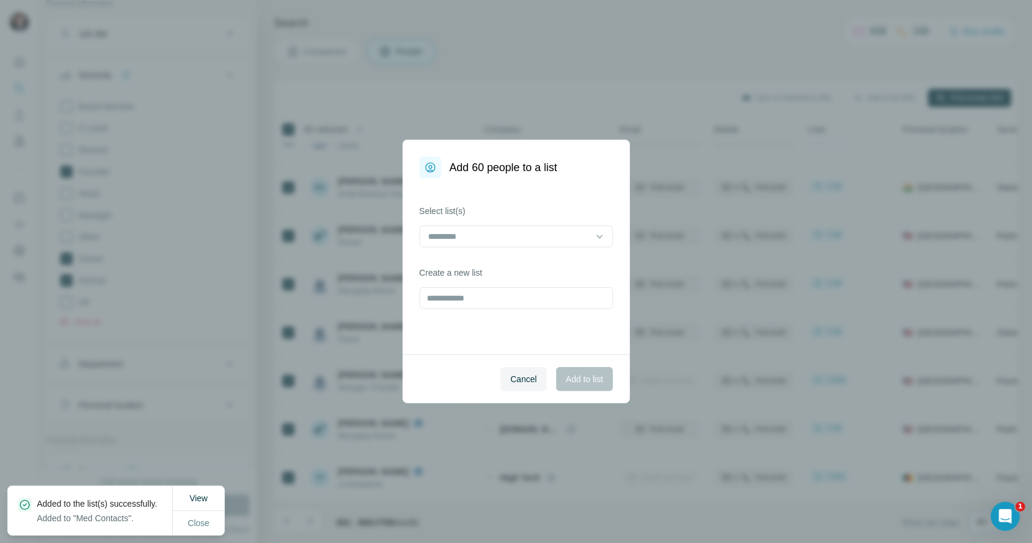
click at [551, 257] on div "Select list(s) Create a new list" at bounding box center [516, 266] width 227 height 176
click at [556, 243] on div at bounding box center [509, 236] width 163 height 21
click at [516, 269] on div "Med Contacts" at bounding box center [516, 264] width 173 height 12
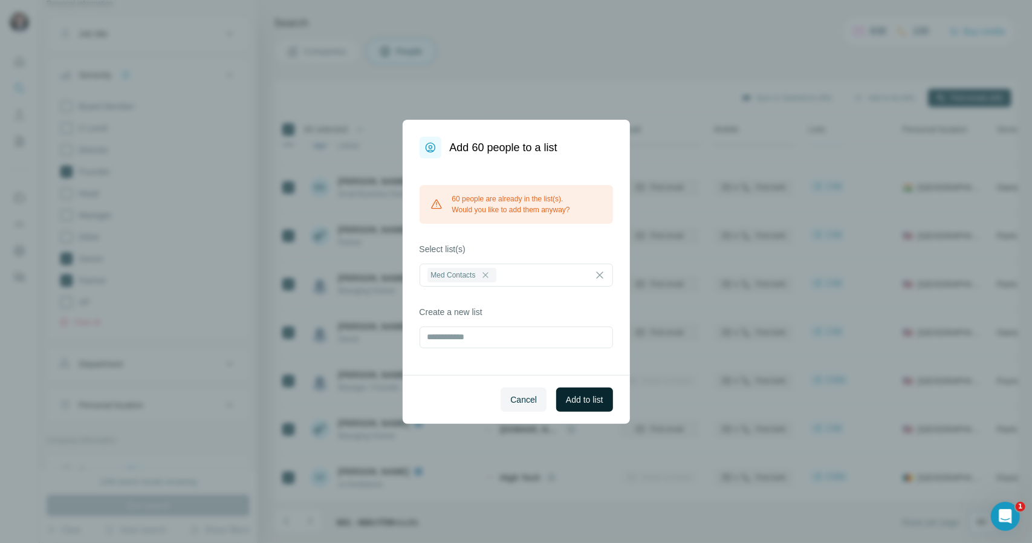
drag, startPoint x: 589, startPoint y: 411, endPoint x: 584, endPoint y: 398, distance: 13.6
click at [584, 398] on span "Add to list" at bounding box center [584, 400] width 37 height 12
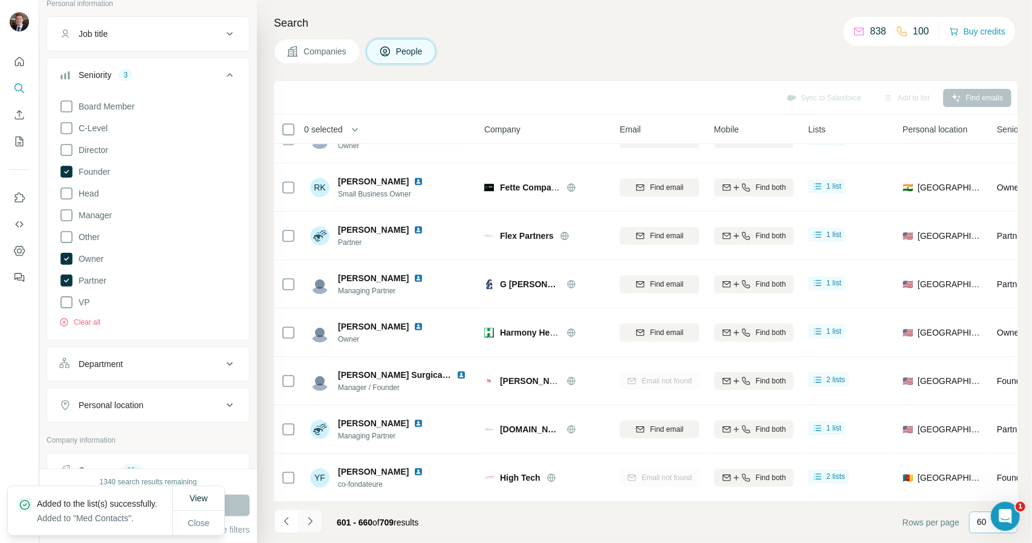
click at [311, 518] on icon "Navigate to next page" at bounding box center [310, 521] width 12 height 12
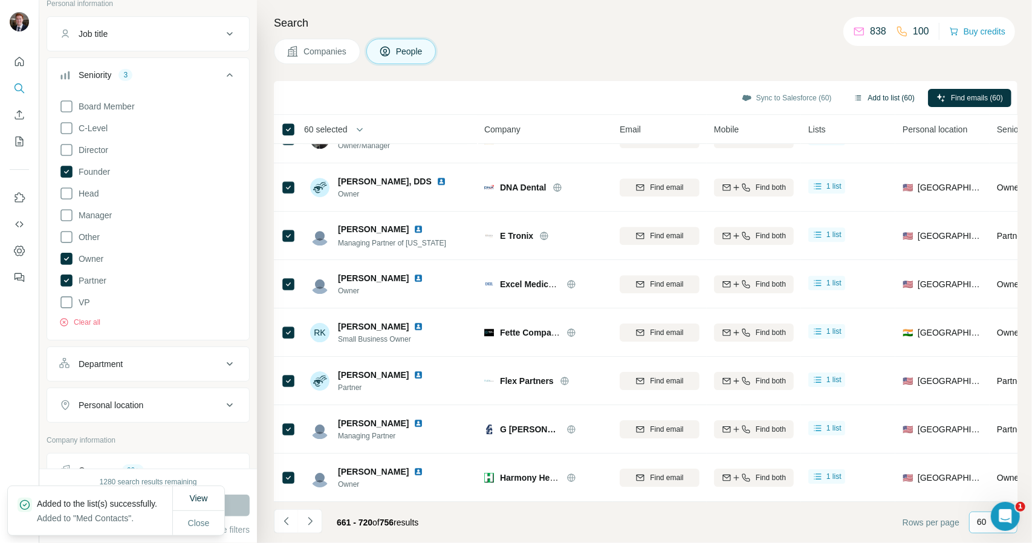
click at [874, 102] on button "Add to list (60)" at bounding box center [884, 98] width 78 height 18
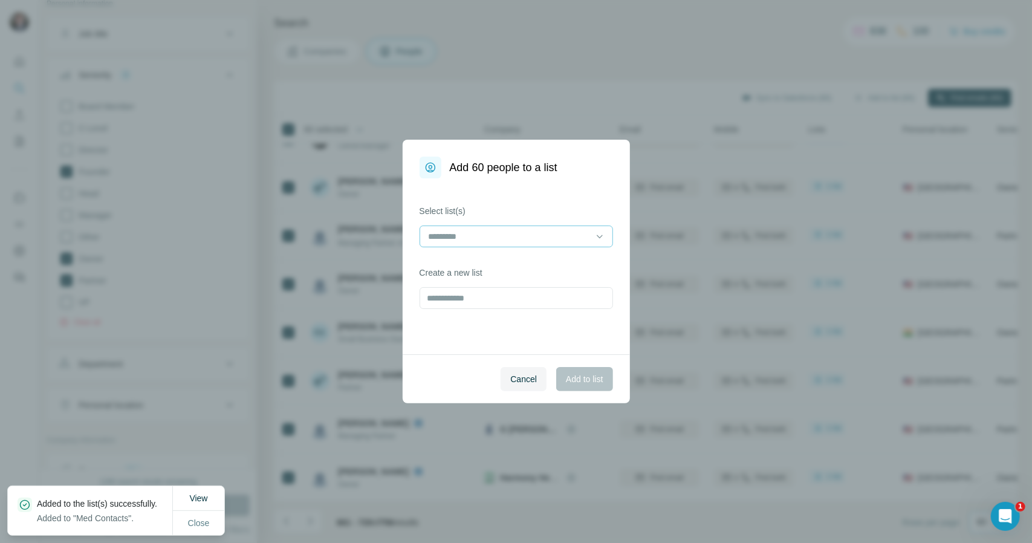
click at [546, 236] on input at bounding box center [509, 236] width 163 height 13
click at [522, 271] on div "Med Contacts" at bounding box center [516, 264] width 187 height 22
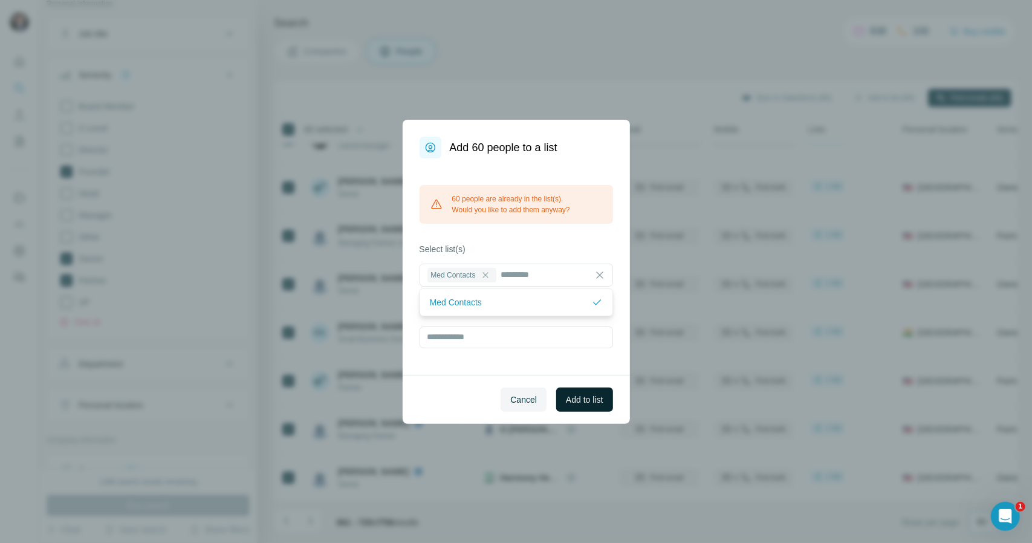
click at [599, 395] on span "Add to list" at bounding box center [584, 400] width 37 height 12
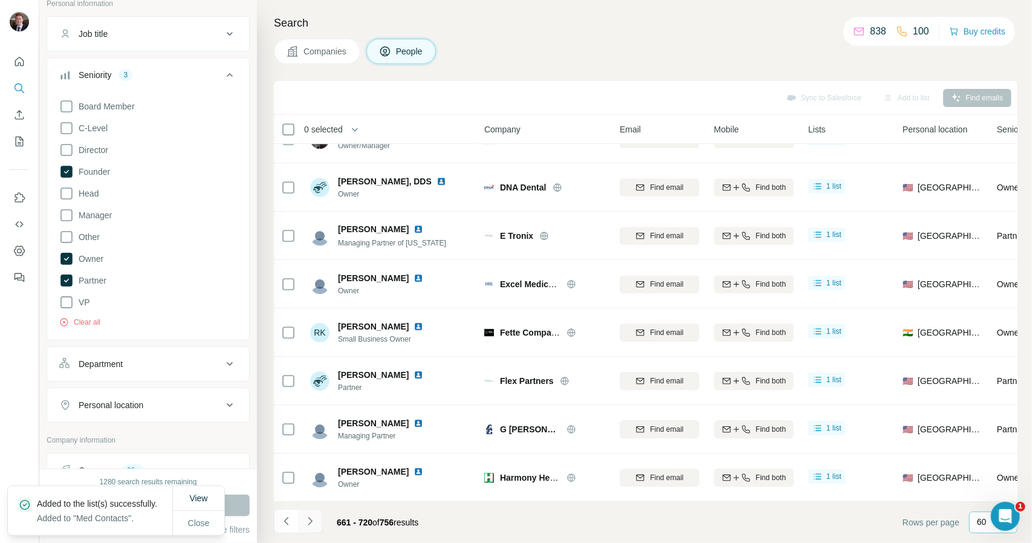
click at [311, 524] on icon "Navigate to next page" at bounding box center [310, 521] width 12 height 12
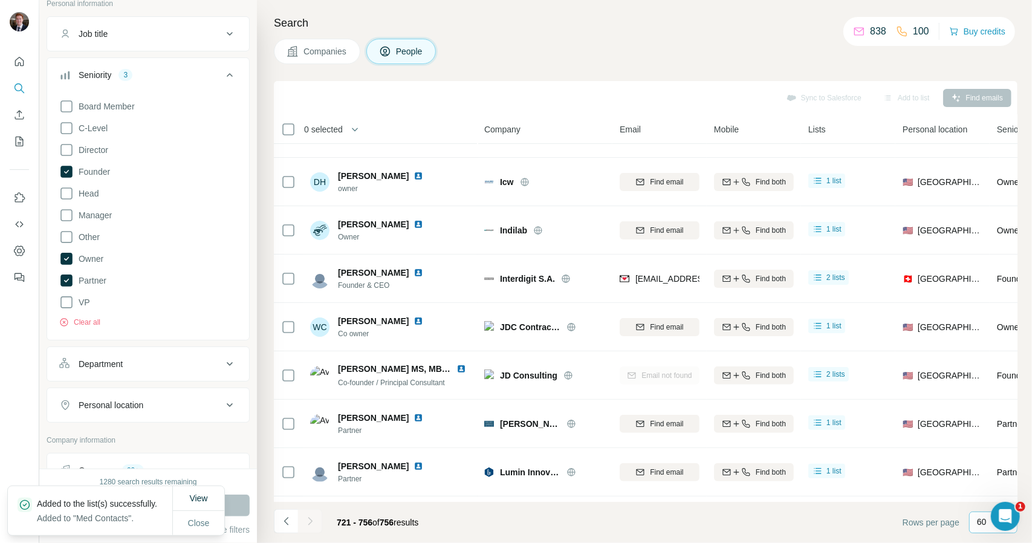
scroll to position [1389, 0]
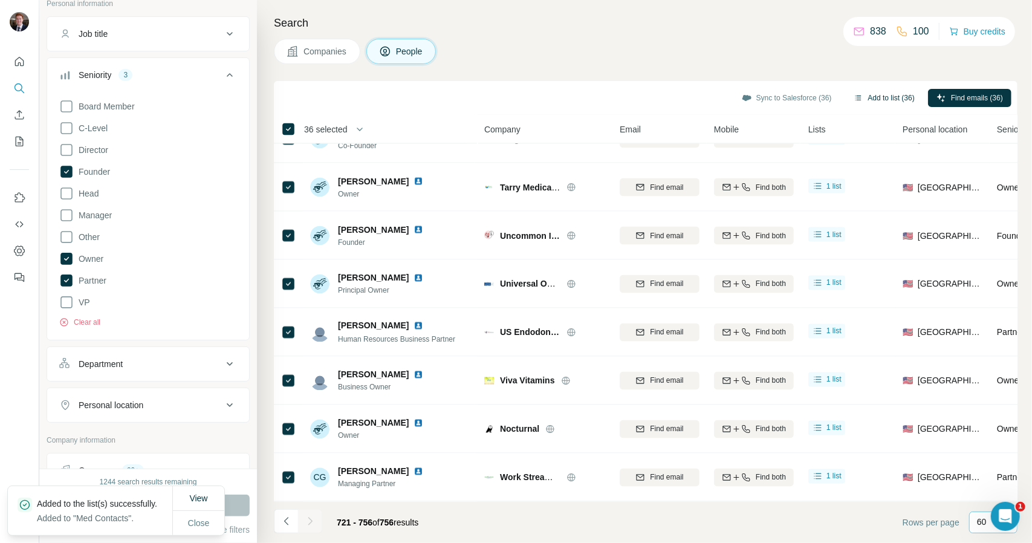
click at [895, 98] on button "Add to list (36)" at bounding box center [884, 98] width 78 height 18
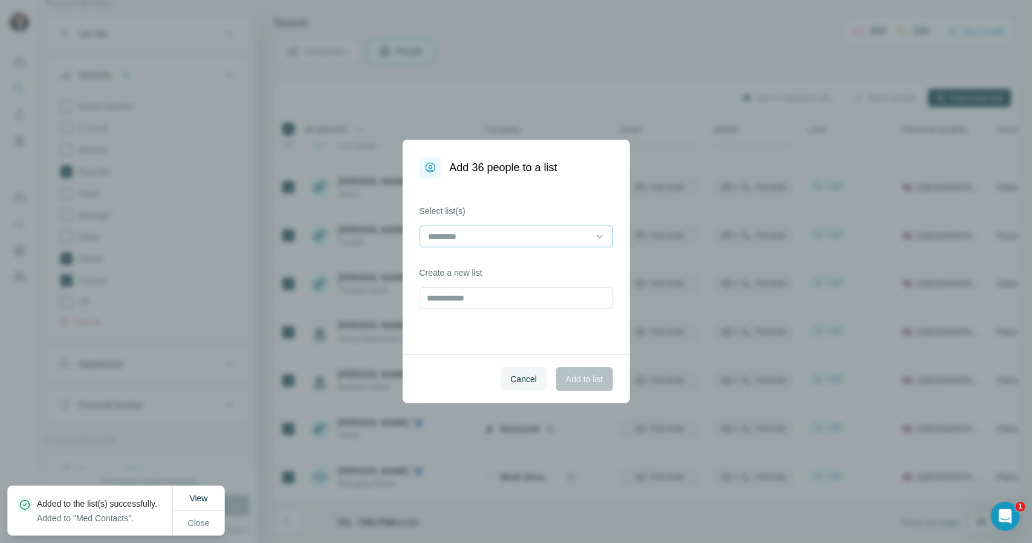
click at [564, 231] on input at bounding box center [509, 236] width 163 height 13
click at [518, 259] on div "Med Contacts" at bounding box center [516, 264] width 173 height 12
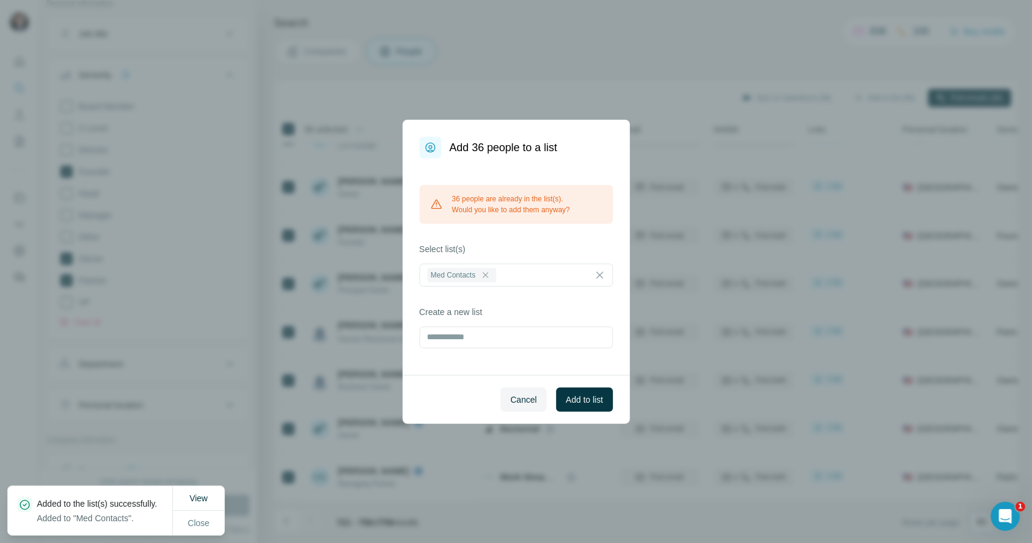
click at [560, 372] on div "36 people are already in the list(s). Would you like to add them anyway? Select…" at bounding box center [516, 266] width 227 height 216
click at [574, 400] on span "Add to list" at bounding box center [584, 400] width 37 height 12
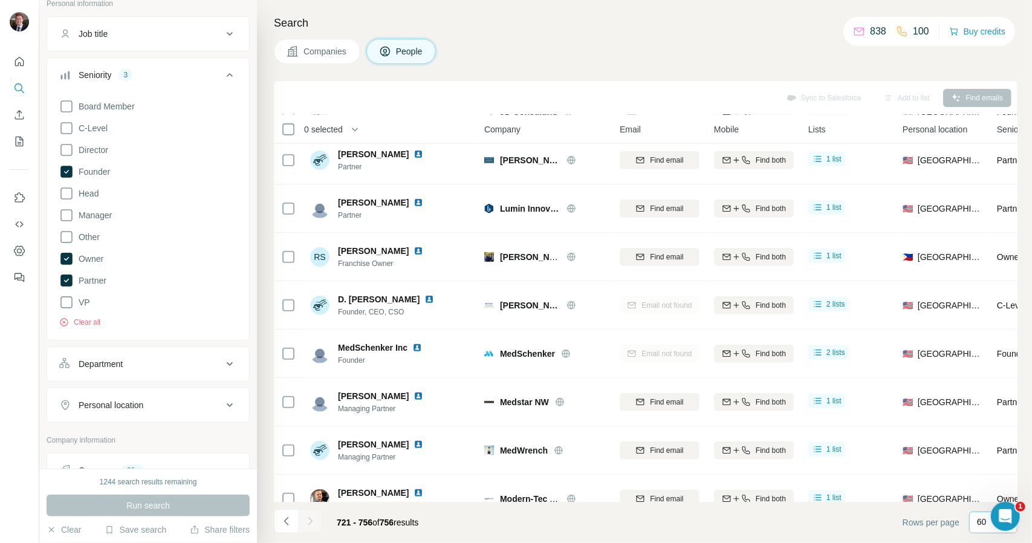
scroll to position [355, 0]
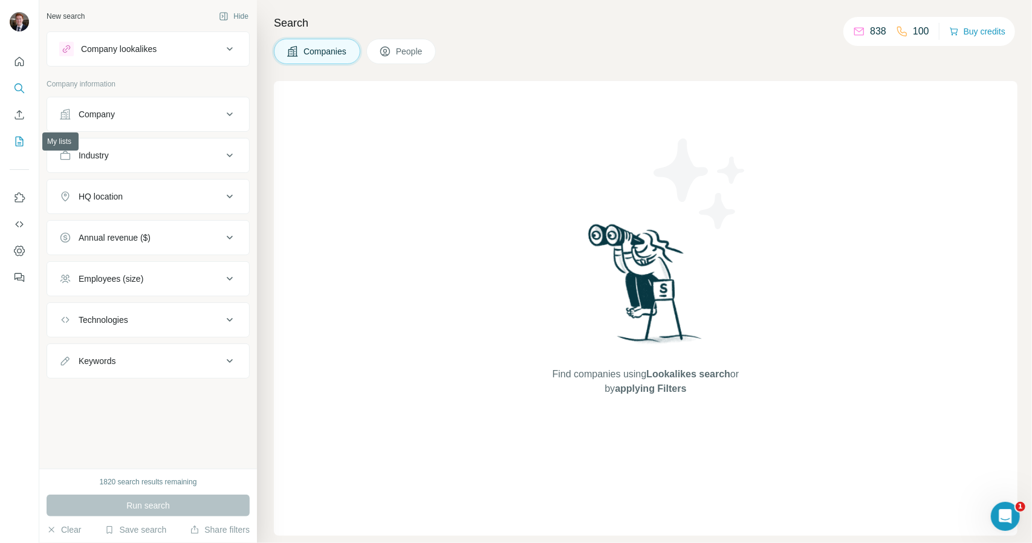
click at [17, 137] on icon "My lists" at bounding box center [19, 141] width 12 height 12
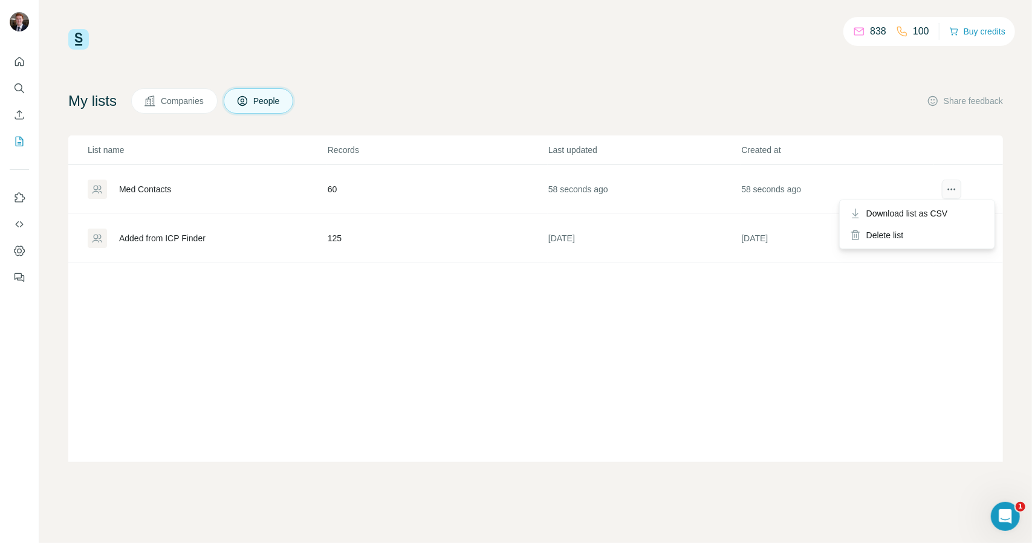
click at [955, 186] on icon "actions" at bounding box center [952, 189] width 12 height 12
click at [886, 239] on div "Delete list" at bounding box center [917, 235] width 150 height 22
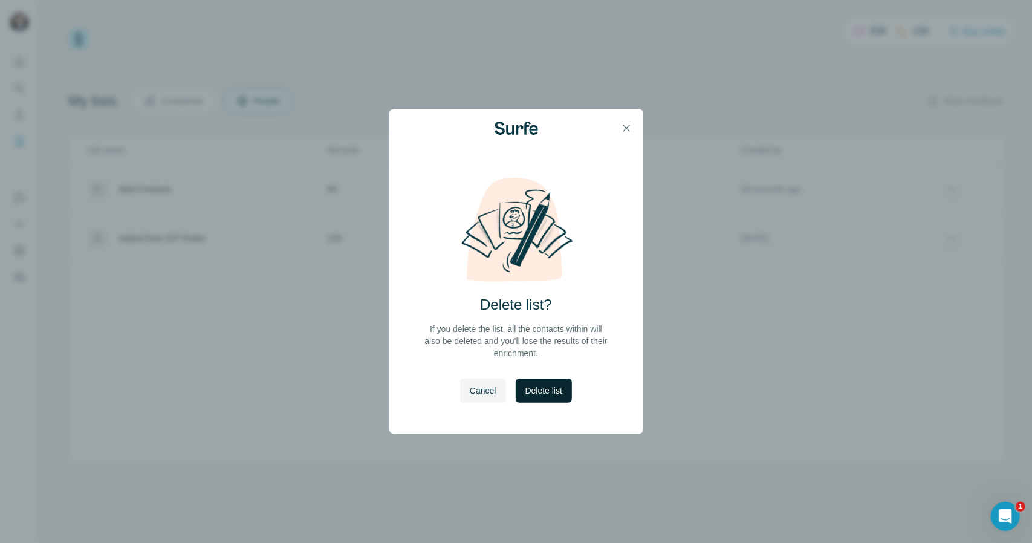
click at [541, 400] on button "Delete list" at bounding box center [544, 391] width 56 height 24
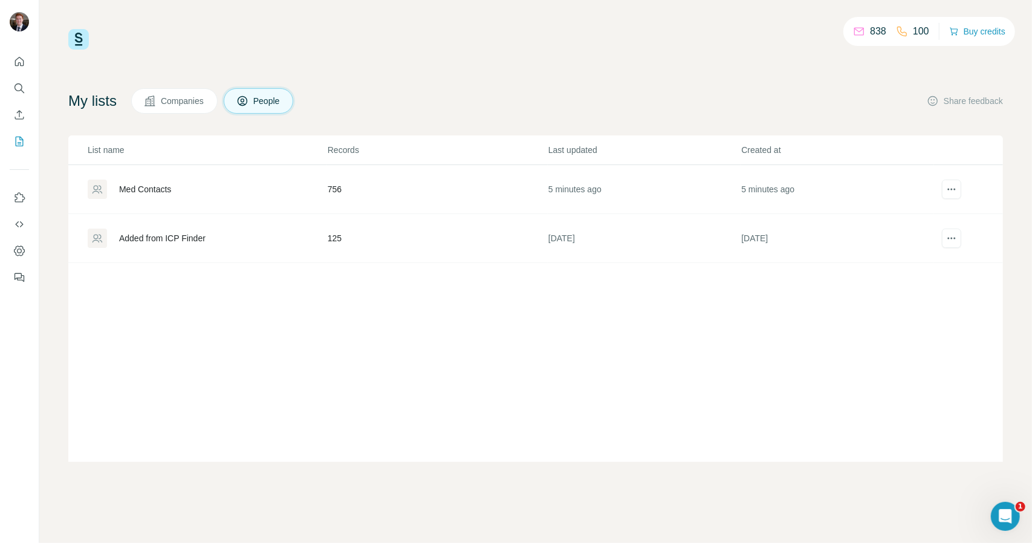
click at [139, 184] on div "Med Contacts" at bounding box center [145, 189] width 52 height 12
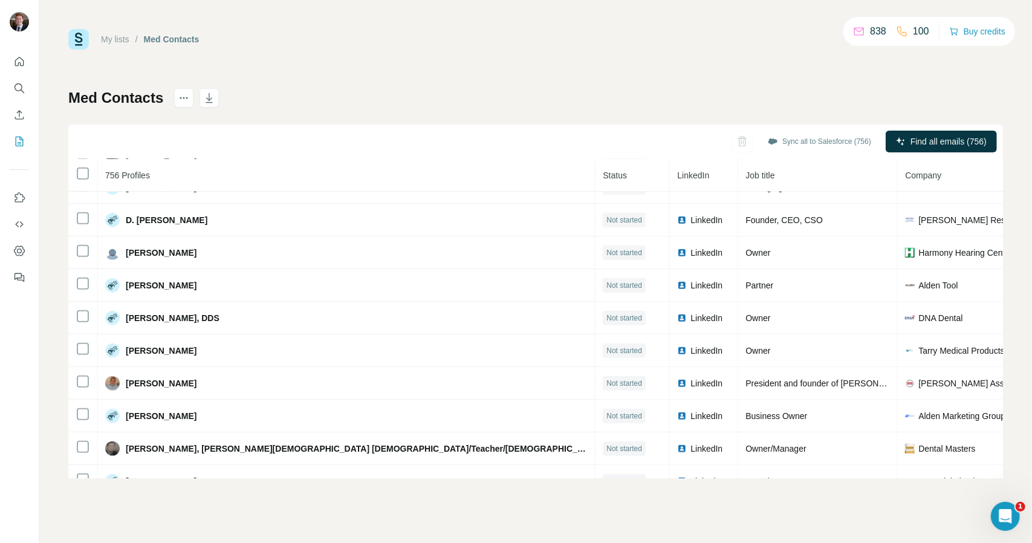
scroll to position [3580, 0]
click at [931, 146] on span "Find all emails (756)" at bounding box center [949, 141] width 76 height 12
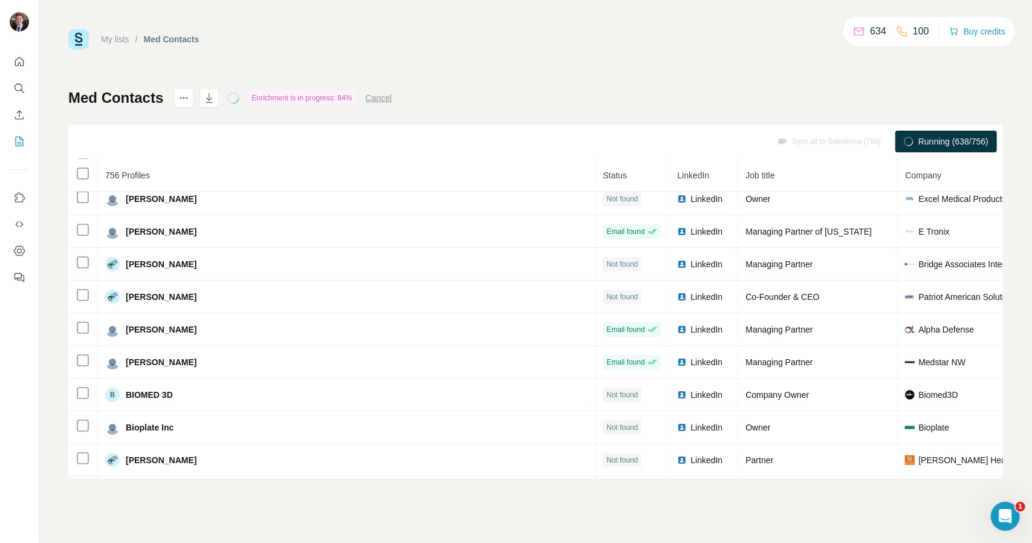
scroll to position [3964, 0]
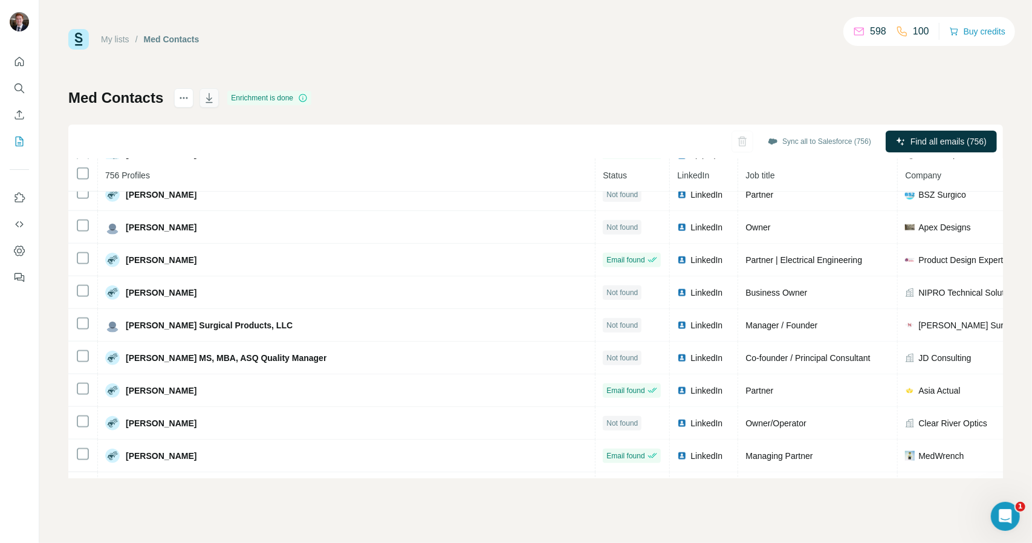
click at [211, 99] on icon "button" at bounding box center [210, 99] width 6 height 4
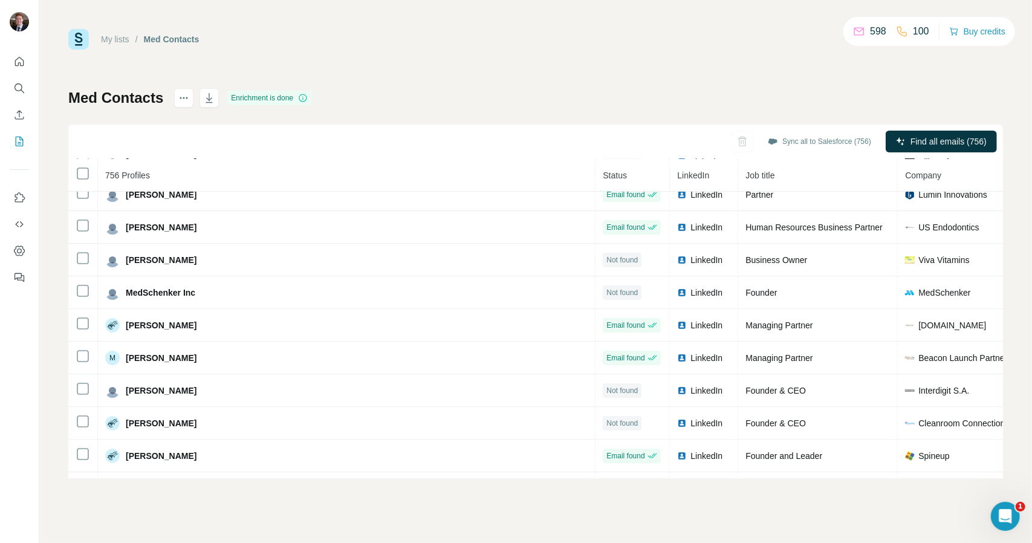
scroll to position [6577, 0]
